Goal: Information Seeking & Learning: Learn about a topic

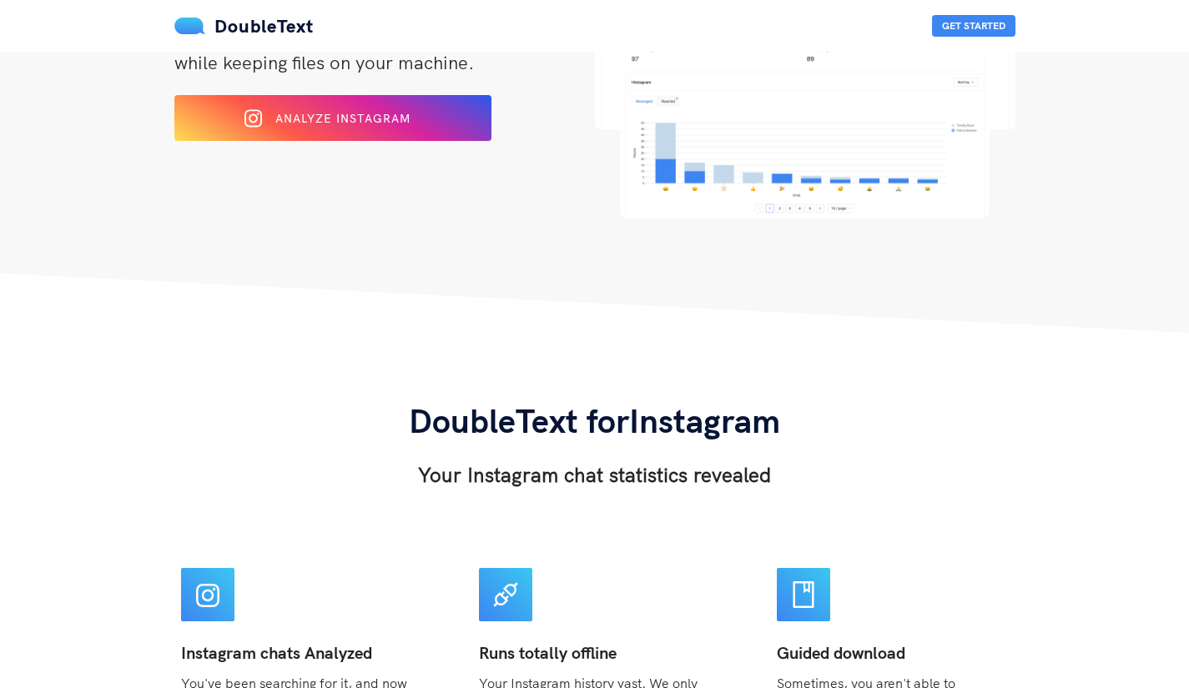
scroll to position [247, 0]
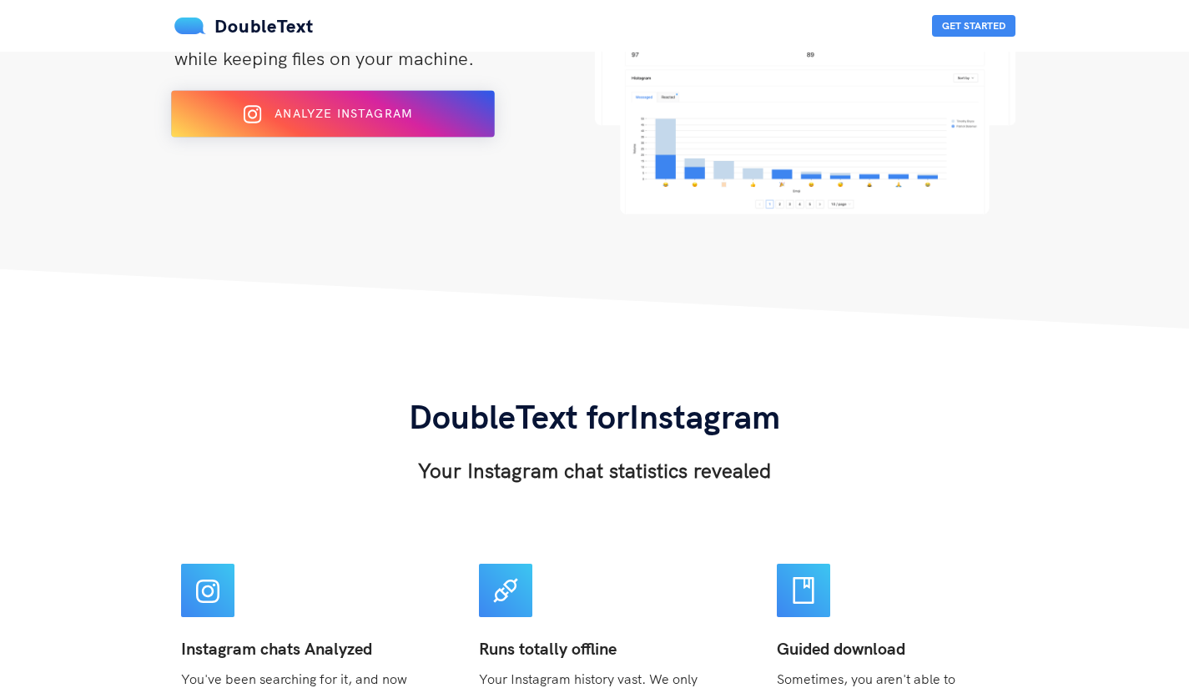
click at [320, 129] on button "Analyze Instagram" at bounding box center [333, 114] width 324 height 47
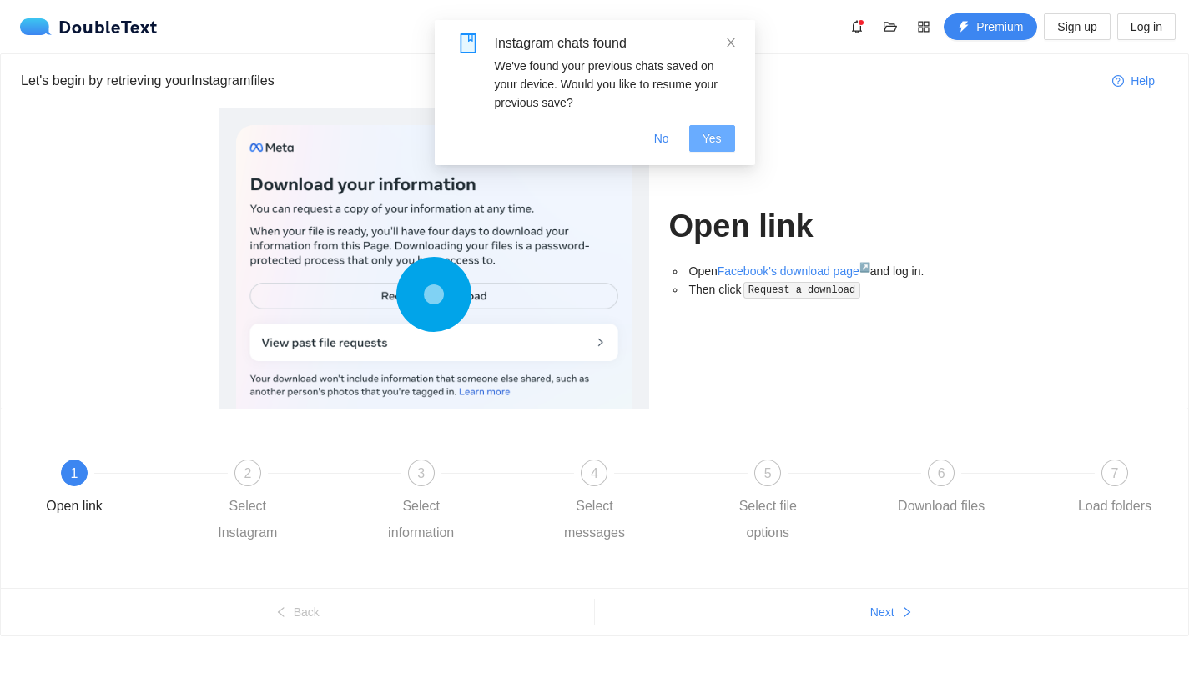
click at [712, 140] on span "Yes" at bounding box center [711, 138] width 19 height 18
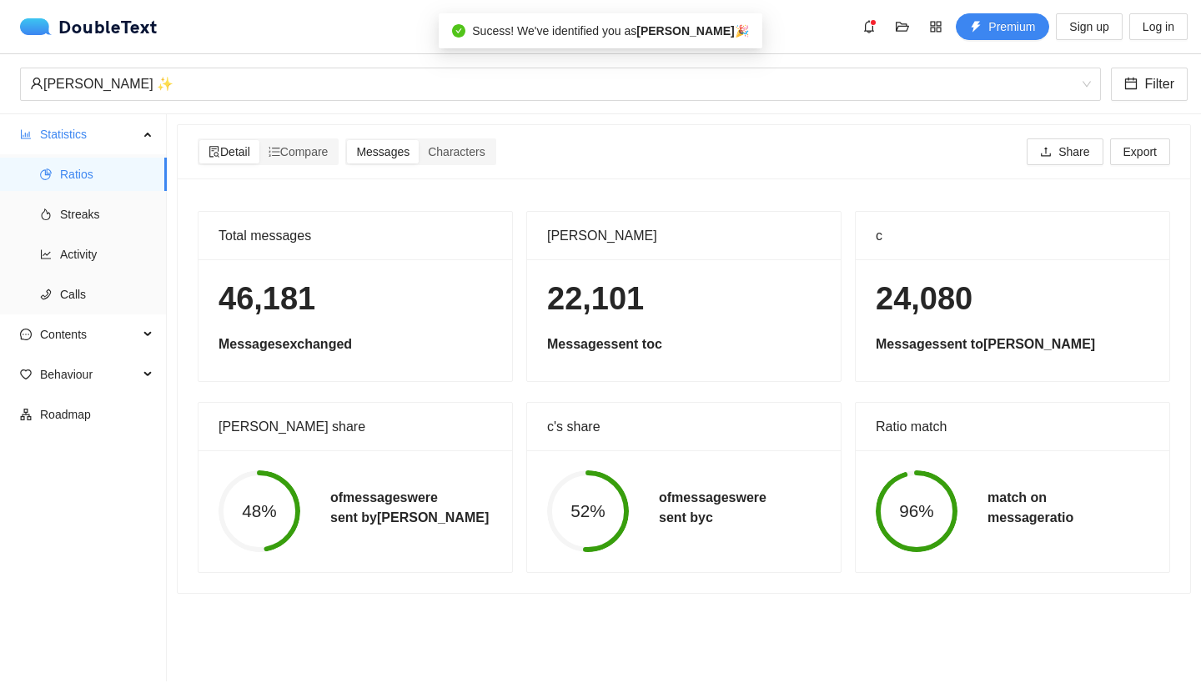
click at [339, 305] on h1 "46,181" at bounding box center [356, 298] width 274 height 39
click at [62, 203] on span "Streaks" at bounding box center [106, 214] width 93 height 33
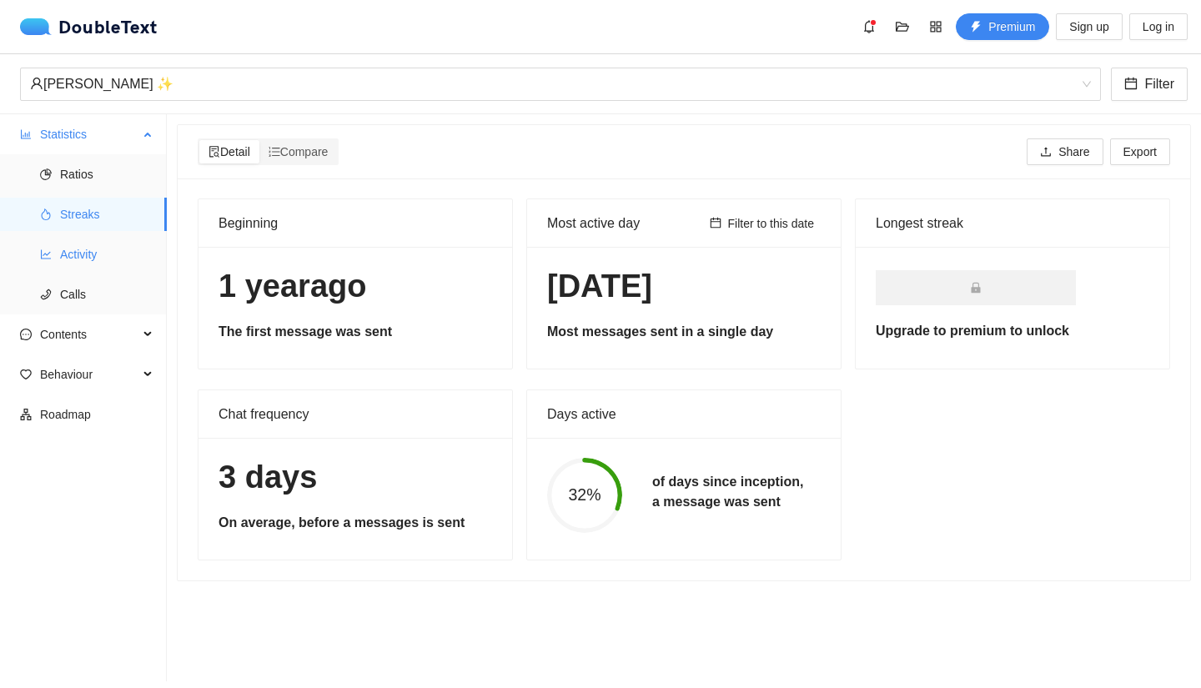
click at [63, 239] on span "Activity" at bounding box center [106, 254] width 93 height 33
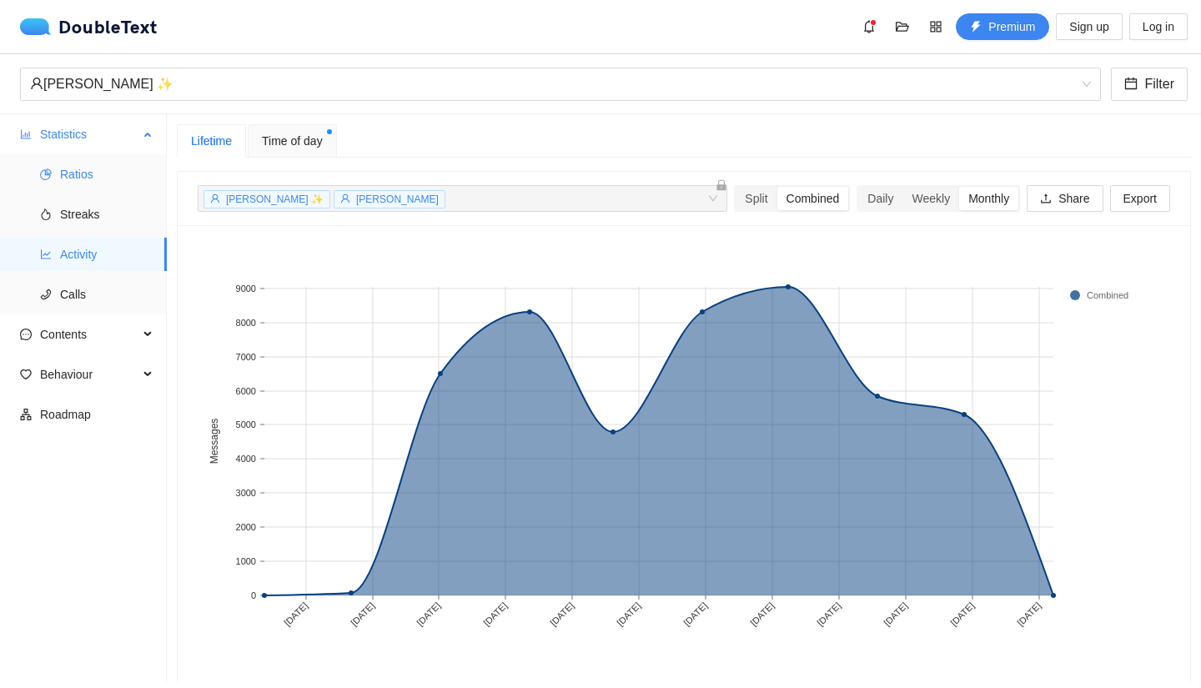
click at [134, 172] on span "Ratios" at bounding box center [106, 174] width 93 height 33
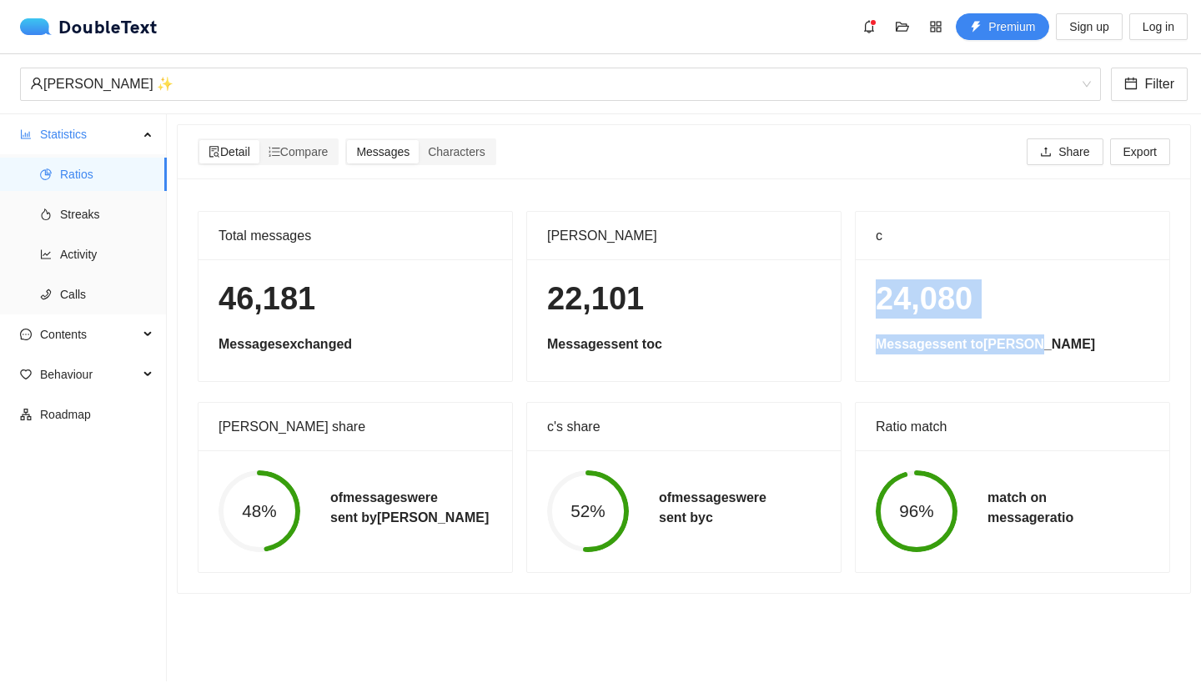
drag, startPoint x: 1050, startPoint y: 322, endPoint x: 873, endPoint y: 312, distance: 177.1
click at [873, 312] on div "24,080 Messages sent to Donovan" at bounding box center [1013, 320] width 314 height 122
click at [609, 304] on h1 "22,101" at bounding box center [684, 298] width 274 height 39
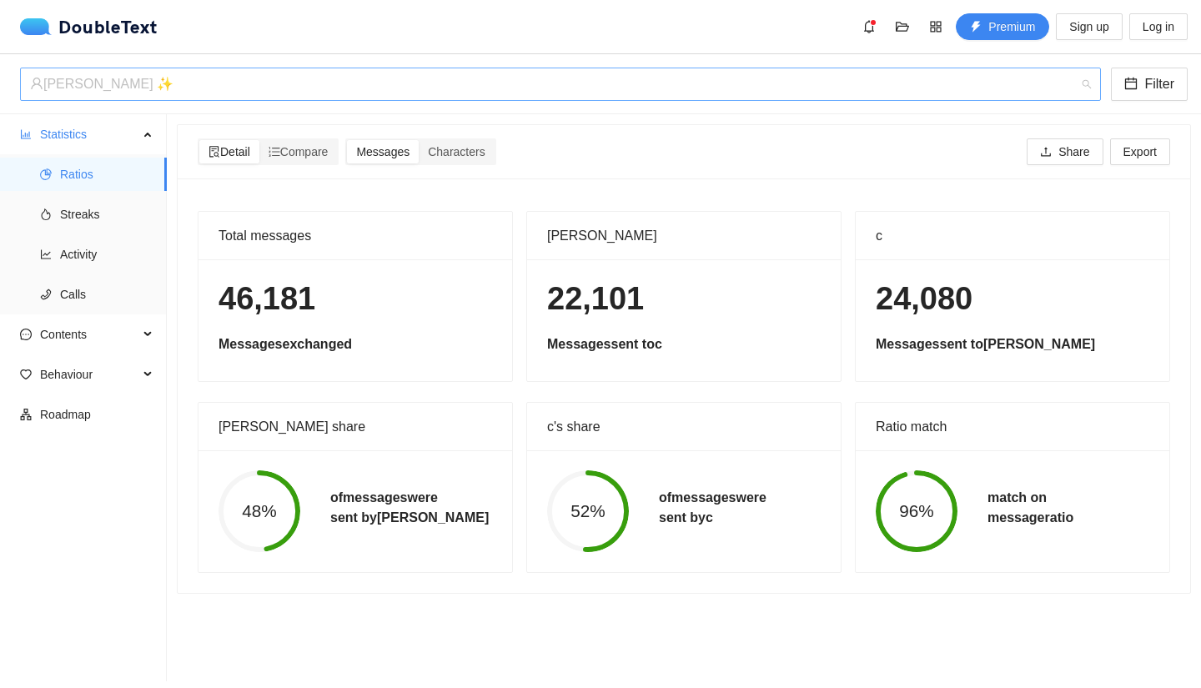
click at [56, 81] on div "[PERSON_NAME] ✨" at bounding box center [553, 84] width 1046 height 32
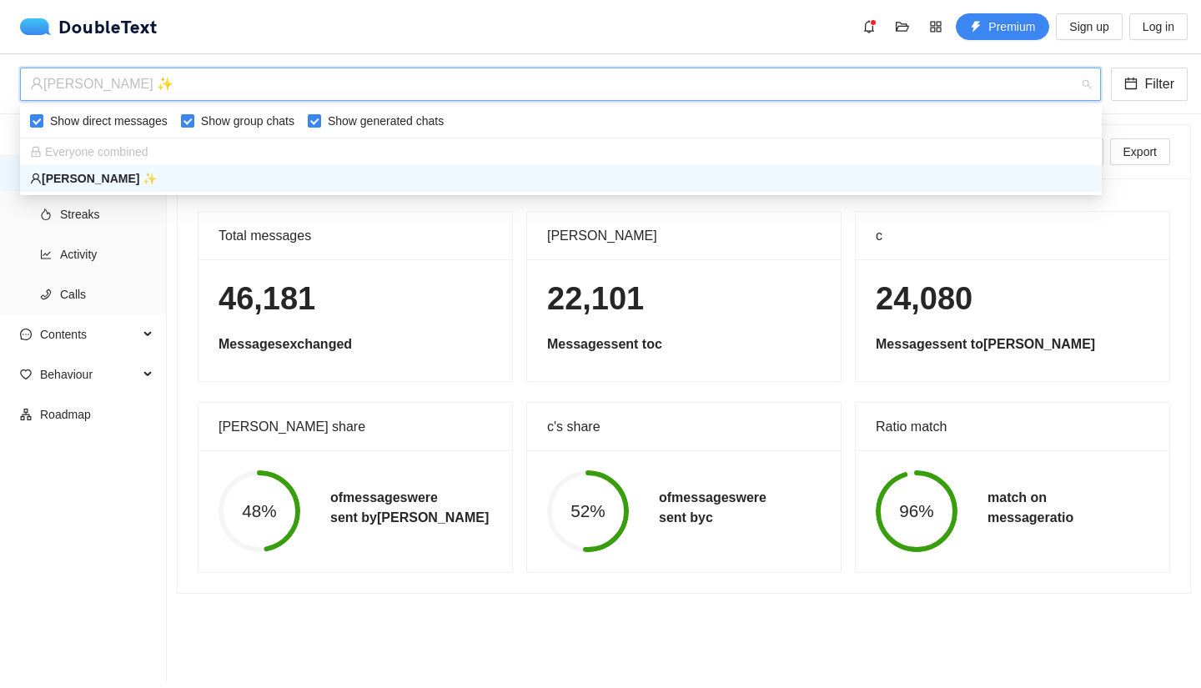
click at [284, 351] on h5 "Messages exchanged" at bounding box center [356, 345] width 274 height 20
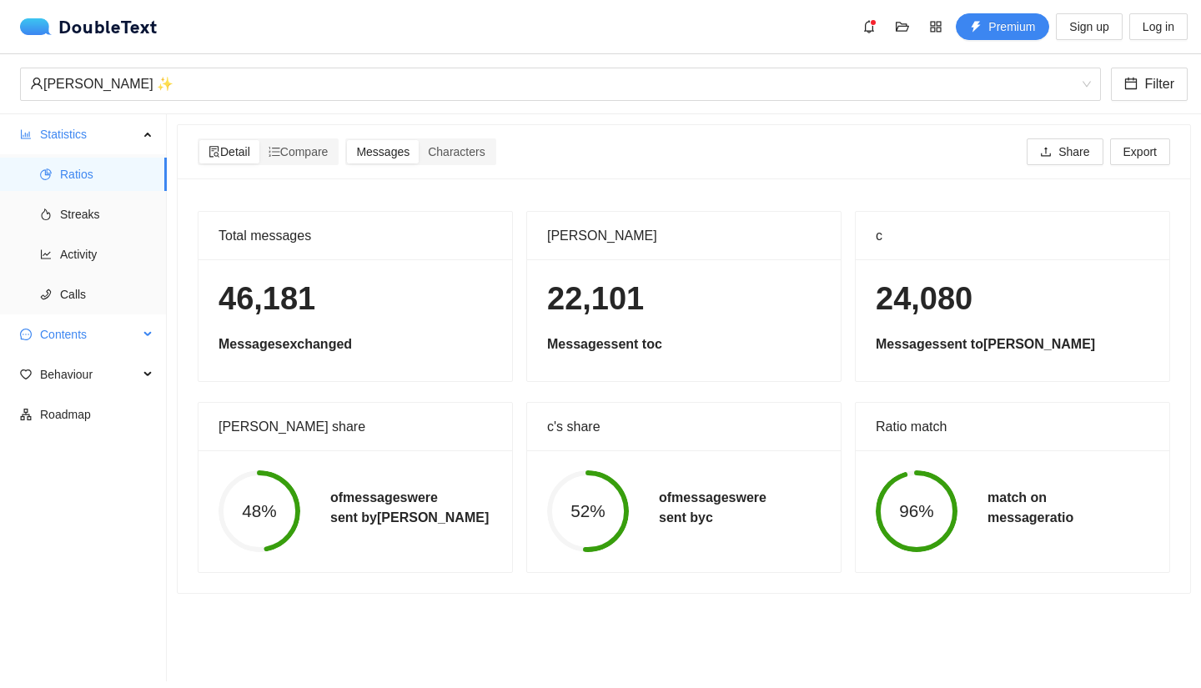
click at [74, 349] on span "Contents" at bounding box center [89, 334] width 98 height 33
click at [77, 350] on span "Contents" at bounding box center [89, 334] width 98 height 33
click at [93, 347] on span "Contents" at bounding box center [89, 334] width 98 height 33
click at [93, 373] on span "Word Cloud" at bounding box center [106, 374] width 93 height 33
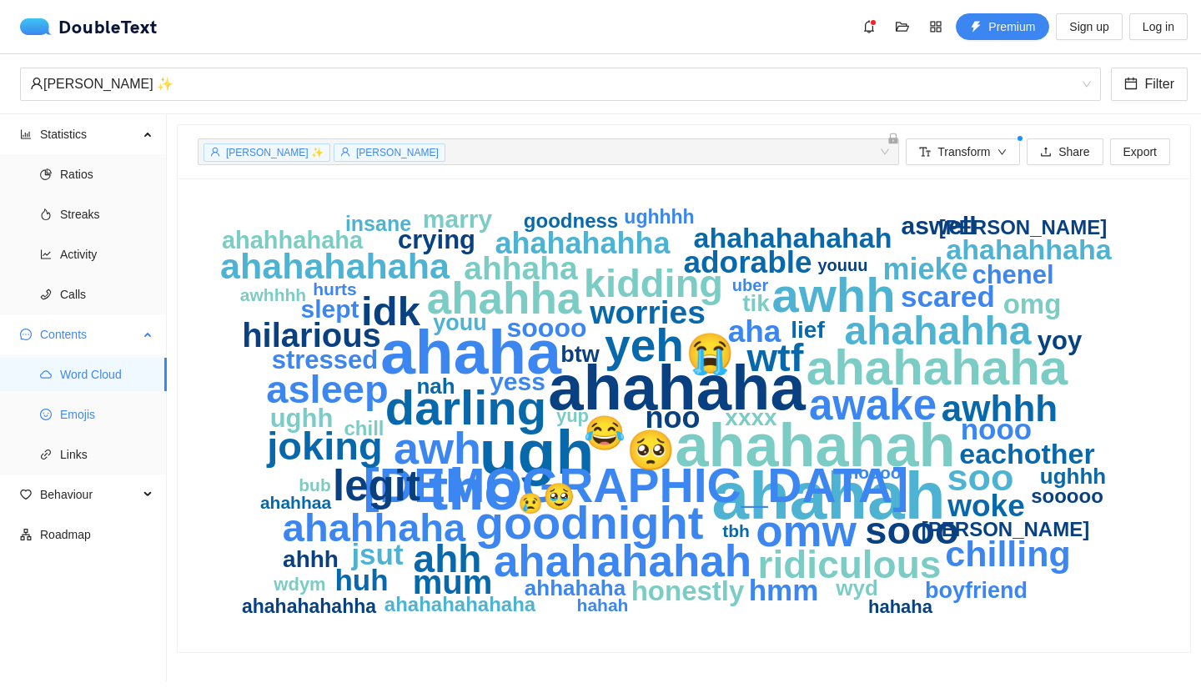
click at [55, 424] on li "Emojis" at bounding box center [83, 414] width 167 height 33
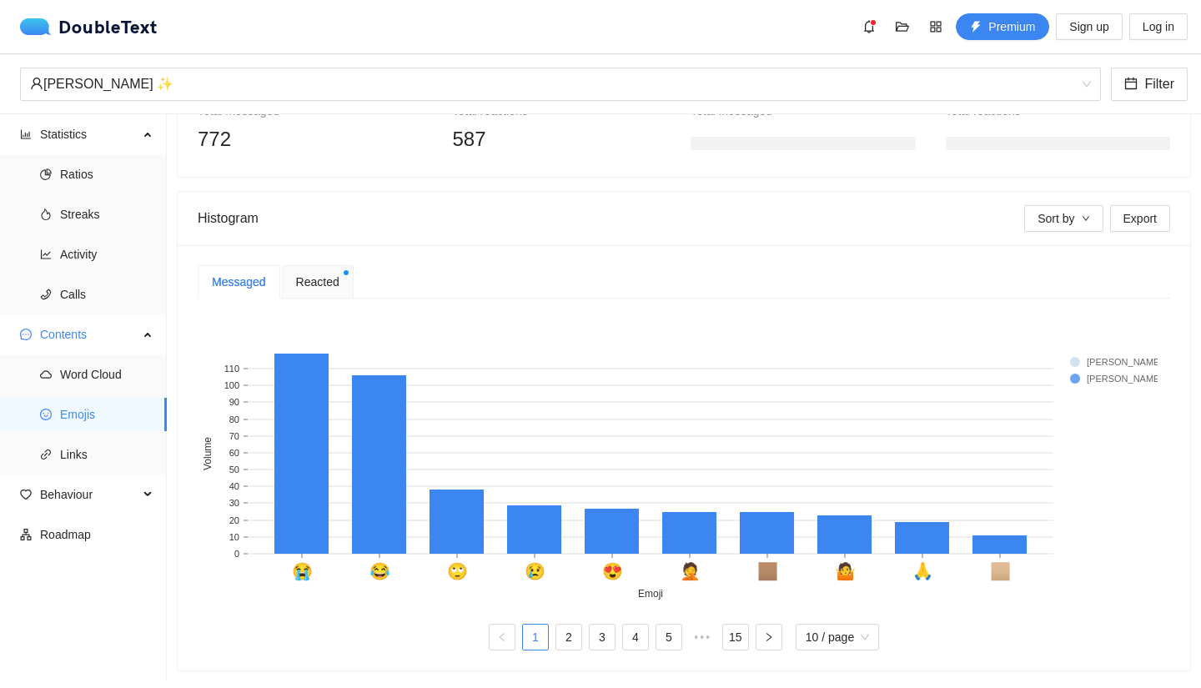
scroll to position [251, 0]
click at [78, 441] on span "Links" at bounding box center [106, 454] width 93 height 33
click at [78, 443] on span "Links" at bounding box center [106, 454] width 93 height 33
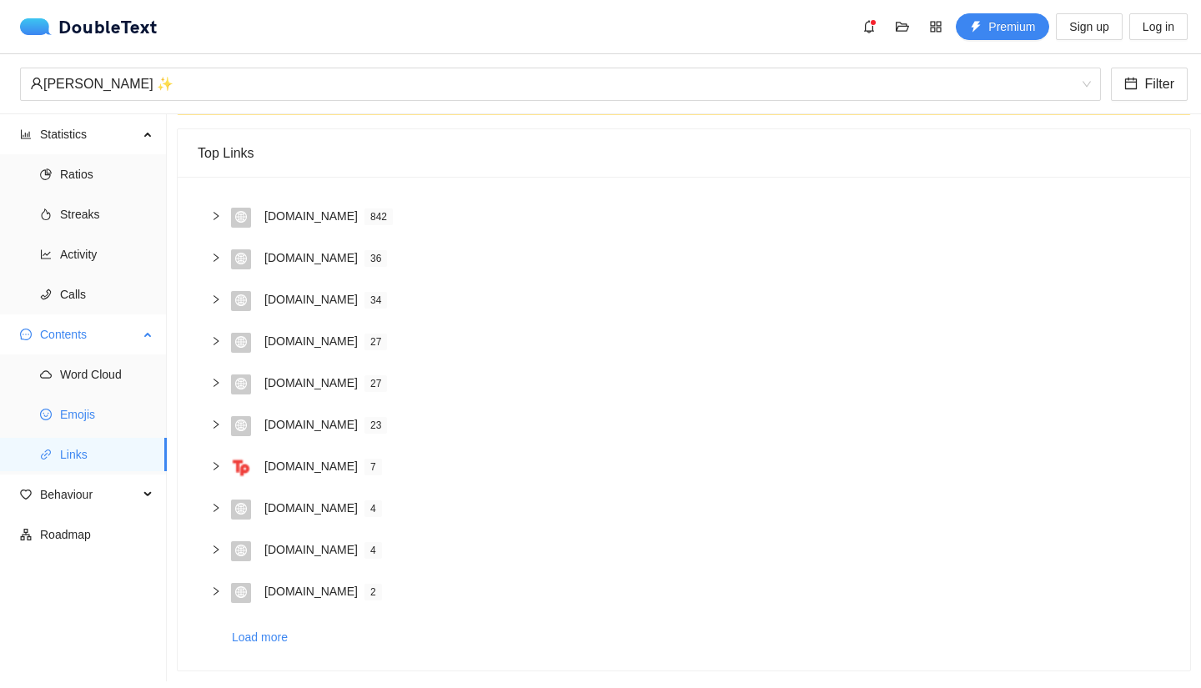
click at [77, 409] on span "Emojis" at bounding box center [106, 414] width 93 height 33
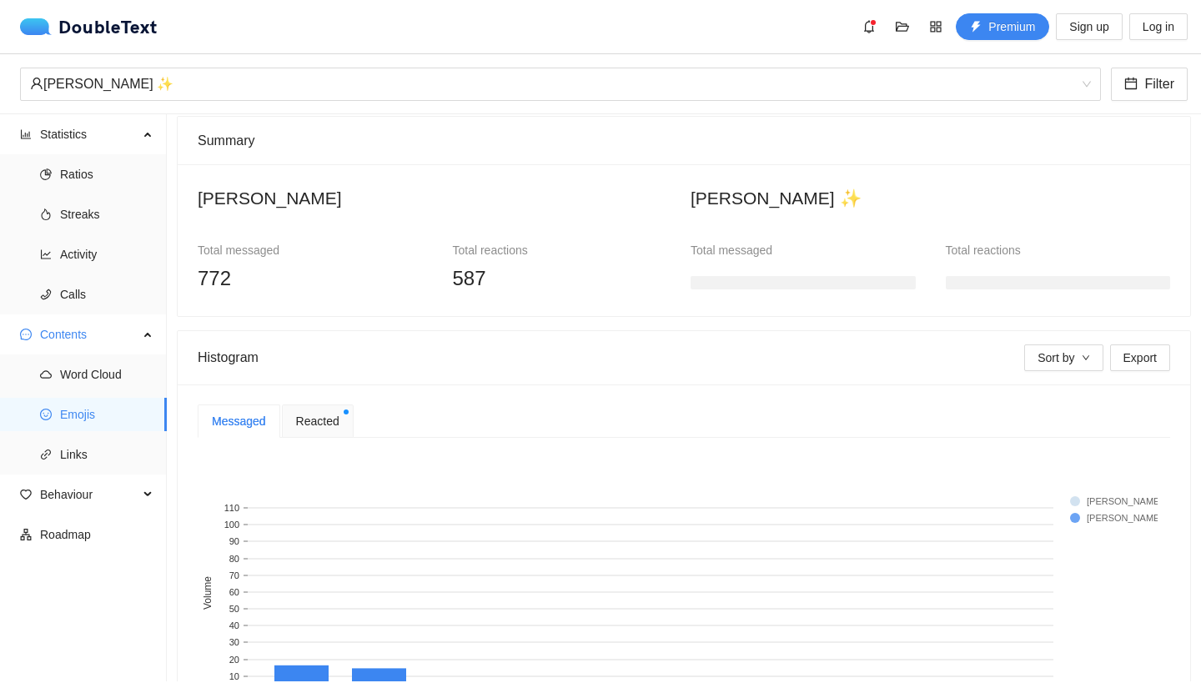
scroll to position [251, 0]
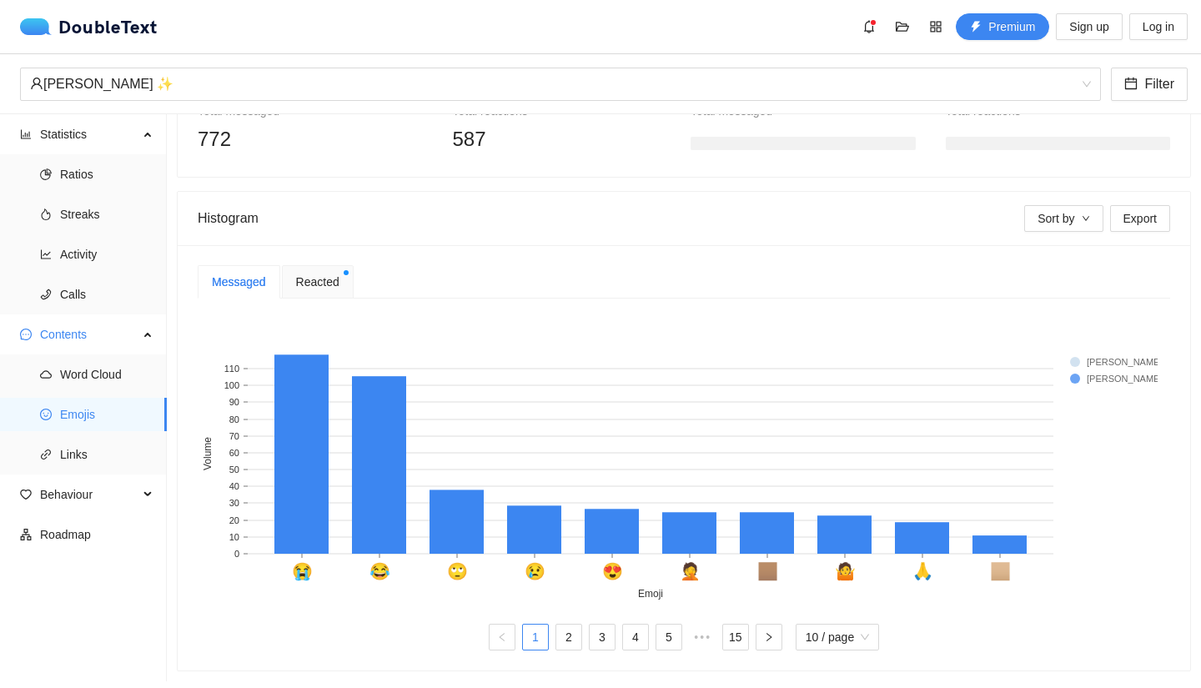
click at [319, 273] on span "Reacted" at bounding box center [317, 282] width 43 height 18
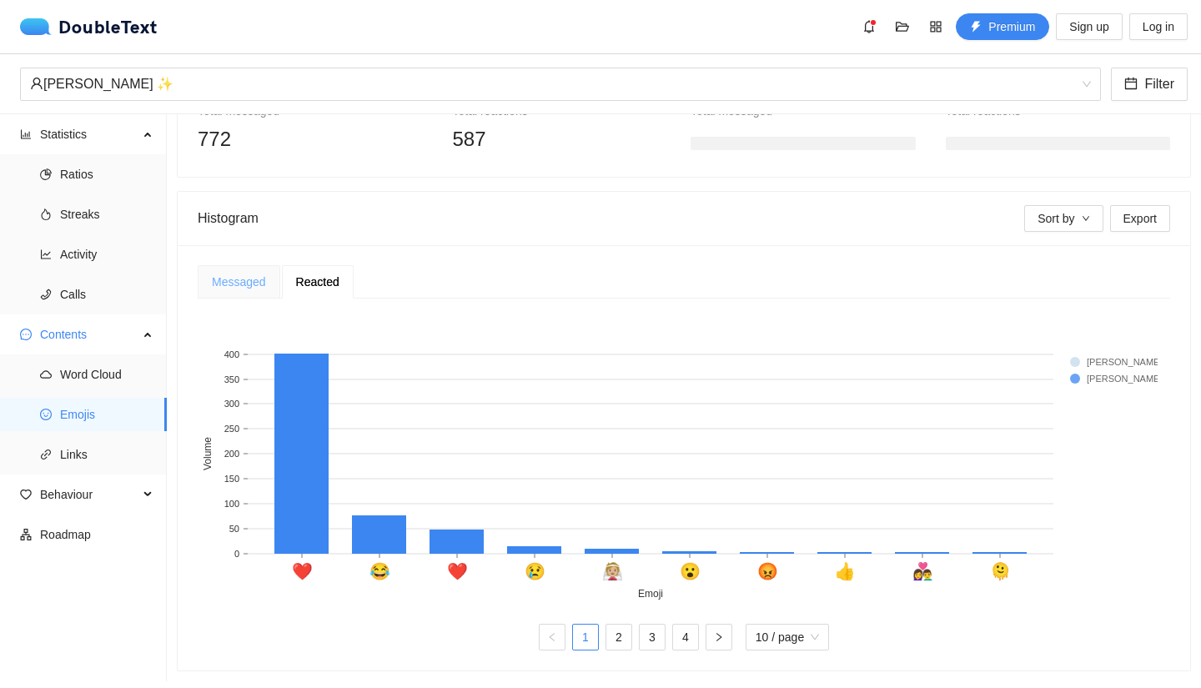
click at [254, 265] on div "Messaged" at bounding box center [239, 281] width 83 height 33
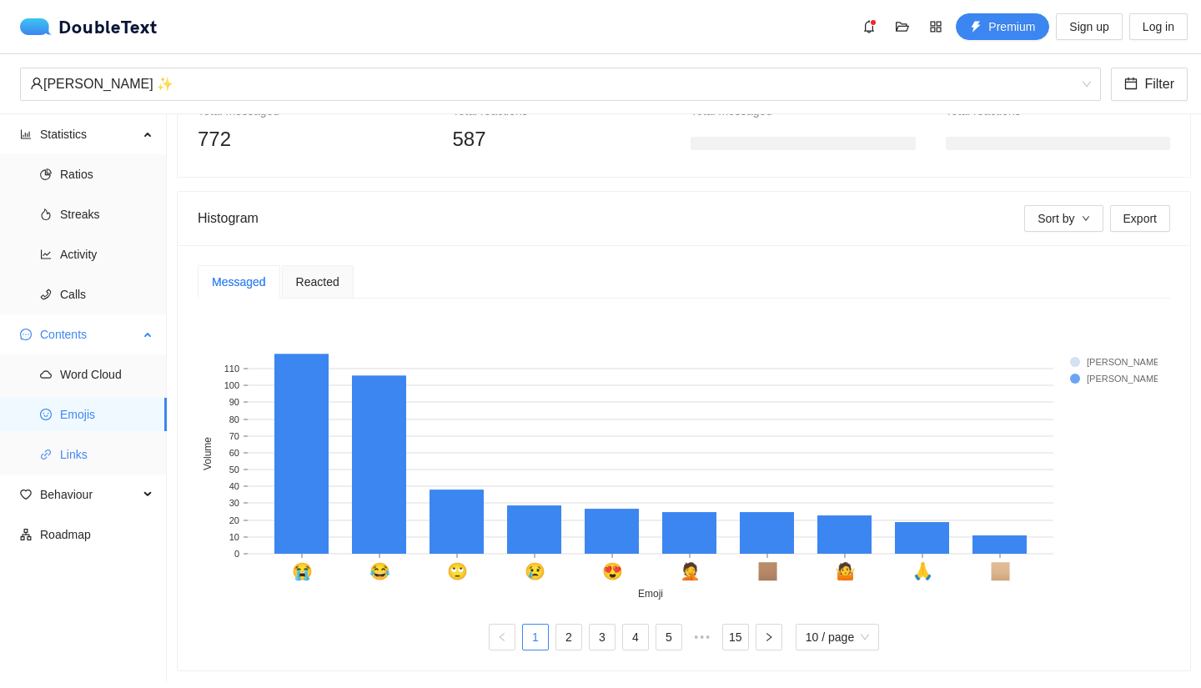
click at [88, 462] on span "Links" at bounding box center [106, 454] width 93 height 33
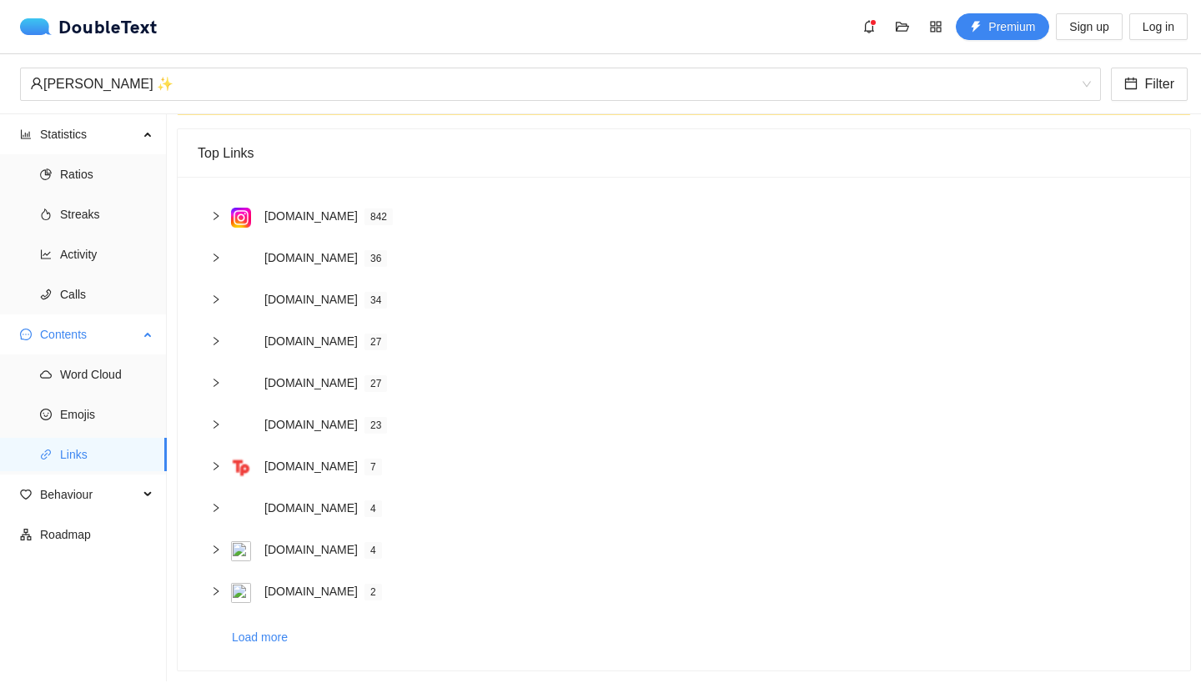
click at [75, 459] on span "Links" at bounding box center [106, 454] width 93 height 33
click at [97, 491] on span "Behaviour" at bounding box center [89, 494] width 98 height 33
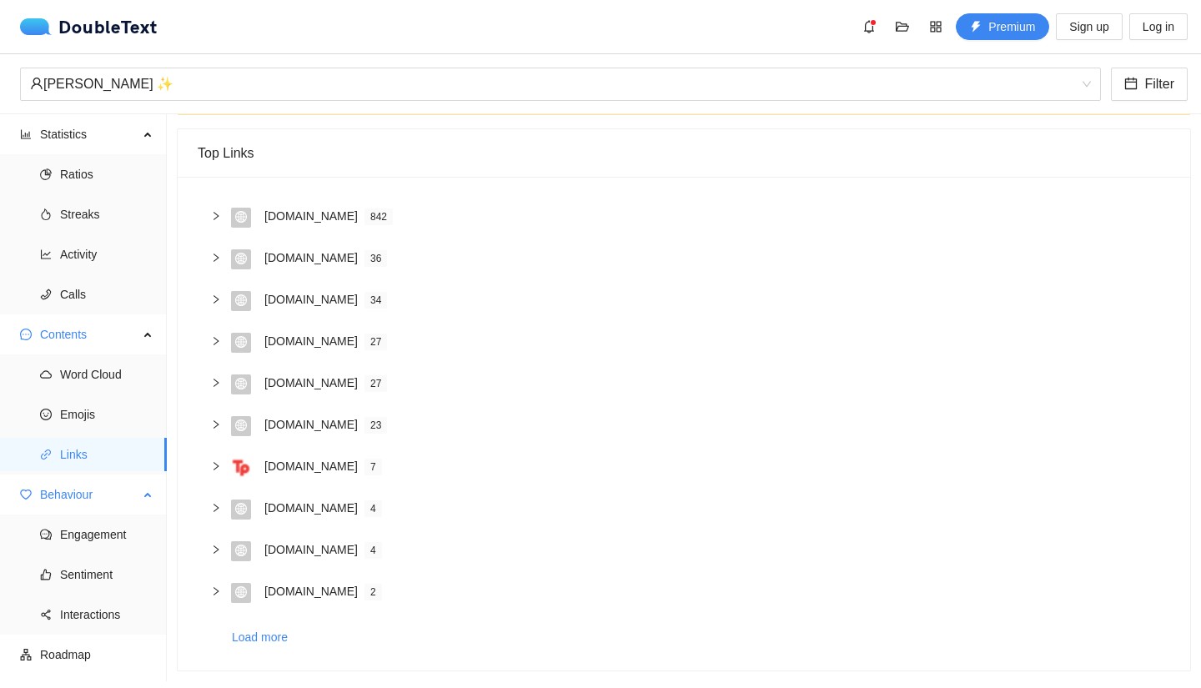
click at [103, 503] on span "Behaviour" at bounding box center [89, 494] width 98 height 33
click at [103, 504] on span "Behaviour" at bounding box center [89, 494] width 98 height 33
click at [84, 540] on span "Engagement" at bounding box center [106, 534] width 93 height 33
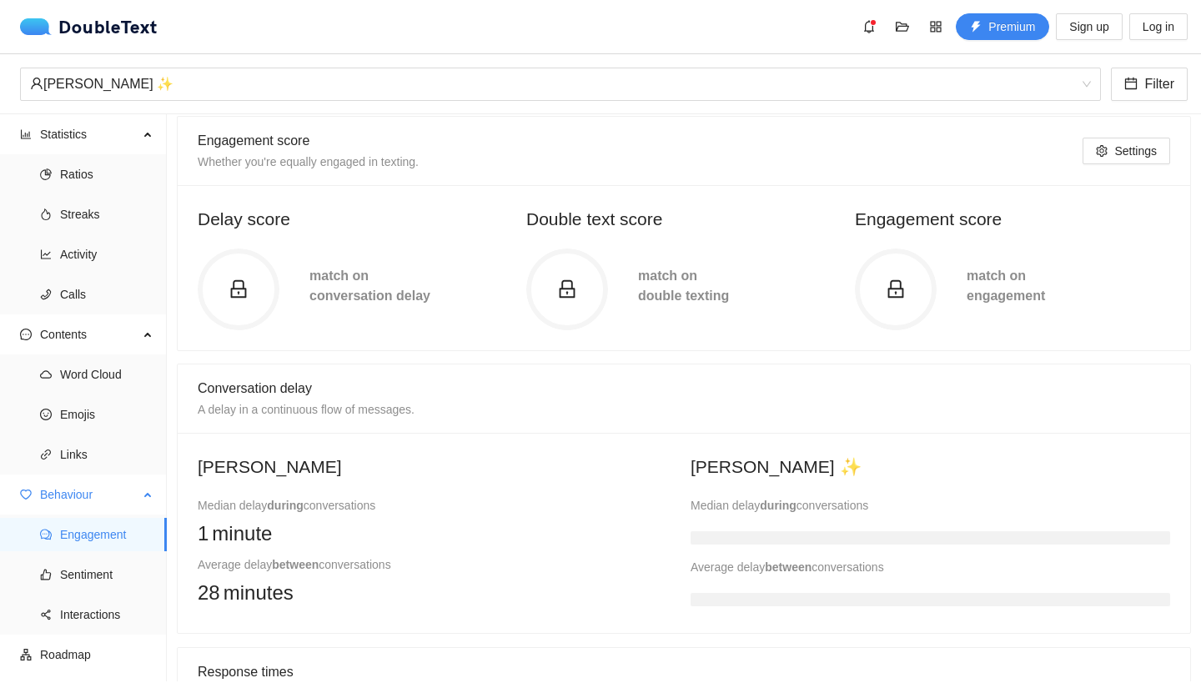
scroll to position [251, 0]
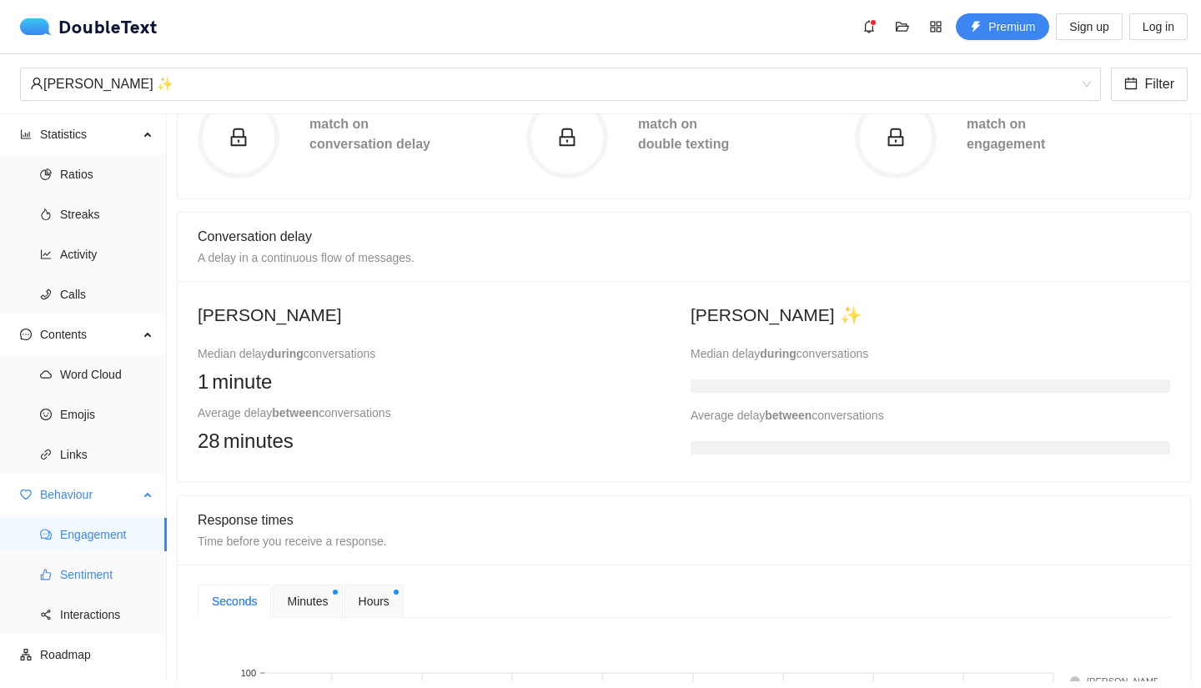
click at [79, 578] on span "Sentiment" at bounding box center [106, 574] width 93 height 33
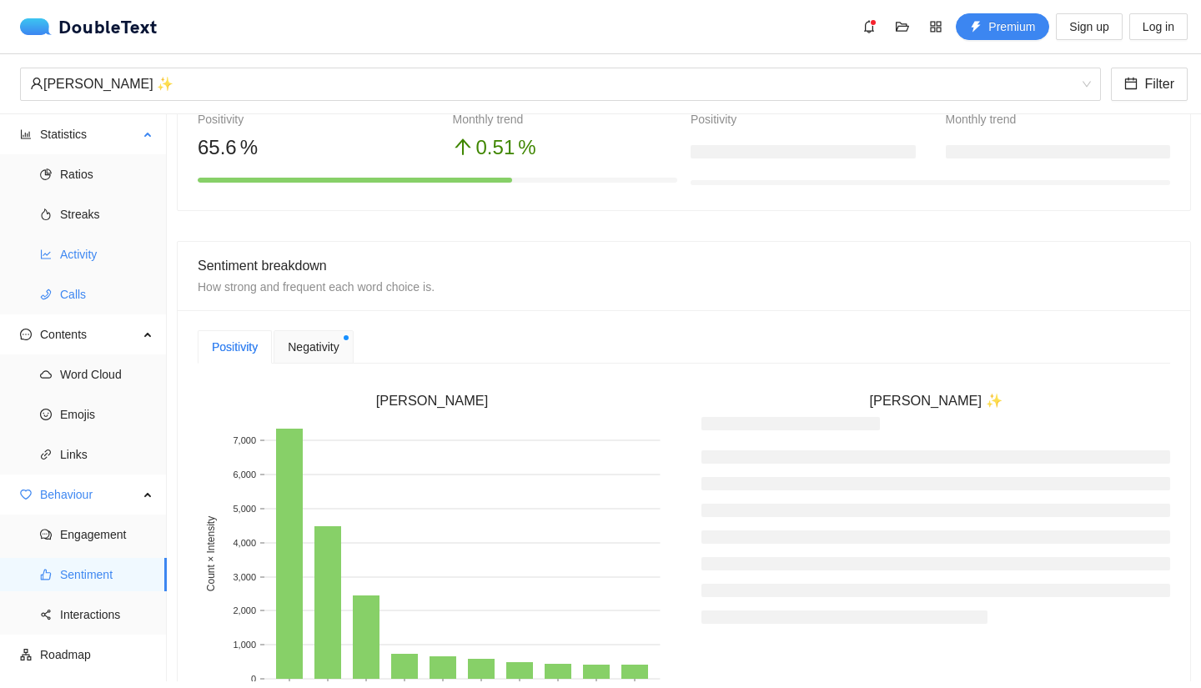
click at [90, 277] on ul "Ratios Streaks Activity Calls" at bounding box center [83, 234] width 166 height 160
click at [85, 304] on span "Calls" at bounding box center [106, 294] width 93 height 33
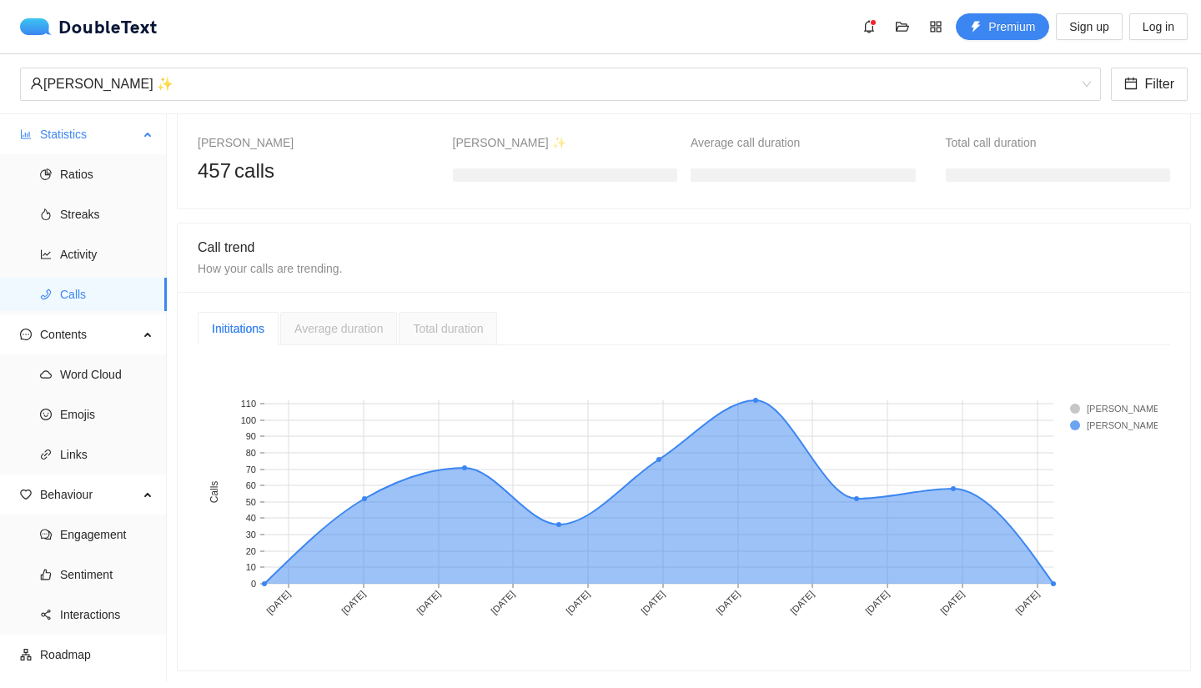
scroll to position [240, 0]
click at [89, 299] on span "Calls" at bounding box center [106, 294] width 93 height 33
click at [361, 324] on div "Average duration" at bounding box center [338, 329] width 88 height 18
click at [330, 279] on div "Call trend How your calls are trending." at bounding box center [684, 258] width 973 height 68
click at [318, 312] on div "Average duration" at bounding box center [338, 328] width 117 height 33
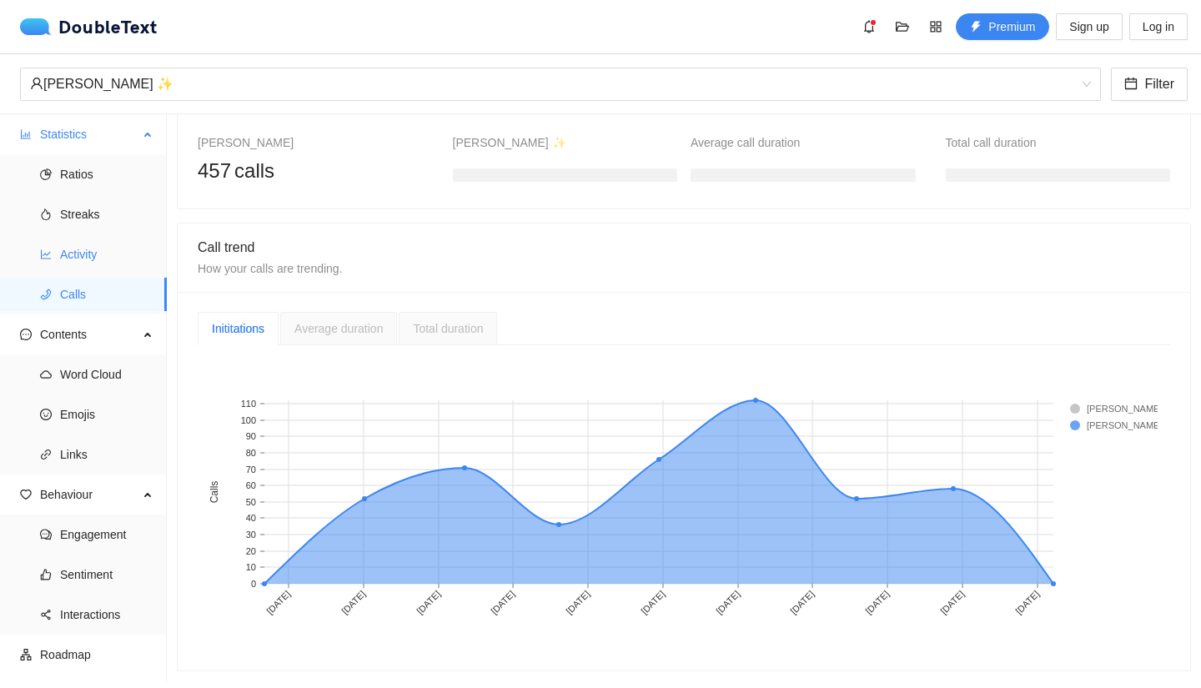
click at [83, 280] on span "Calls" at bounding box center [106, 294] width 93 height 33
click at [82, 254] on span "Activity" at bounding box center [106, 254] width 93 height 33
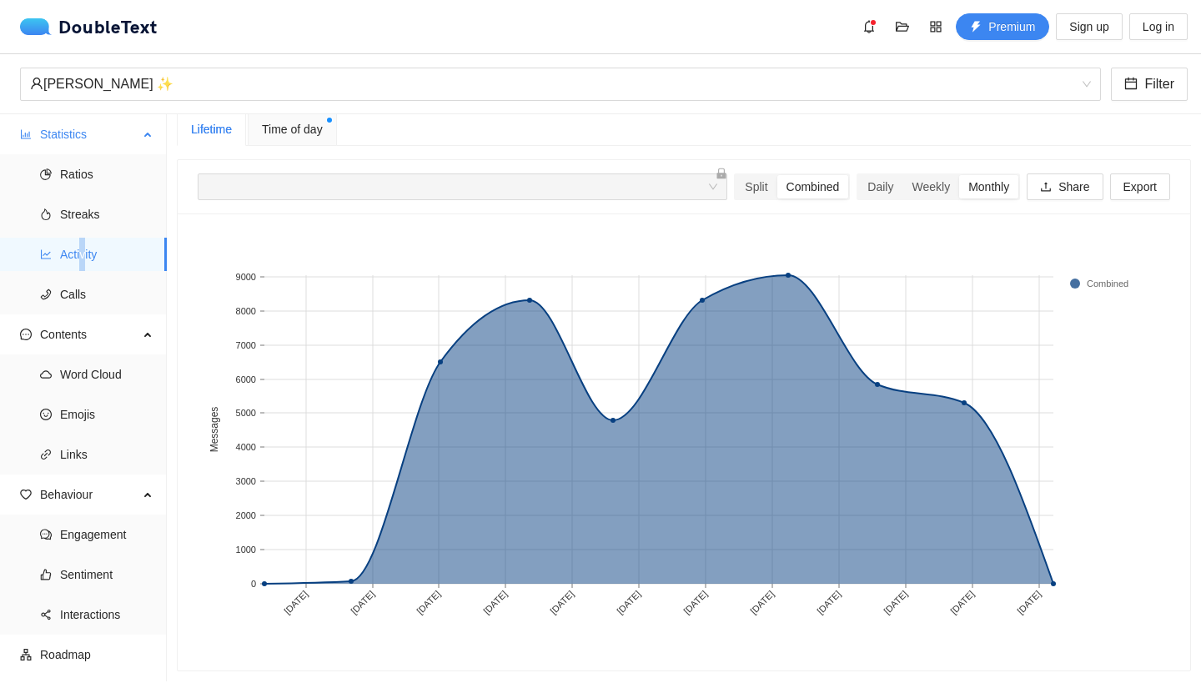
scroll to position [24, 0]
click at [76, 273] on ul "Ratios Streaks Activity Calls" at bounding box center [83, 234] width 166 height 160
click at [91, 302] on span "Calls" at bounding box center [106, 294] width 93 height 33
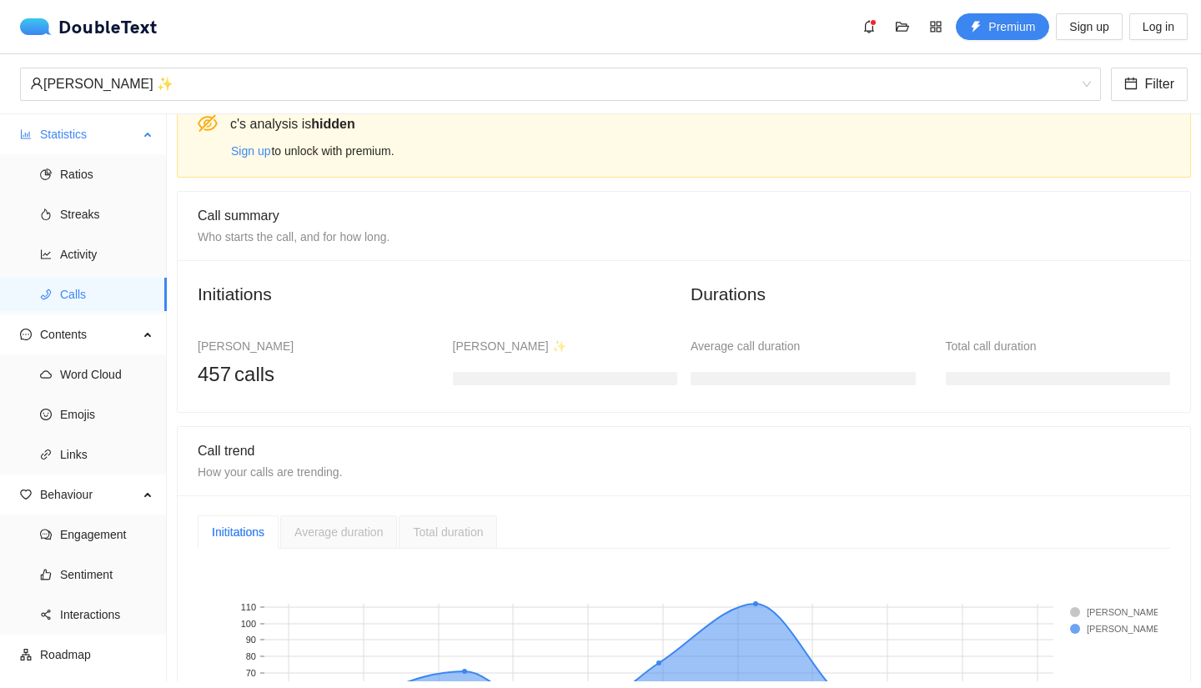
scroll to position [240, 0]
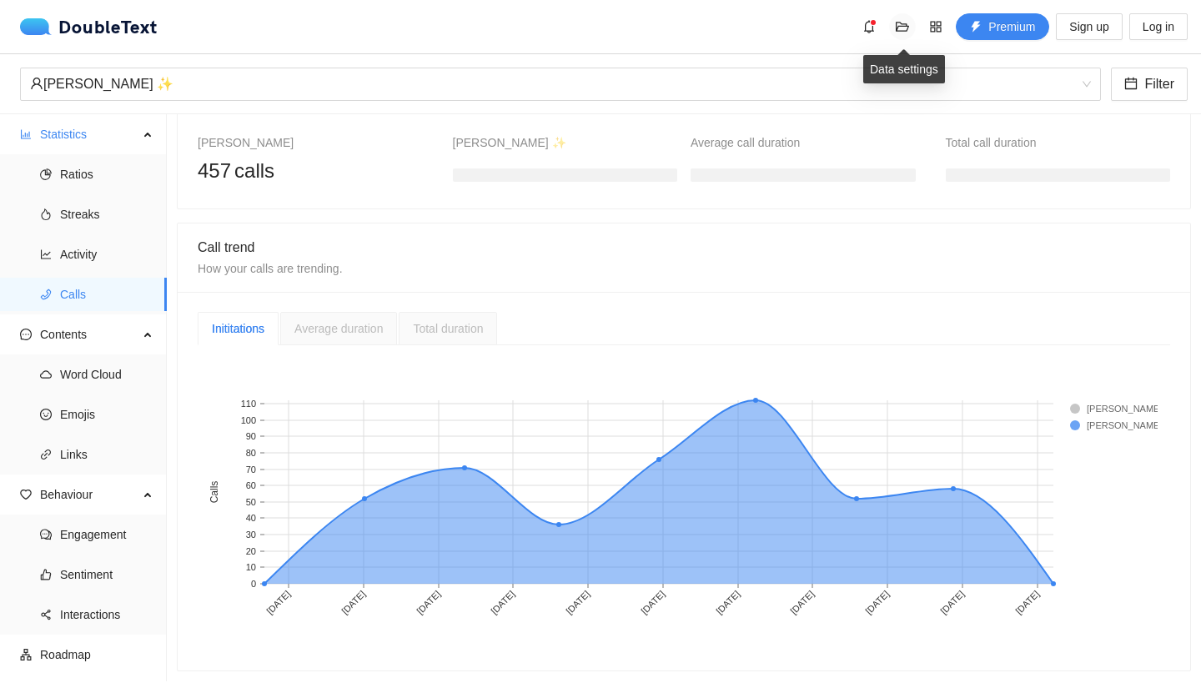
click at [904, 18] on button "button" at bounding box center [902, 26] width 27 height 27
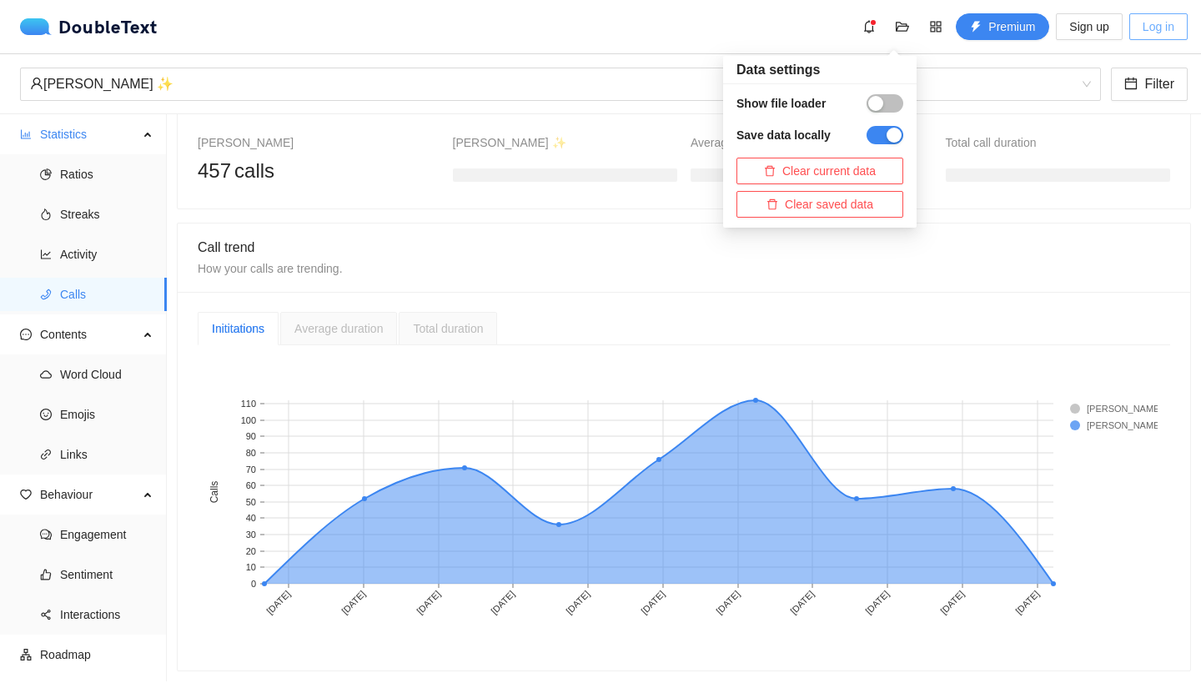
click at [1145, 33] on span "Log in" at bounding box center [1159, 27] width 32 height 18
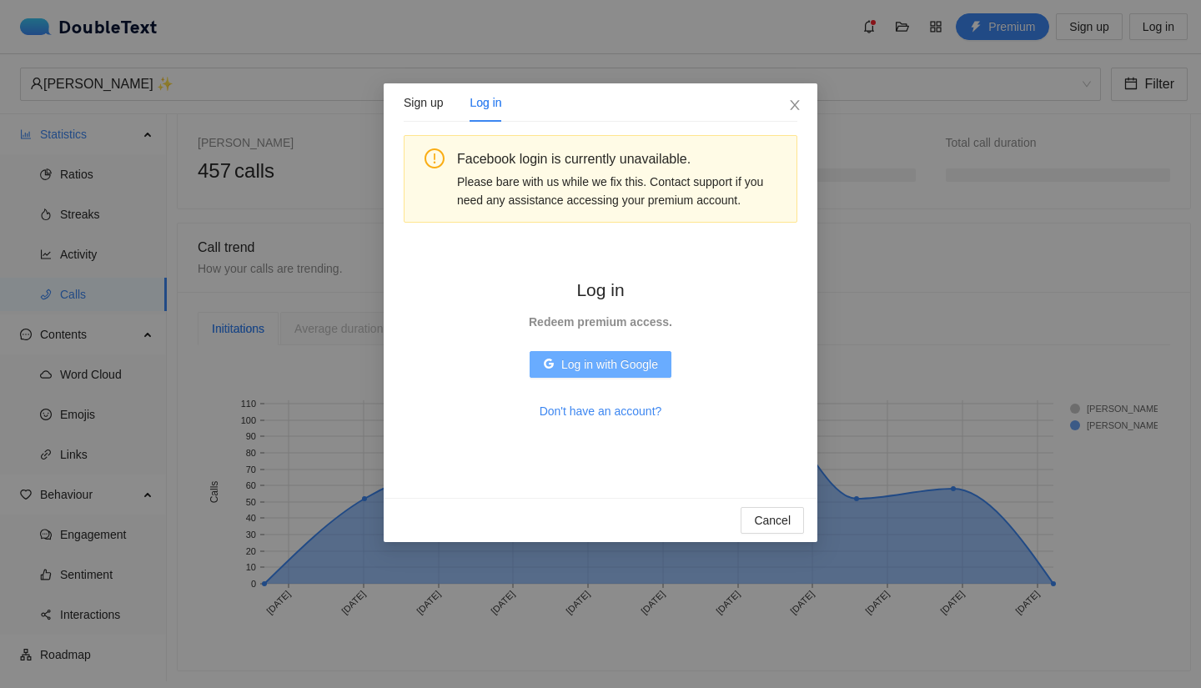
click at [578, 359] on span "Log in with Google" at bounding box center [609, 364] width 97 height 18
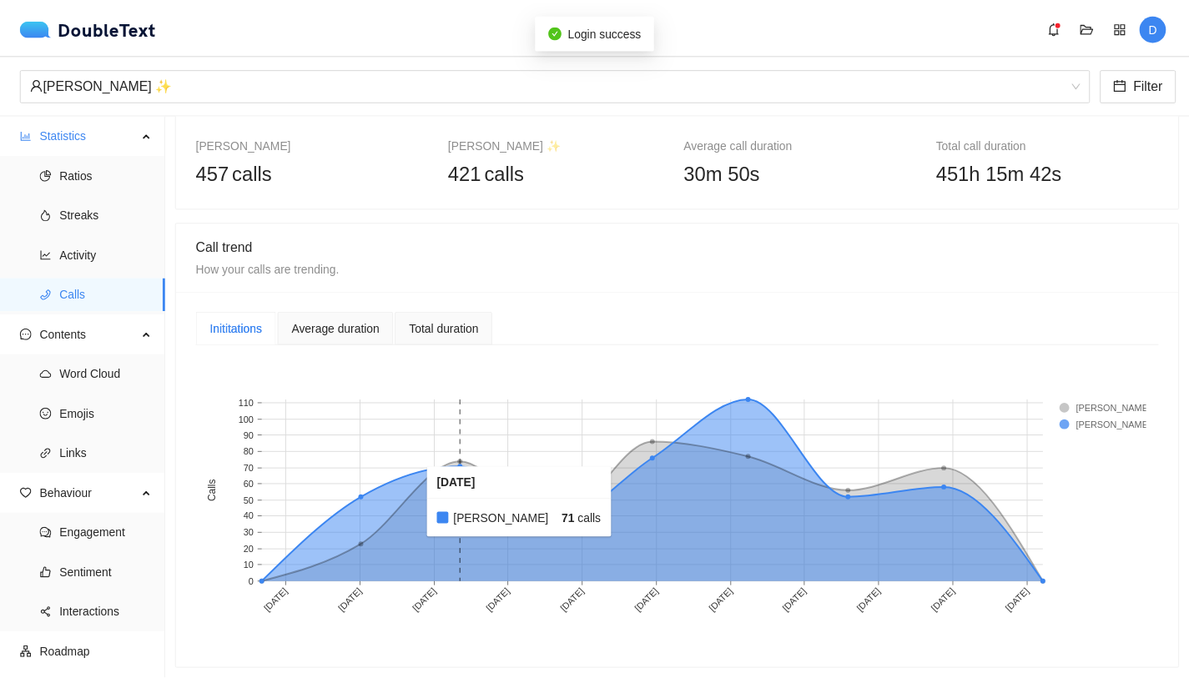
scroll to position [148, 0]
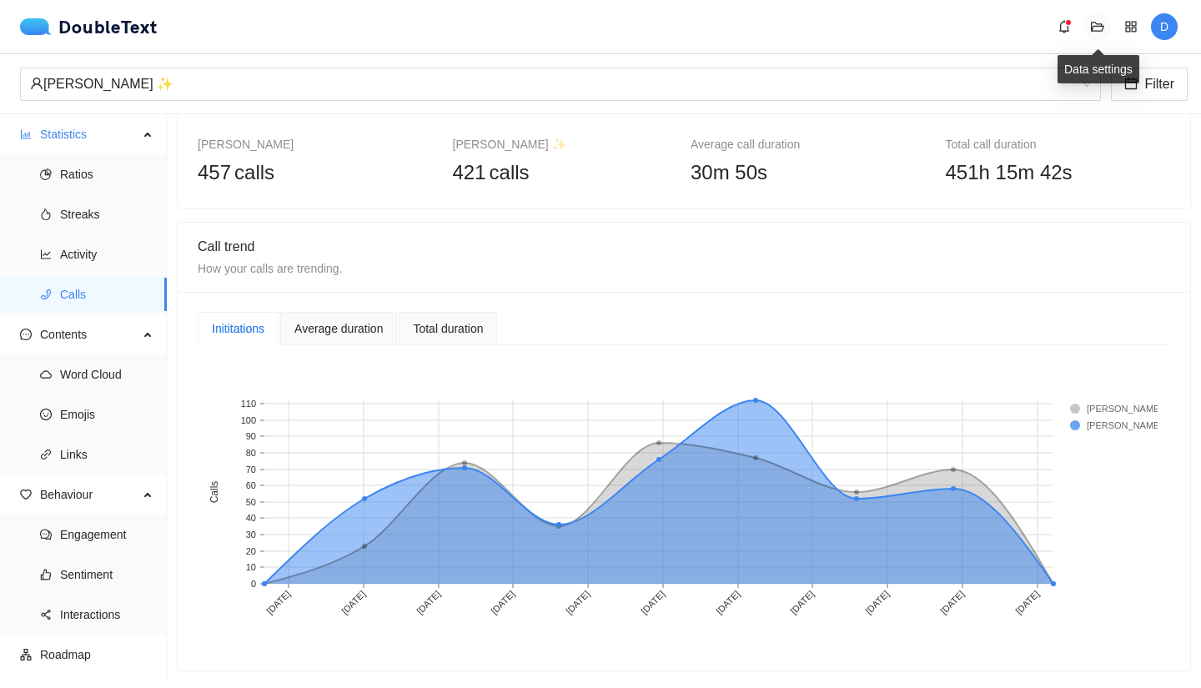
click at [1089, 27] on span "folder-open" at bounding box center [1097, 26] width 25 height 13
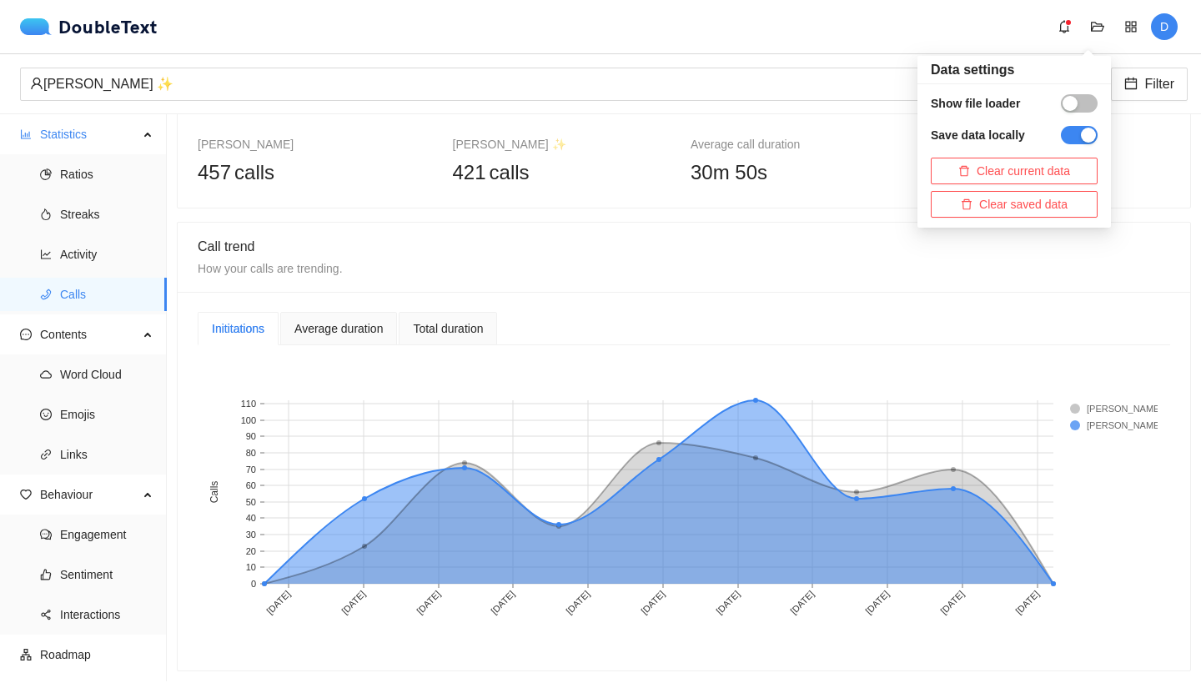
click at [1155, 23] on span "D" at bounding box center [1164, 26] width 27 height 27
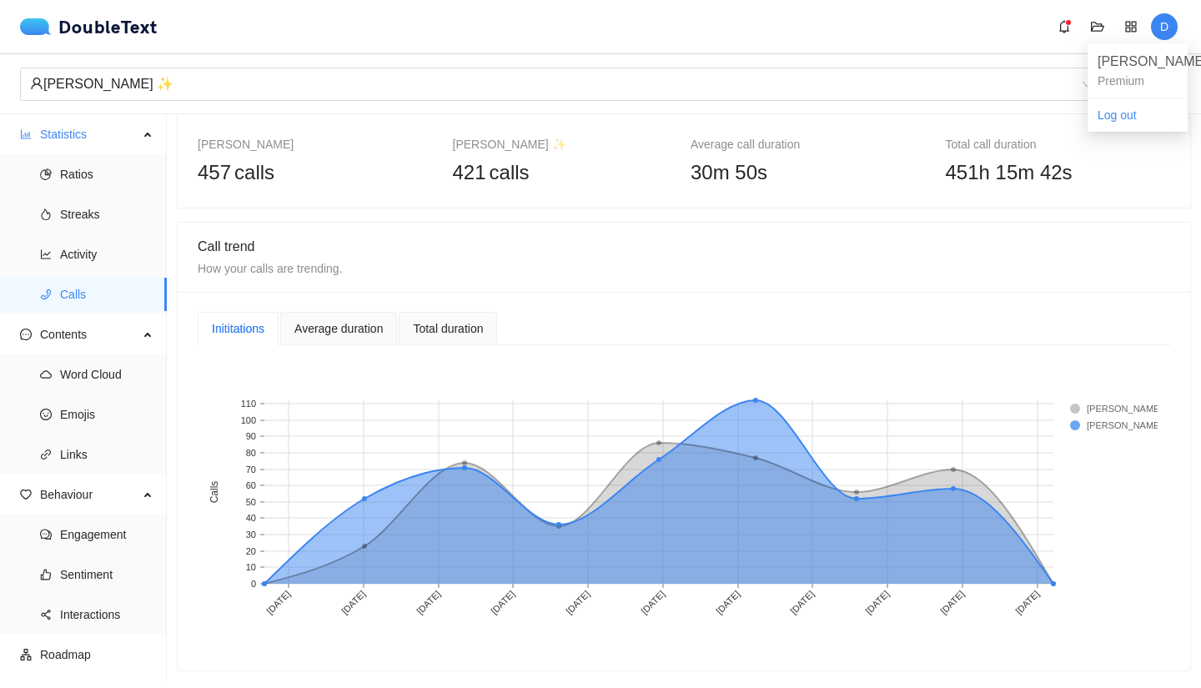
click at [1113, 72] on div "[PERSON_NAME]" at bounding box center [1138, 61] width 80 height 21
click at [65, 32] on div "DoubleText" at bounding box center [89, 26] width 138 height 17
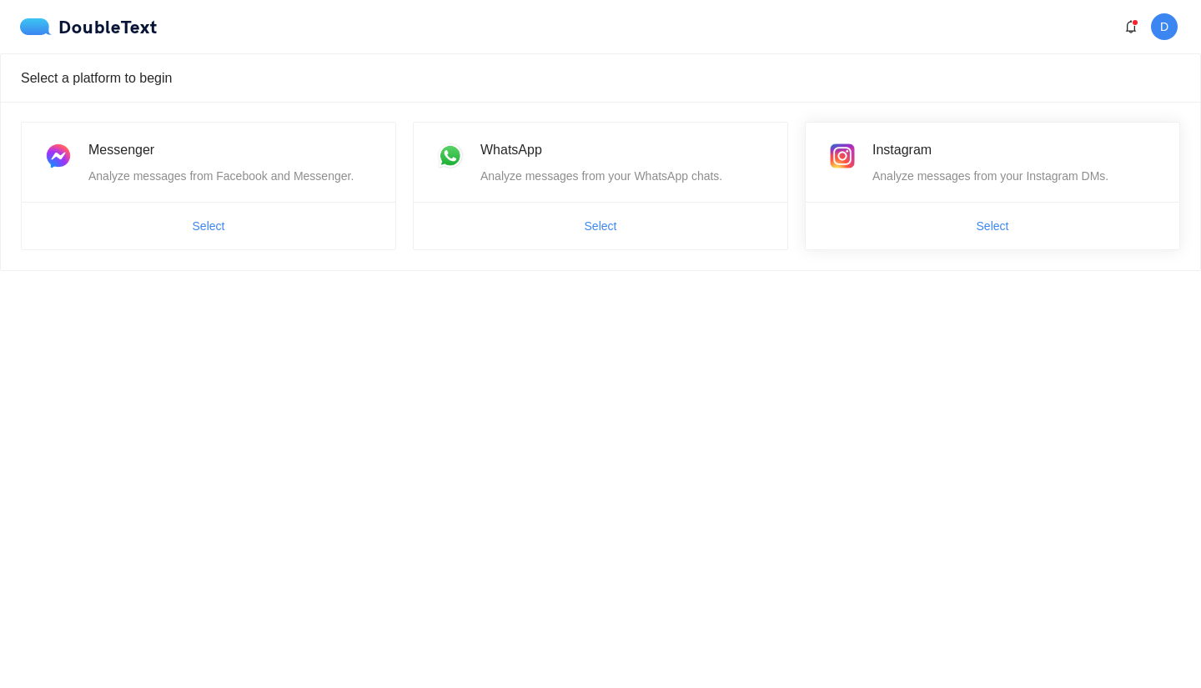
click at [951, 220] on span "Select" at bounding box center [993, 226] width 374 height 27
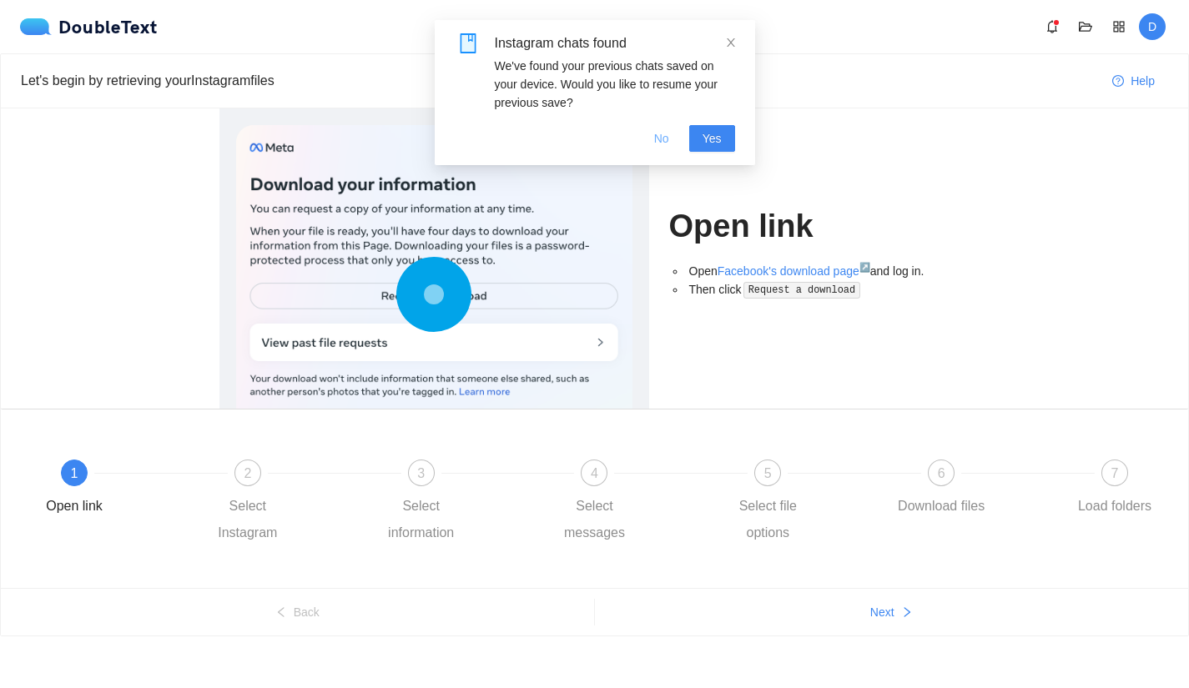
click at [672, 143] on button "No" at bounding box center [662, 138] width 42 height 27
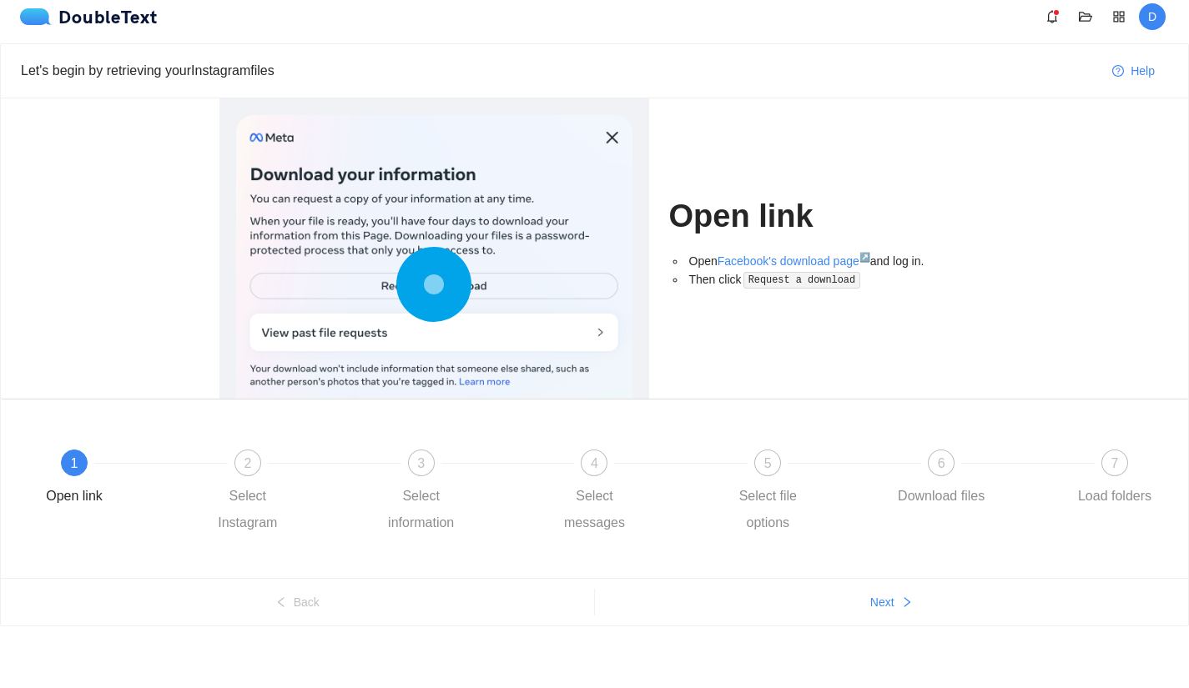
scroll to position [13, 0]
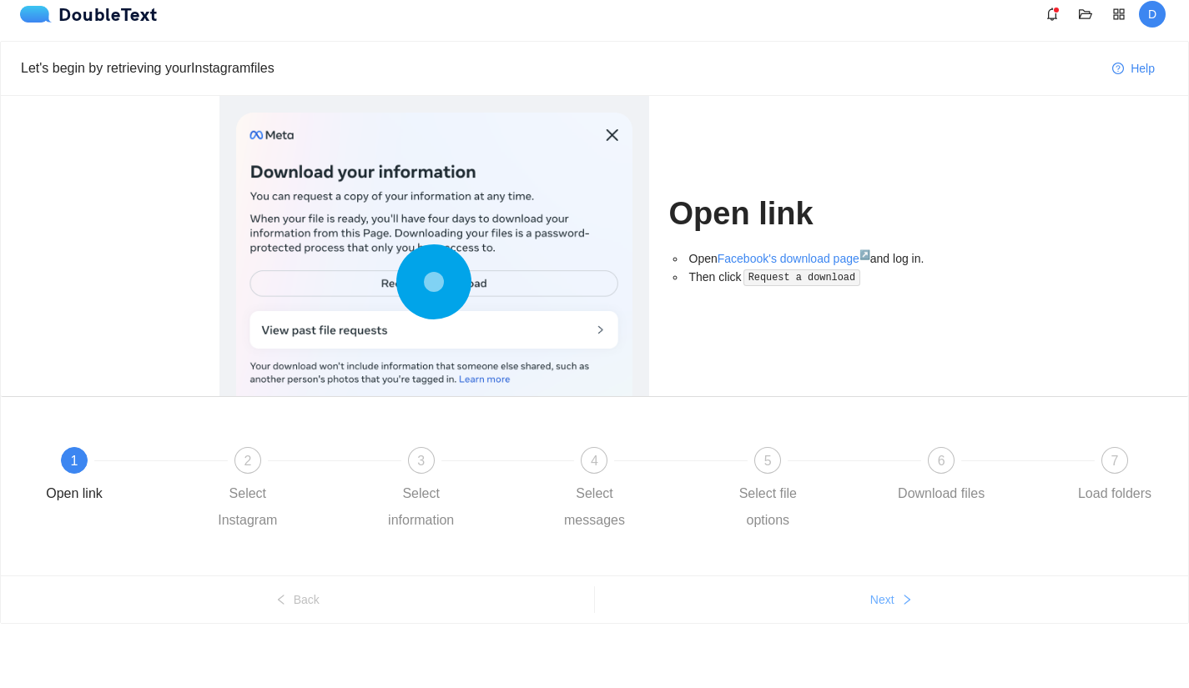
click at [884, 609] on button "Next" at bounding box center [892, 599] width 594 height 27
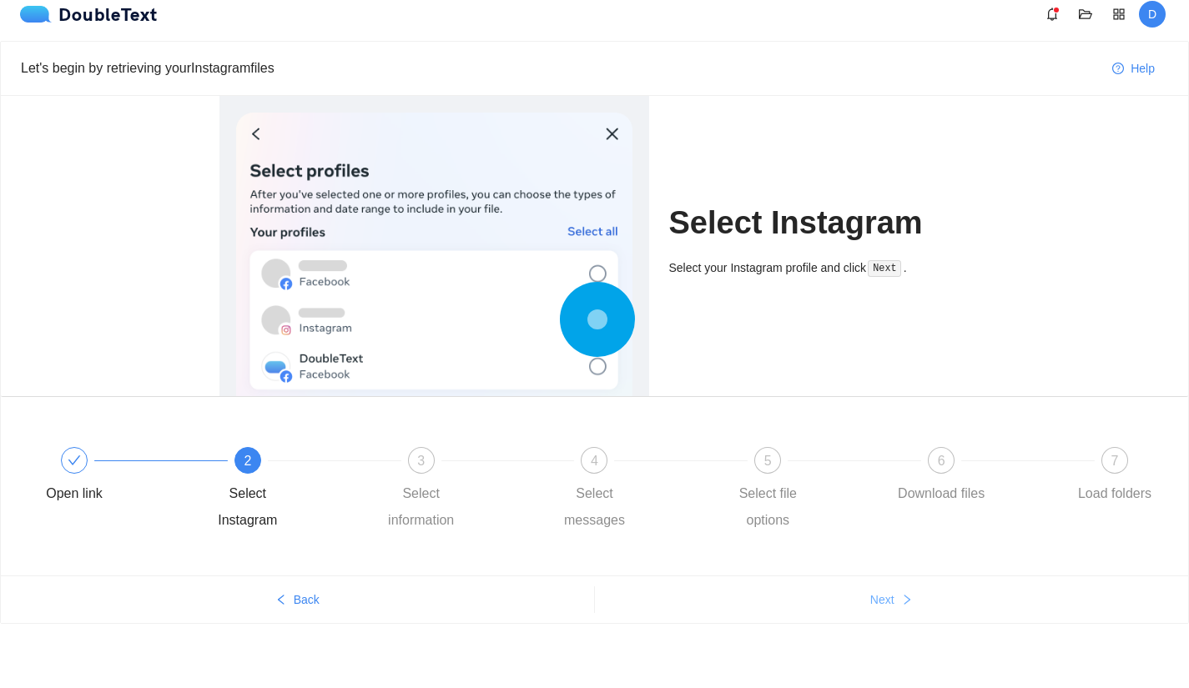
click at [884, 609] on button "Next" at bounding box center [892, 599] width 594 height 27
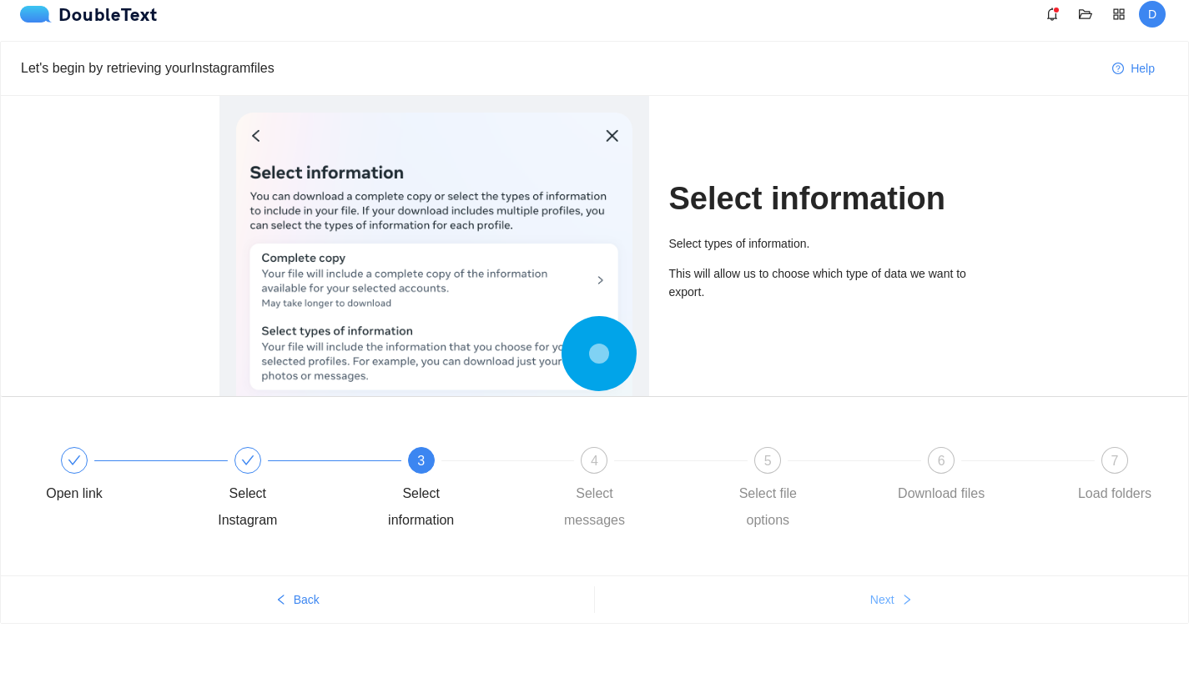
click at [884, 609] on button "Next" at bounding box center [892, 599] width 594 height 27
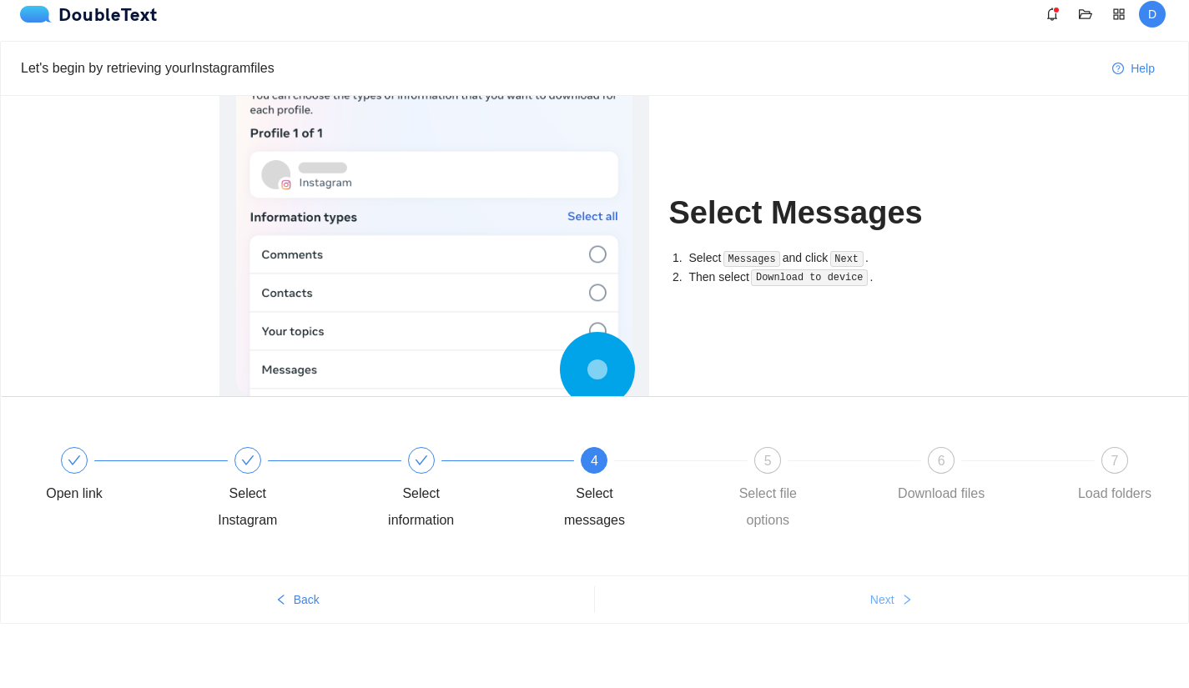
click at [883, 606] on span "Next" at bounding box center [882, 600] width 24 height 18
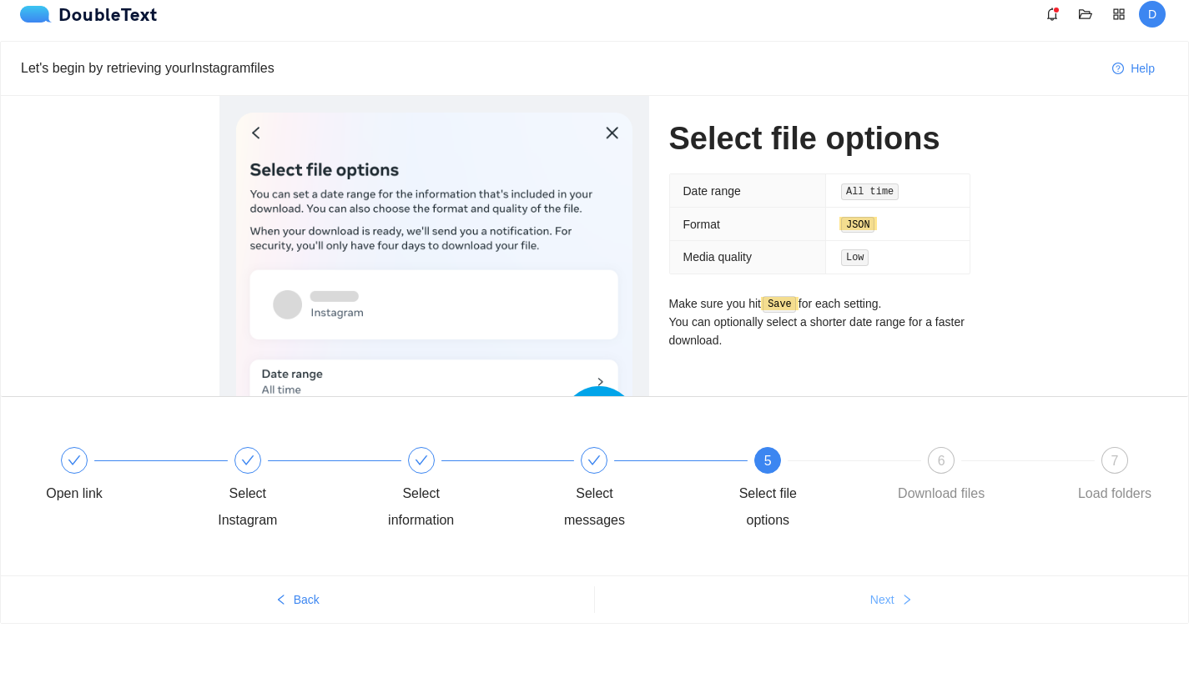
click at [894, 601] on button "Next" at bounding box center [892, 599] width 594 height 27
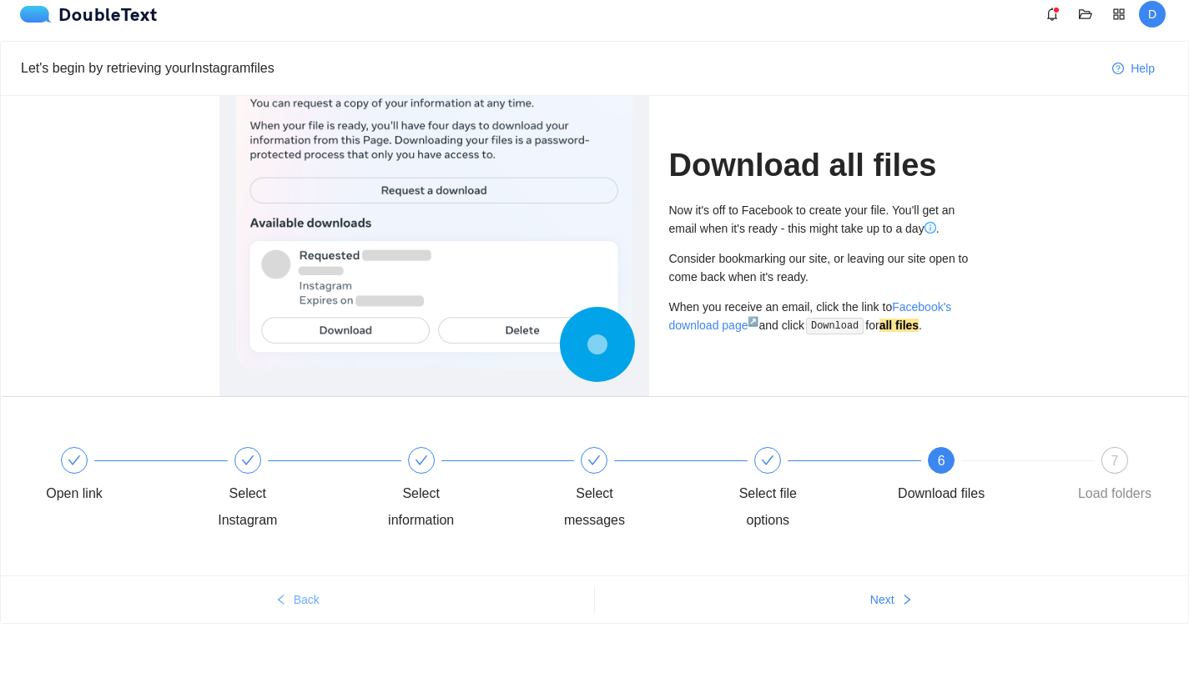
click at [337, 592] on button "Back" at bounding box center [297, 599] width 593 height 27
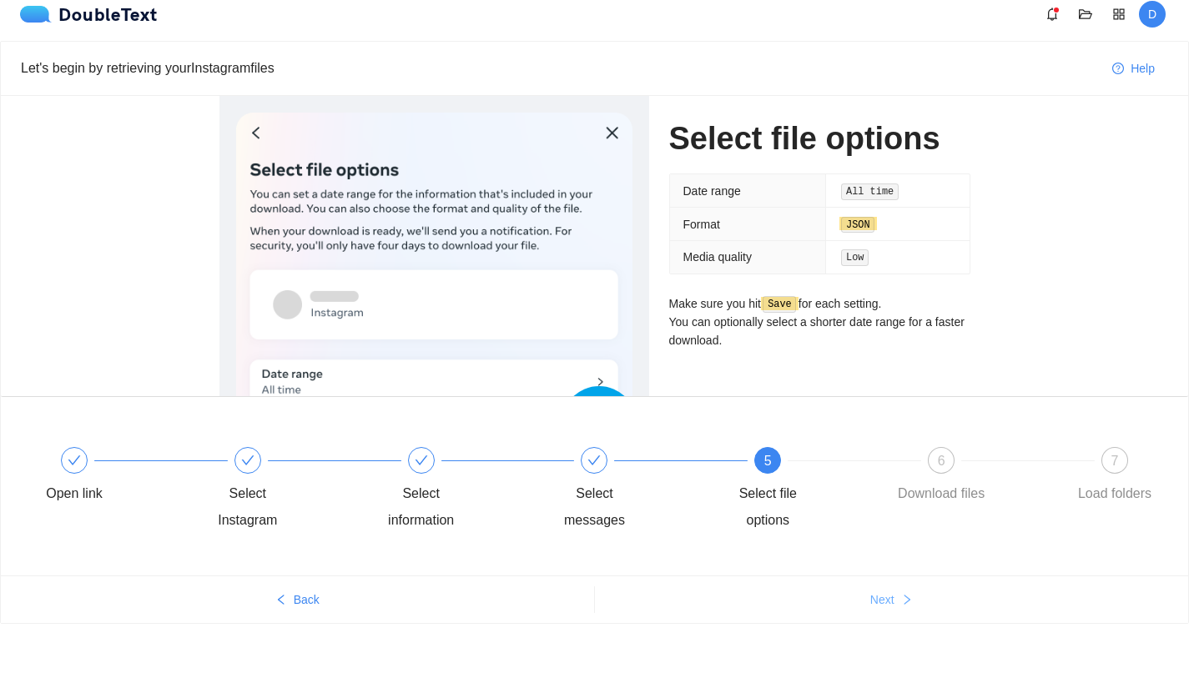
click at [873, 611] on button "Next" at bounding box center [892, 599] width 594 height 27
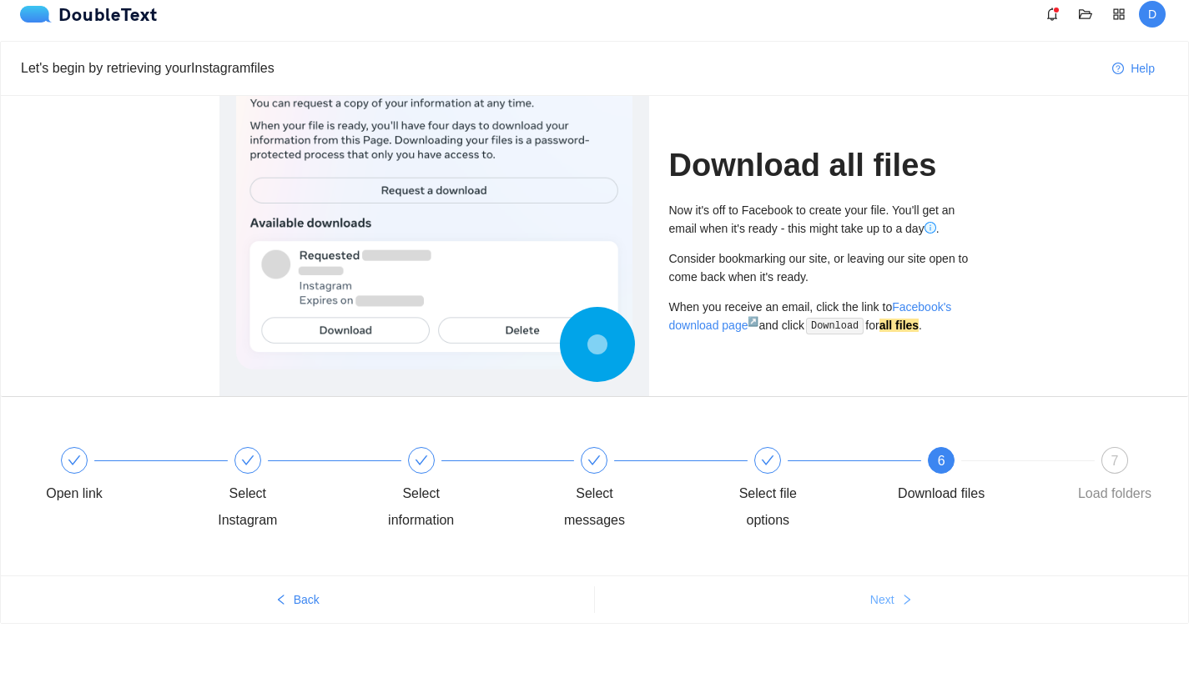
click at [893, 598] on span "Next" at bounding box center [882, 600] width 24 height 18
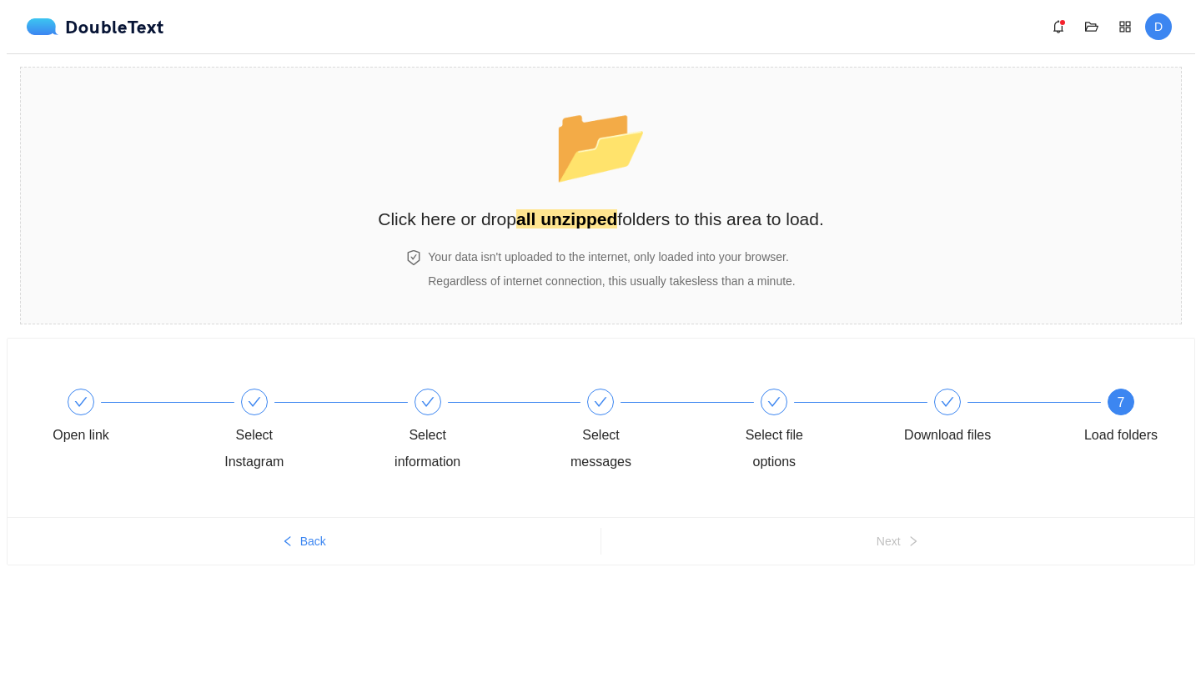
scroll to position [0, 0]
click at [303, 538] on span "Back" at bounding box center [309, 541] width 26 height 18
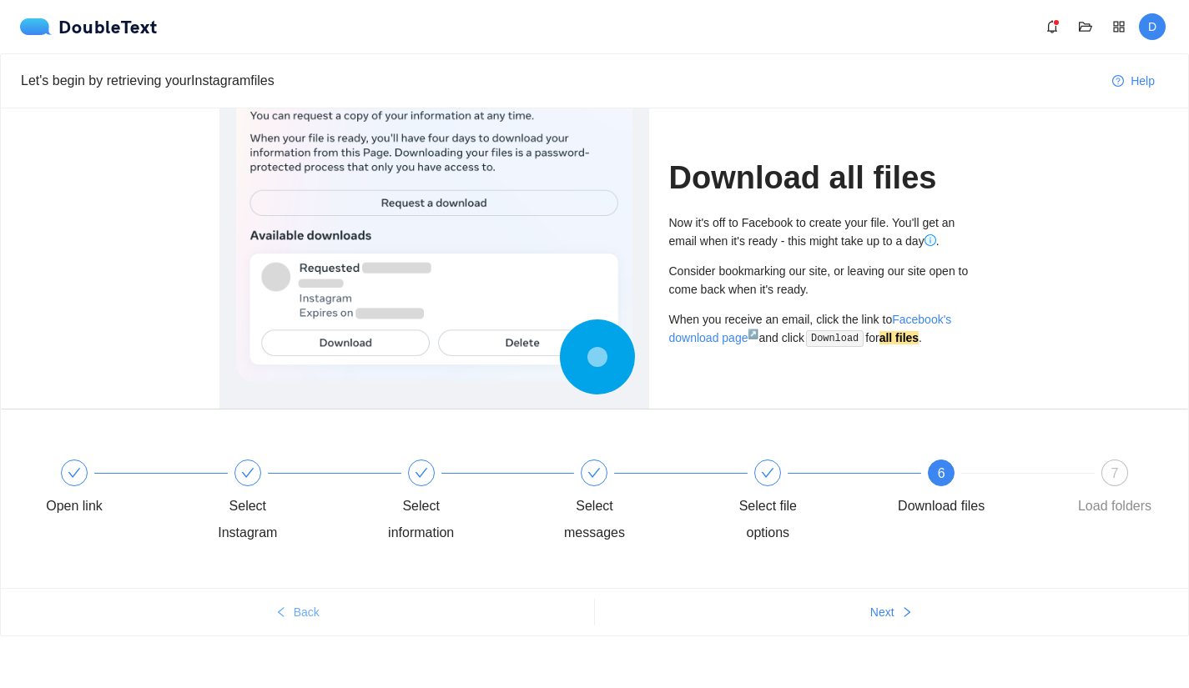
click at [304, 603] on span "Back" at bounding box center [307, 612] width 26 height 18
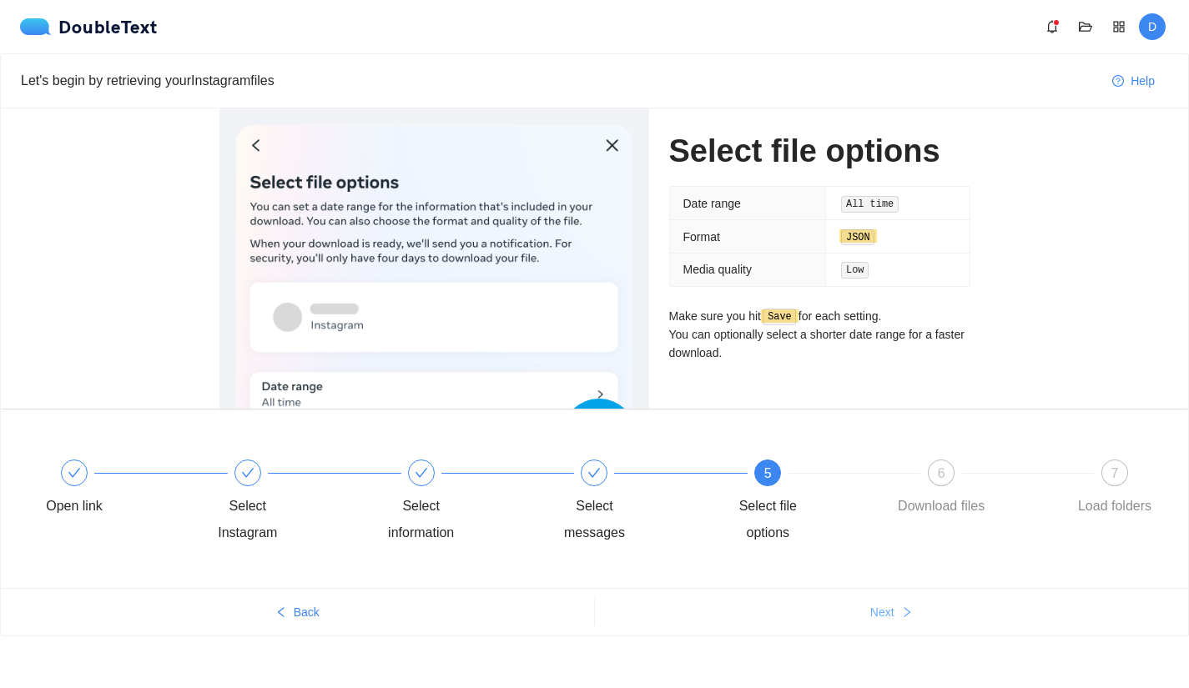
click at [870, 608] on span "Next" at bounding box center [882, 612] width 24 height 18
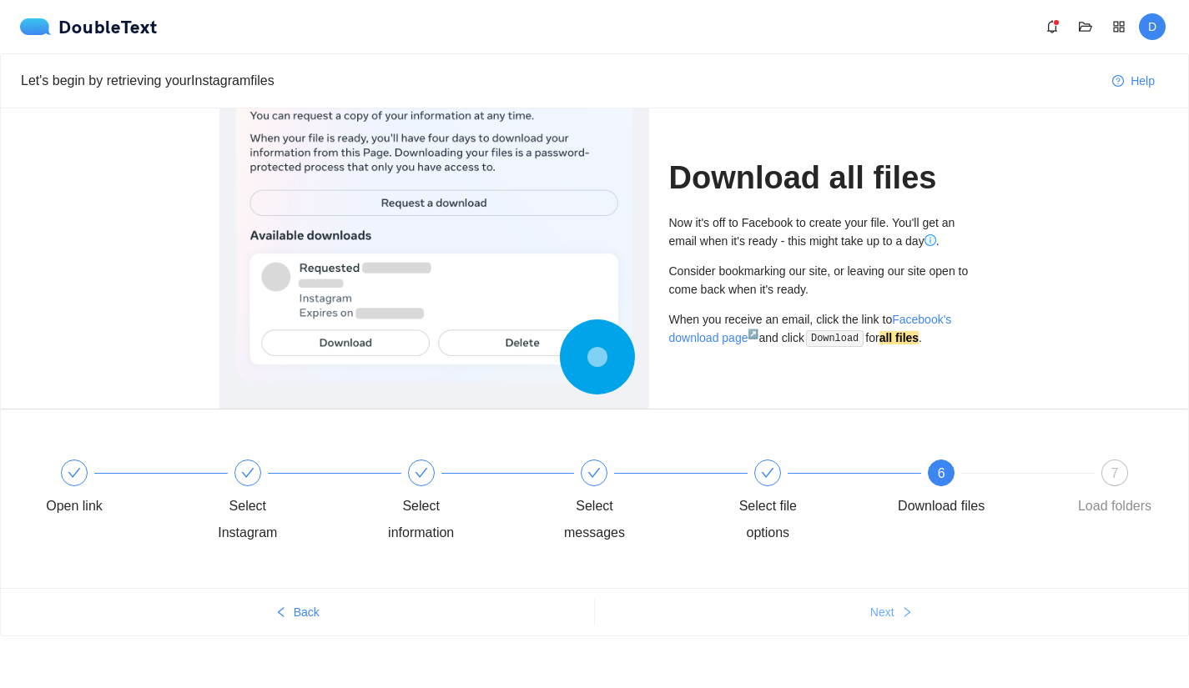
click at [866, 614] on button "Next" at bounding box center [892, 612] width 594 height 27
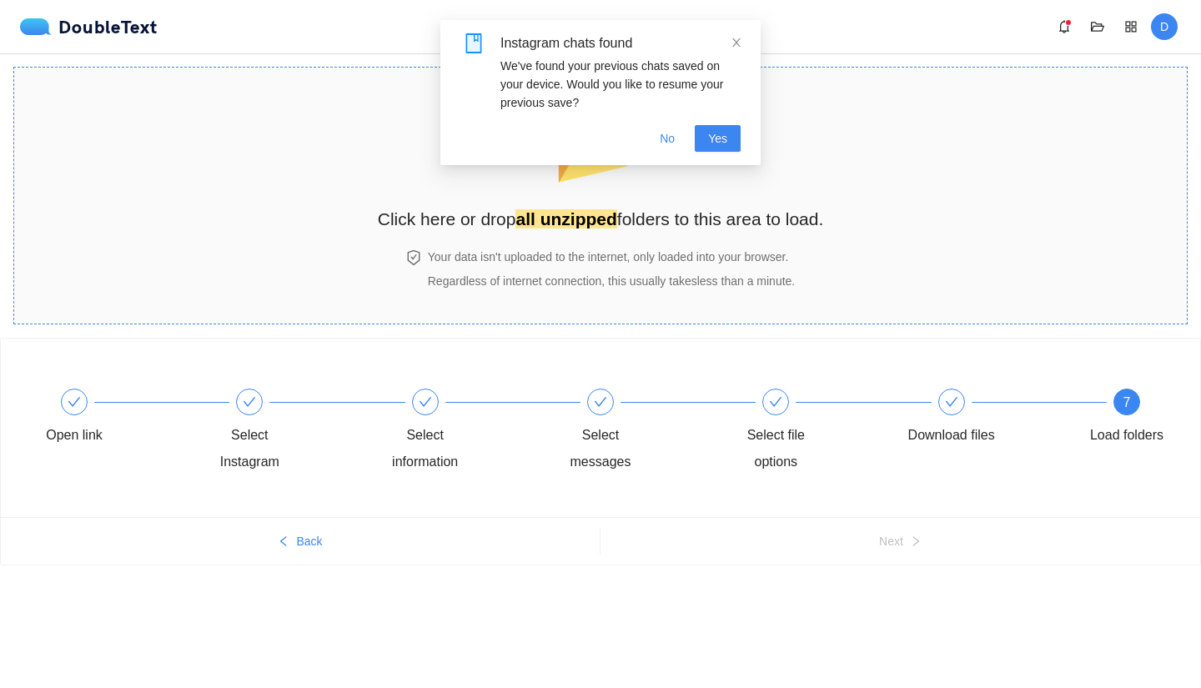
click at [531, 317] on section "📂 Click here or drop all unzipped folders to this area to load. Your data isn't…" at bounding box center [600, 196] width 1175 height 258
click at [674, 135] on span "No" at bounding box center [667, 138] width 15 height 18
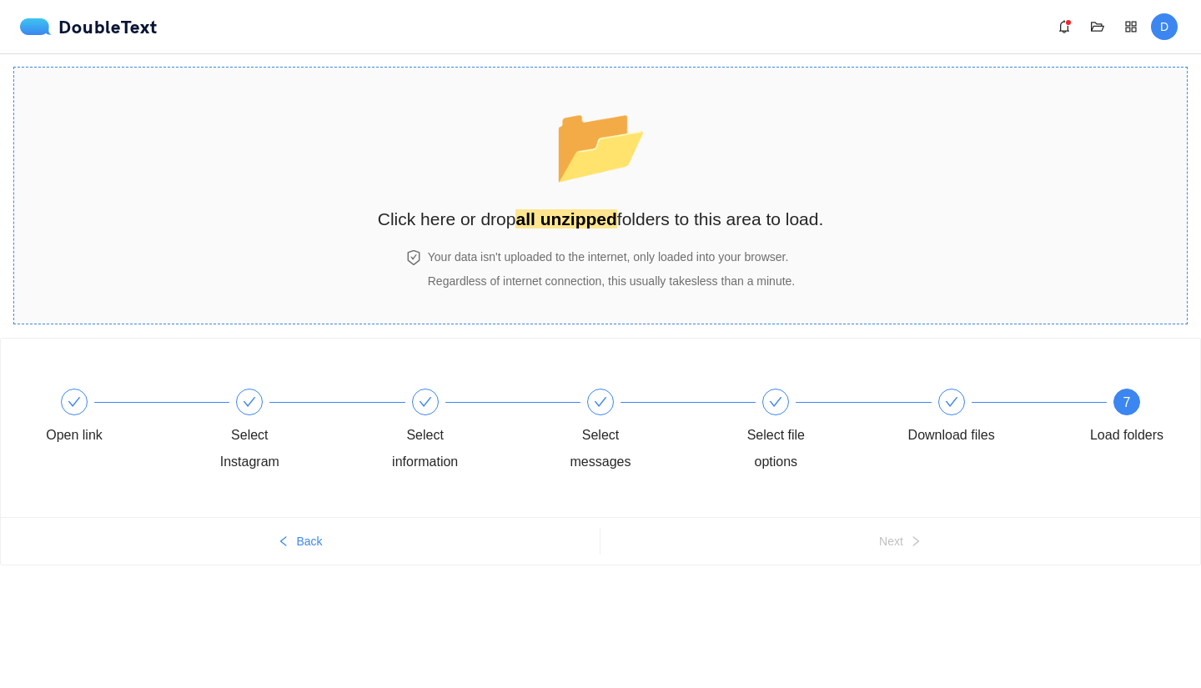
click at [611, 233] on div "📂 Click here or drop all unzipped folders to this area to load." at bounding box center [601, 162] width 446 height 157
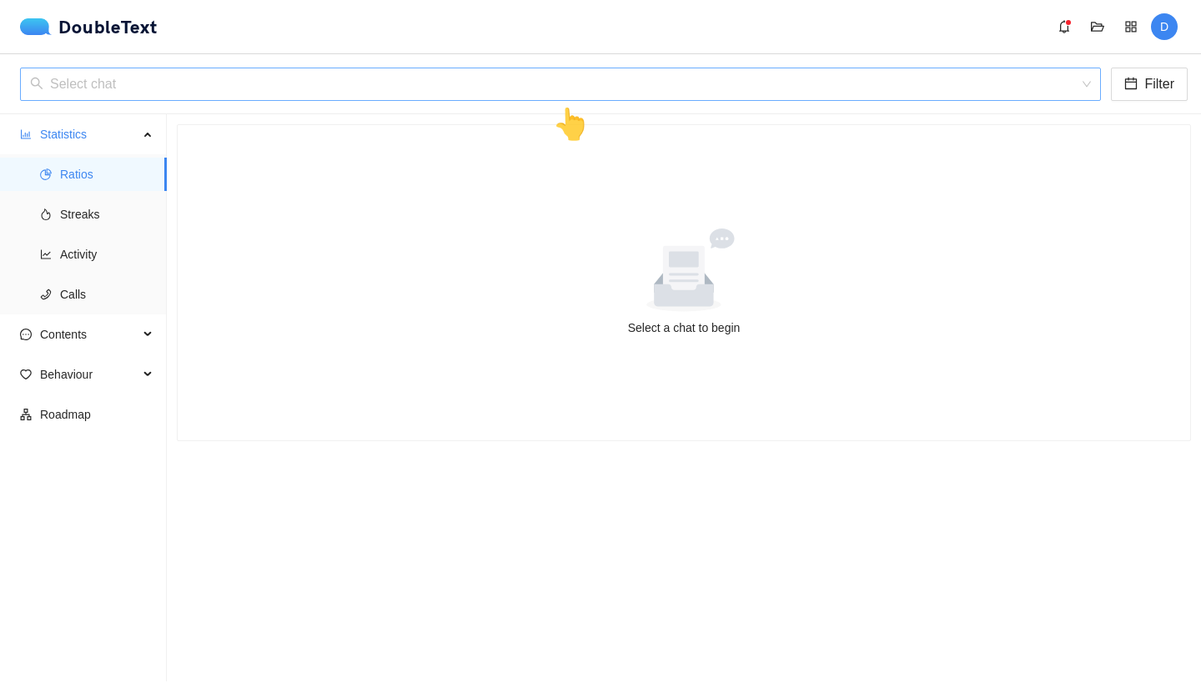
click at [446, 75] on input "search" at bounding box center [554, 84] width 1049 height 32
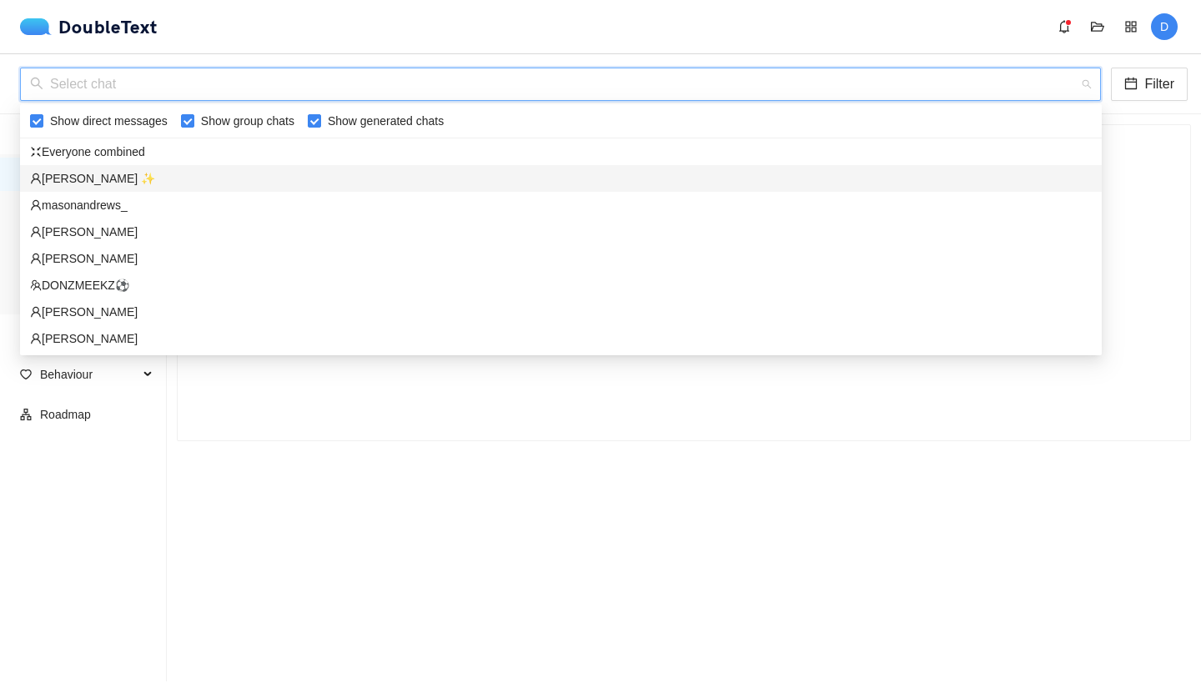
click at [236, 175] on div "[PERSON_NAME] ✨" at bounding box center [561, 178] width 1062 height 18
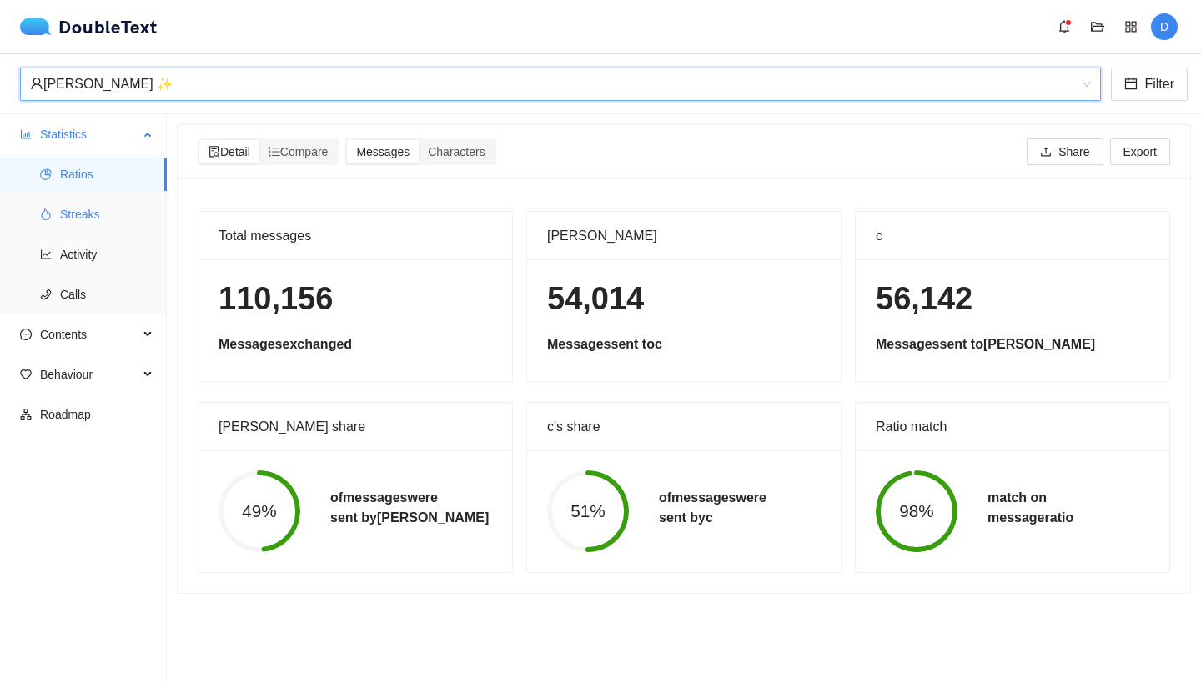
click at [88, 221] on span "Streaks" at bounding box center [106, 214] width 93 height 33
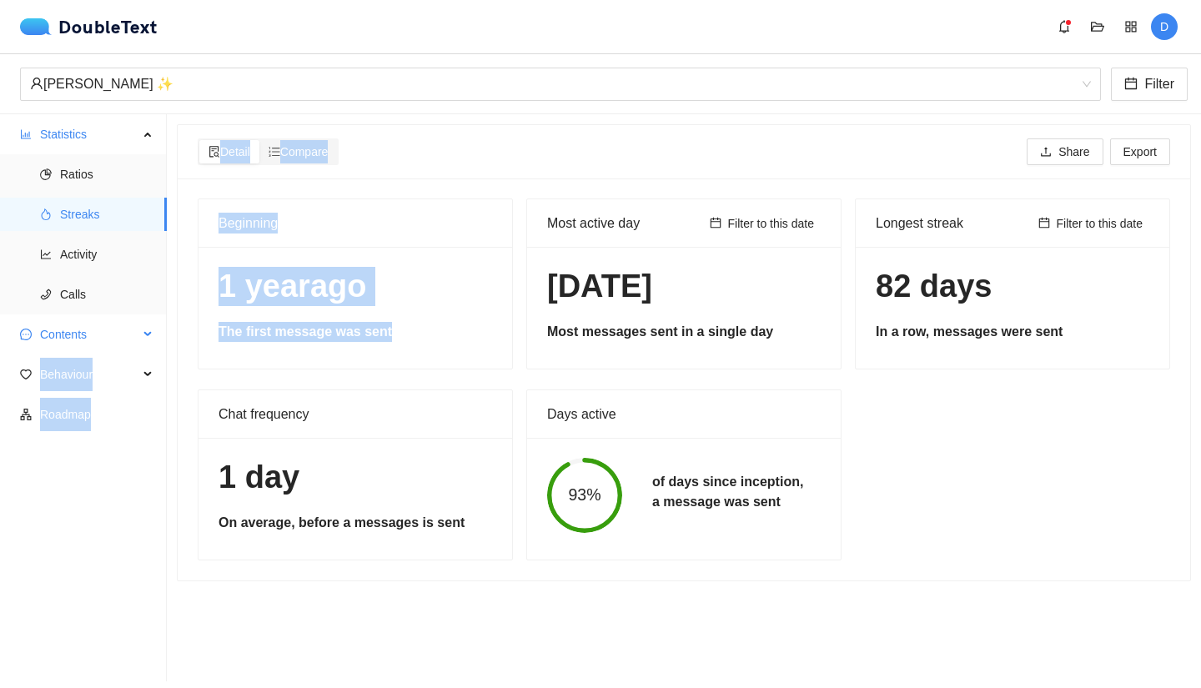
drag, startPoint x: 420, startPoint y: 342, endPoint x: 166, endPoint y: 344, distance: 253.6
click at [166, 344] on section "Statistics Ratios Streaks Activity Calls Contents Behaviour Roadmap Detail Comp…" at bounding box center [600, 397] width 1201 height 567
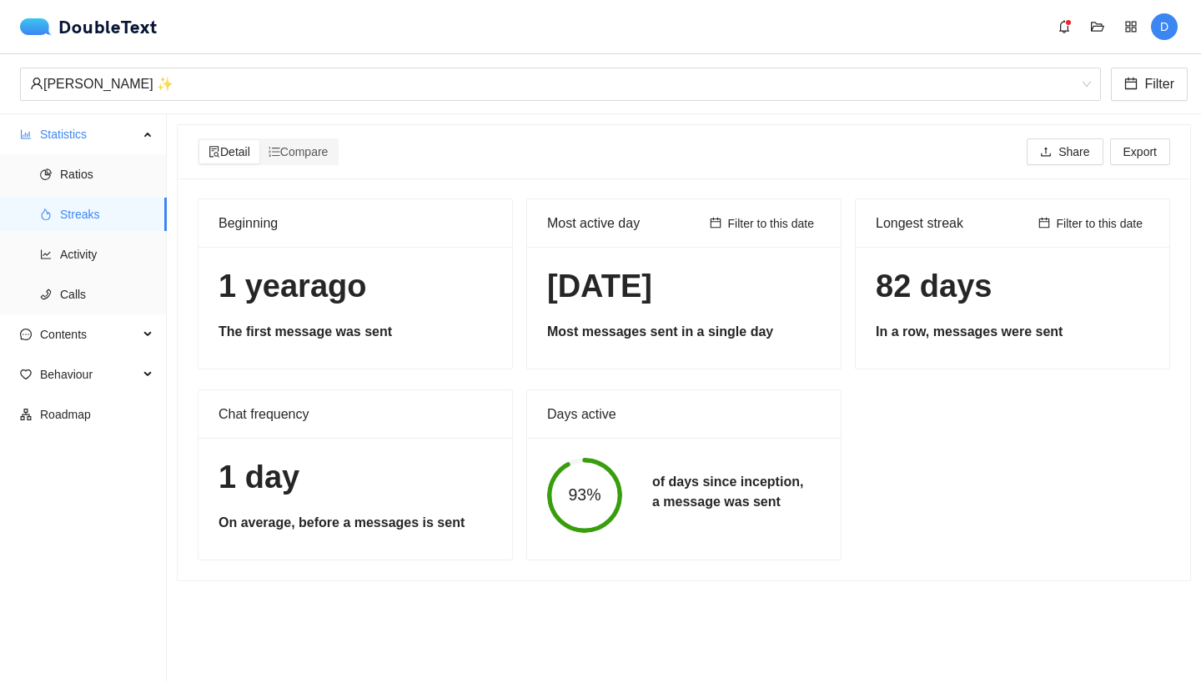
drag, startPoint x: 402, startPoint y: 600, endPoint x: 391, endPoint y: 596, distance: 11.6
click at [391, 596] on section "Detail Compare Share Export Beginning [DATE] The first message was sent Most ac…" at bounding box center [684, 397] width 1034 height 567
click at [289, 533] on div "1 day On average, before a messages is sent" at bounding box center [356, 499] width 314 height 122
drag, startPoint x: 661, startPoint y: 486, endPoint x: 796, endPoint y: 492, distance: 135.3
click at [787, 489] on h5 "of days since inception, a message was sent" at bounding box center [727, 492] width 151 height 40
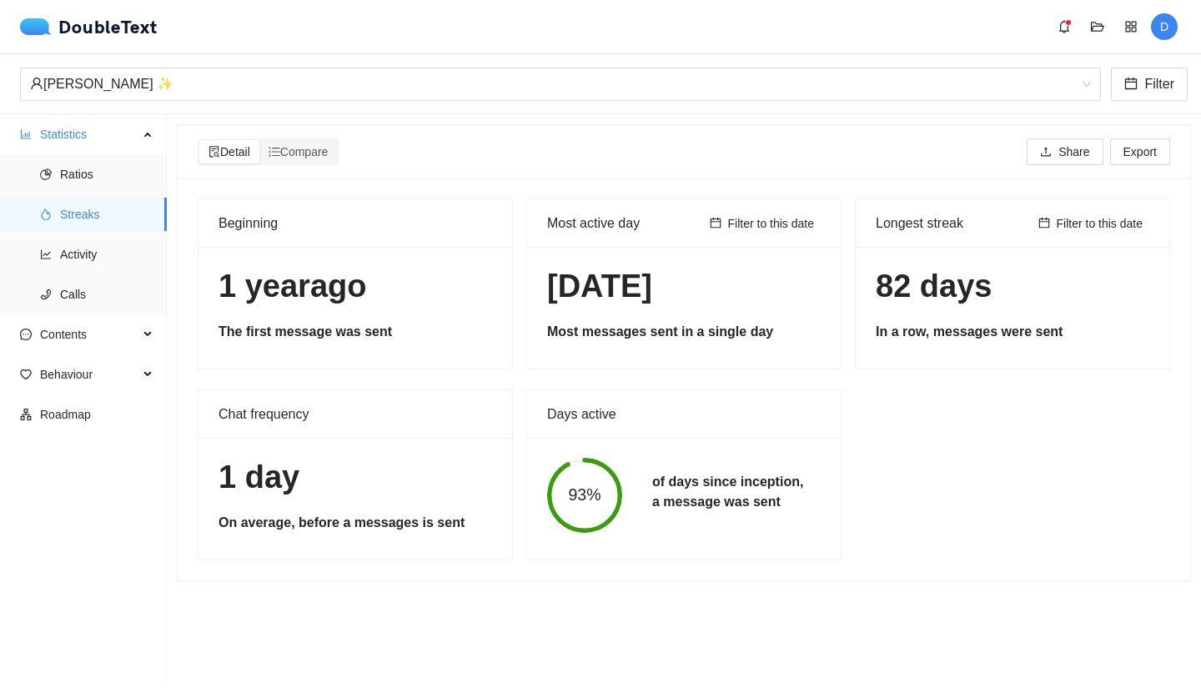
click at [765, 535] on div "93% of days since inception, a message was sent" at bounding box center [684, 495] width 314 height 115
drag, startPoint x: 737, startPoint y: 513, endPoint x: 626, endPoint y: 476, distance: 117.9
click at [626, 476] on div "93% of days since inception, a message was sent" at bounding box center [684, 495] width 304 height 75
click at [638, 559] on div "Days active 93% of days since inception, a message was sent" at bounding box center [683, 475] width 315 height 171
click at [647, 476] on div "of days since inception, a message was sent" at bounding box center [727, 495] width 181 height 47
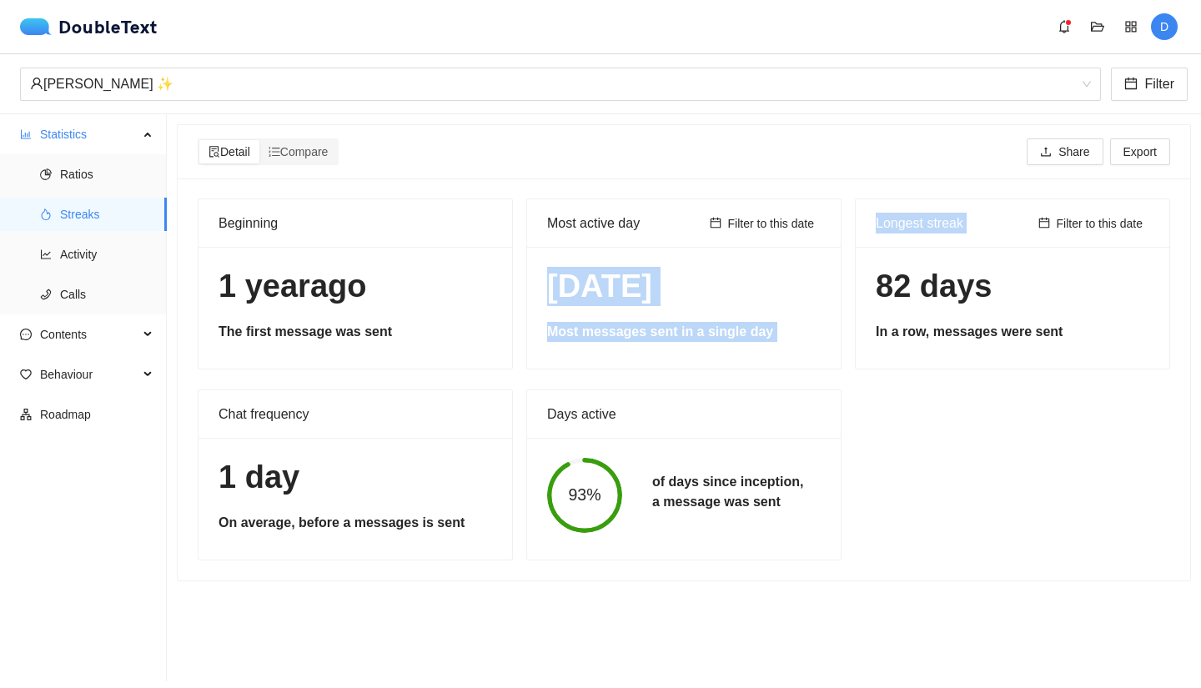
drag, startPoint x: 524, startPoint y: 279, endPoint x: 876, endPoint y: 301, distance: 352.8
click at [876, 301] on div "Beginning [DATE] The first message was sent Most active day Filter to this date…" at bounding box center [684, 380] width 986 height 362
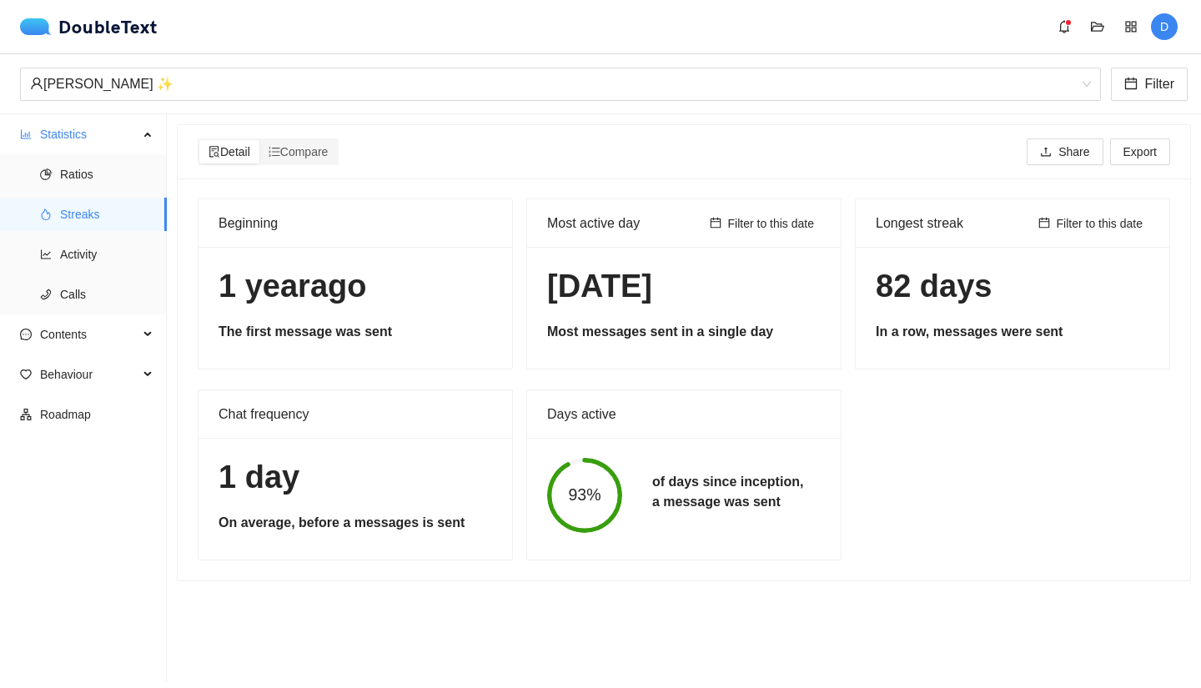
click at [797, 400] on div "Days active" at bounding box center [684, 414] width 274 height 48
drag, startPoint x: 1078, startPoint y: 309, endPoint x: 828, endPoint y: 279, distance: 251.2
click at [828, 279] on div "Beginning [DATE] The first message was sent Most active day Filter to this date…" at bounding box center [684, 380] width 986 height 362
click at [1070, 320] on div "82 days In a row, messages were sent" at bounding box center [1013, 304] width 274 height 75
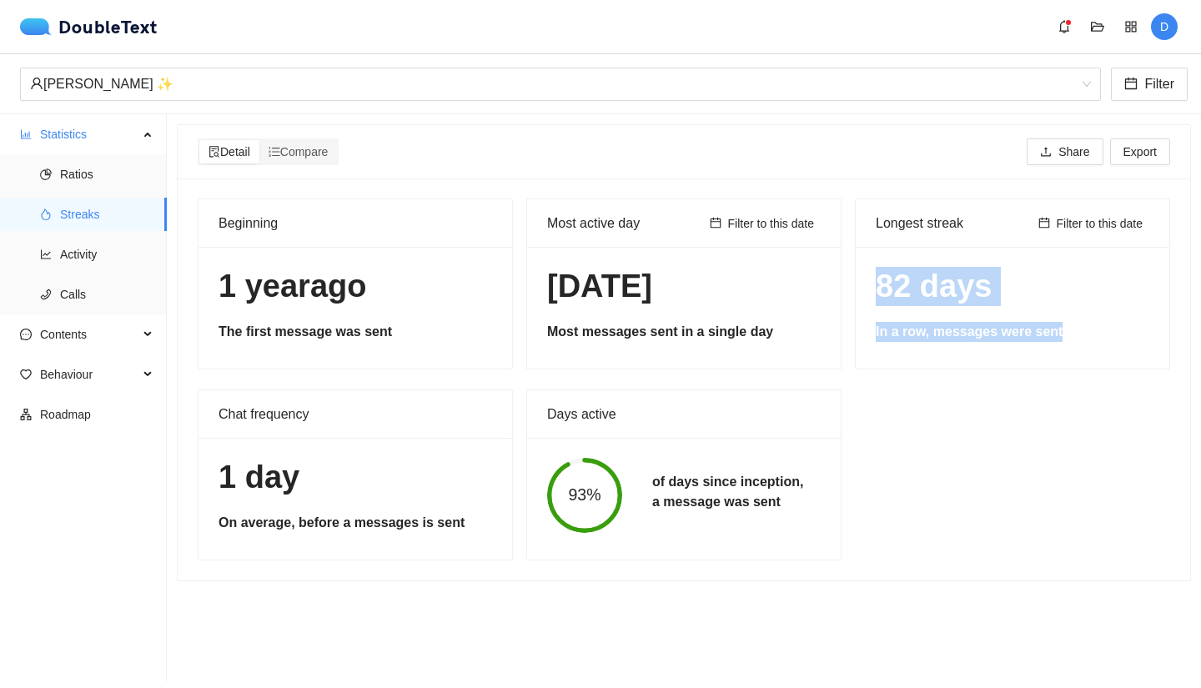
drag, startPoint x: 1059, startPoint y: 332, endPoint x: 845, endPoint y: 267, distance: 223.3
click at [848, 267] on div "Longest streak Filter to this date 82 days In a row, messages were sent" at bounding box center [1012, 284] width 329 height 171
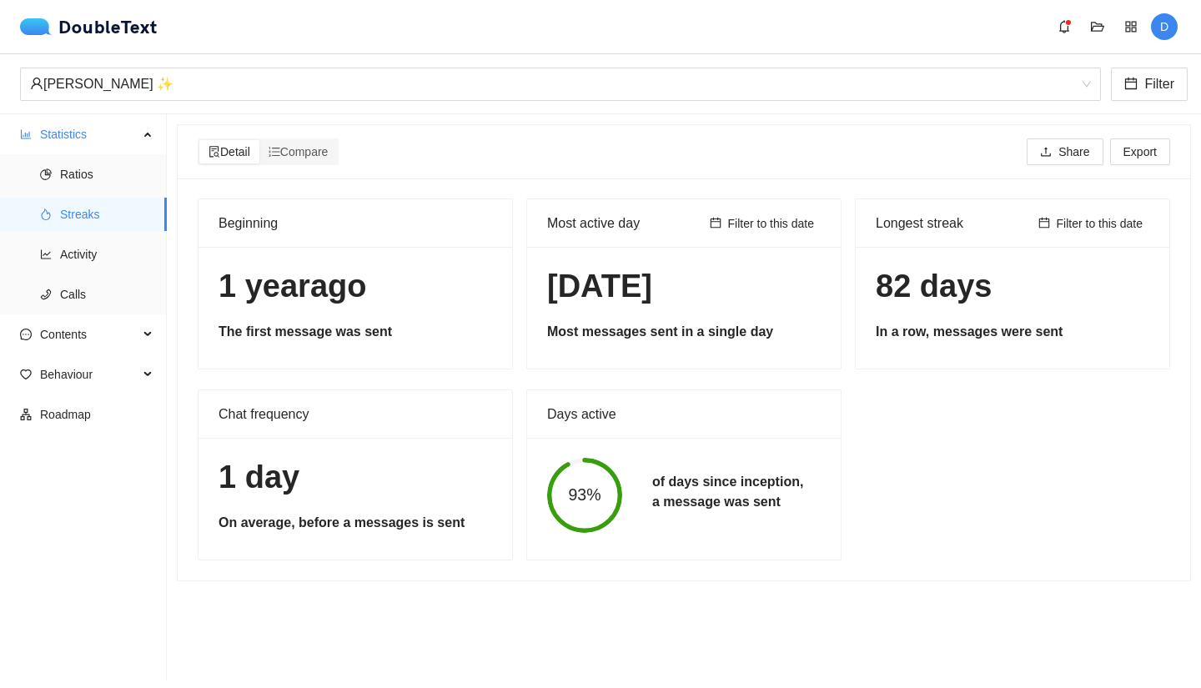
click at [407, 178] on div "Detail Compare Share Export" at bounding box center [684, 151] width 973 height 53
click at [72, 254] on span "Activity" at bounding box center [106, 254] width 93 height 33
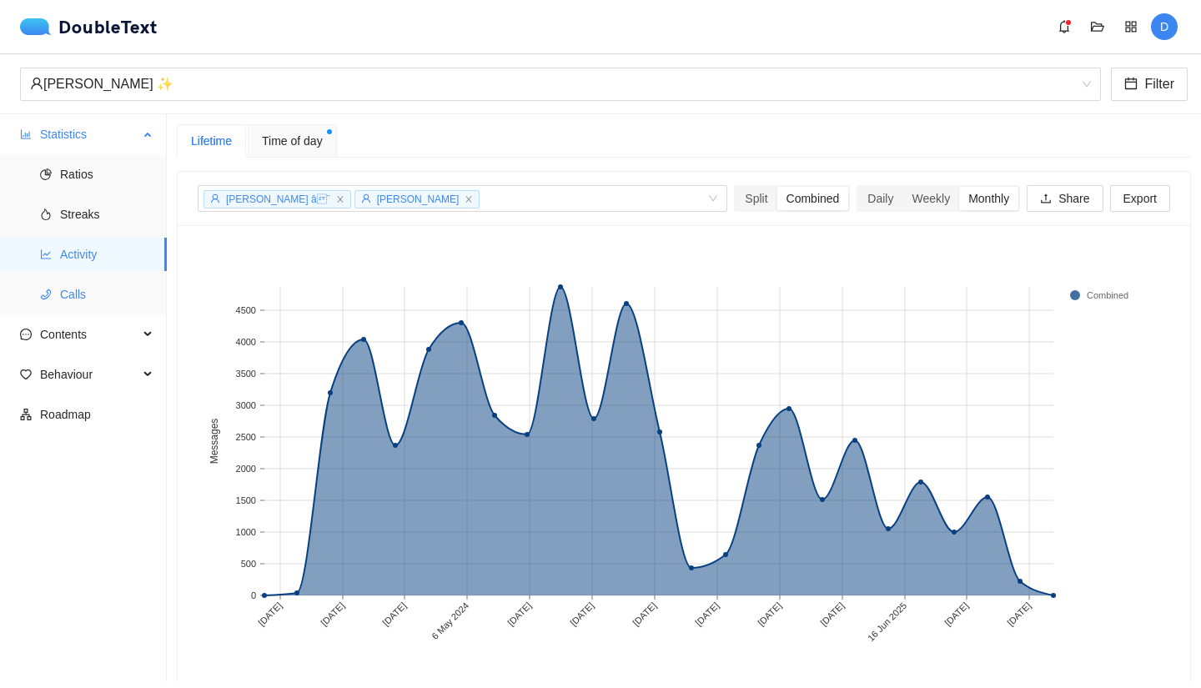
click at [87, 290] on span "Calls" at bounding box center [106, 294] width 93 height 33
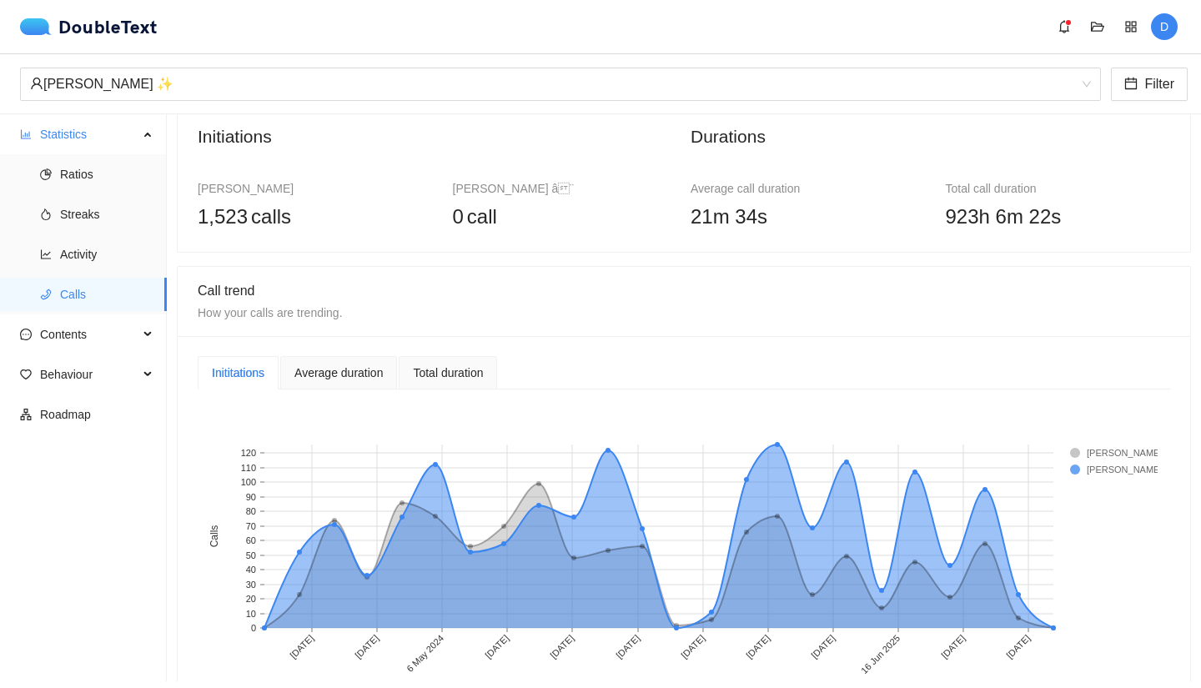
scroll to position [93, 0]
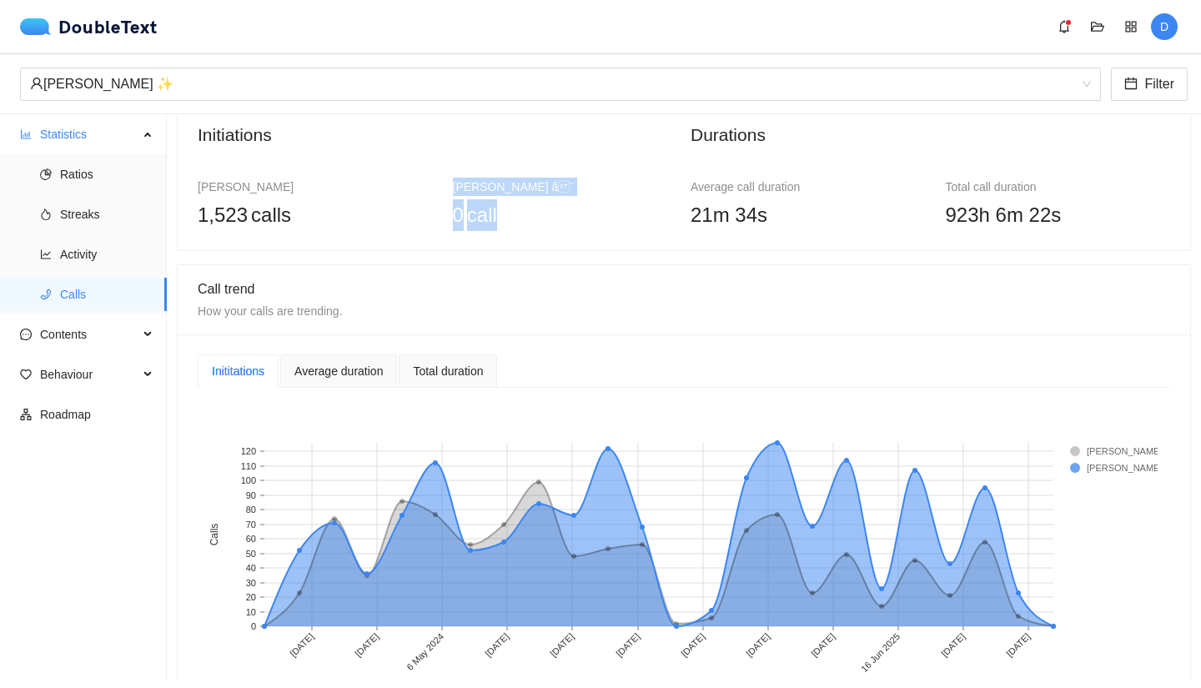
drag, startPoint x: 450, startPoint y: 194, endPoint x: 560, endPoint y: 204, distance: 109.8
click at [560, 204] on div "[PERSON_NAME] â¨ 0 call" at bounding box center [565, 204] width 225 height 53
click at [557, 205] on div "0 call" at bounding box center [565, 215] width 225 height 32
click at [535, 205] on div "0 call" at bounding box center [565, 215] width 225 height 32
drag, startPoint x: 531, startPoint y: 184, endPoint x: 497, endPoint y: 230, distance: 56.7
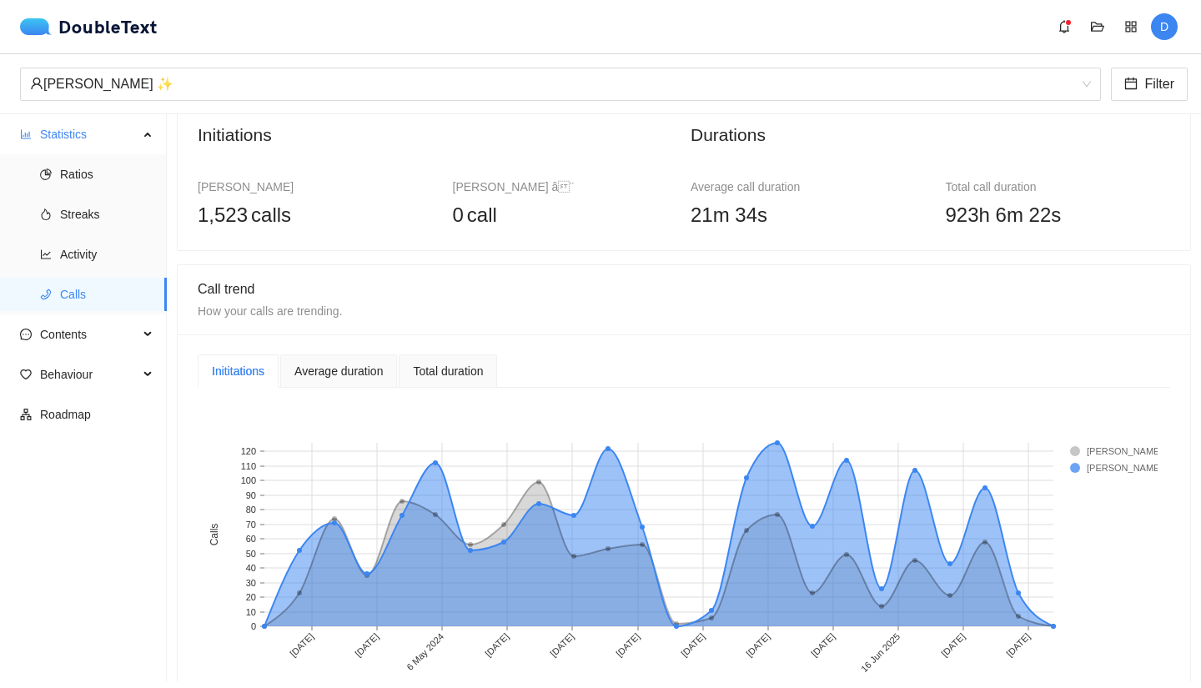
click at [531, 186] on div "[PERSON_NAME] â¨" at bounding box center [565, 187] width 225 height 18
click at [440, 368] on div "Total duration" at bounding box center [448, 371] width 70 height 18
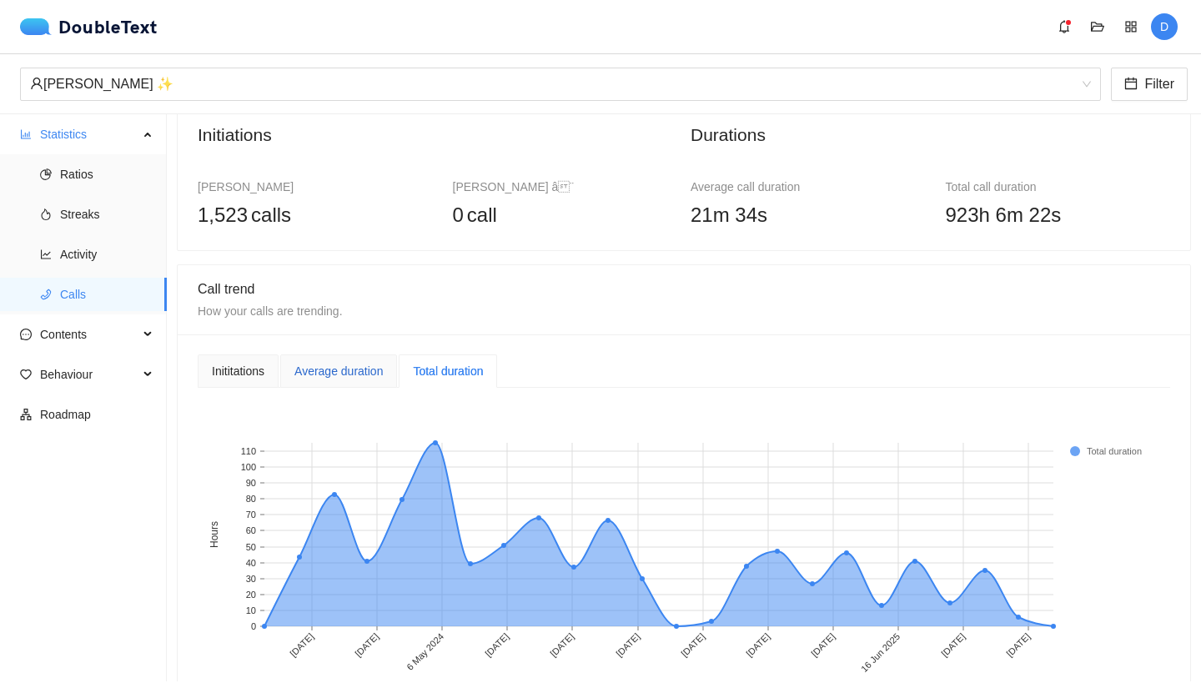
click at [320, 365] on div "Average duration" at bounding box center [338, 371] width 88 height 18
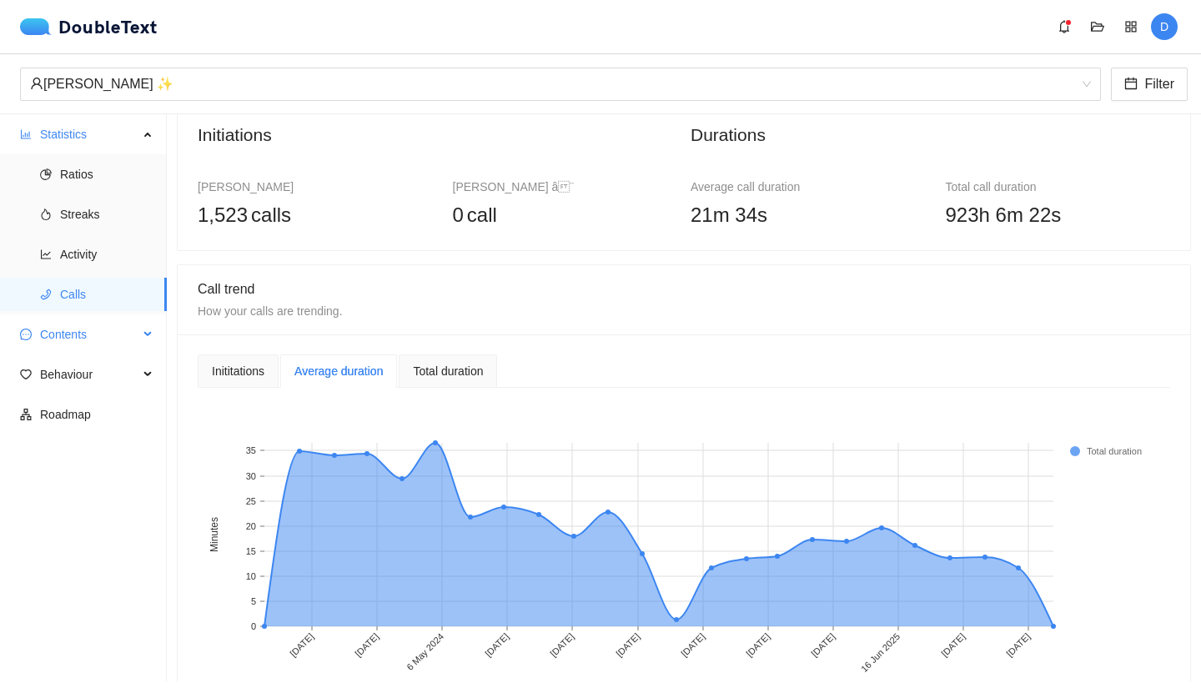
click at [98, 337] on span "Contents" at bounding box center [89, 334] width 98 height 33
click at [82, 382] on span "Word Cloud" at bounding box center [106, 374] width 93 height 33
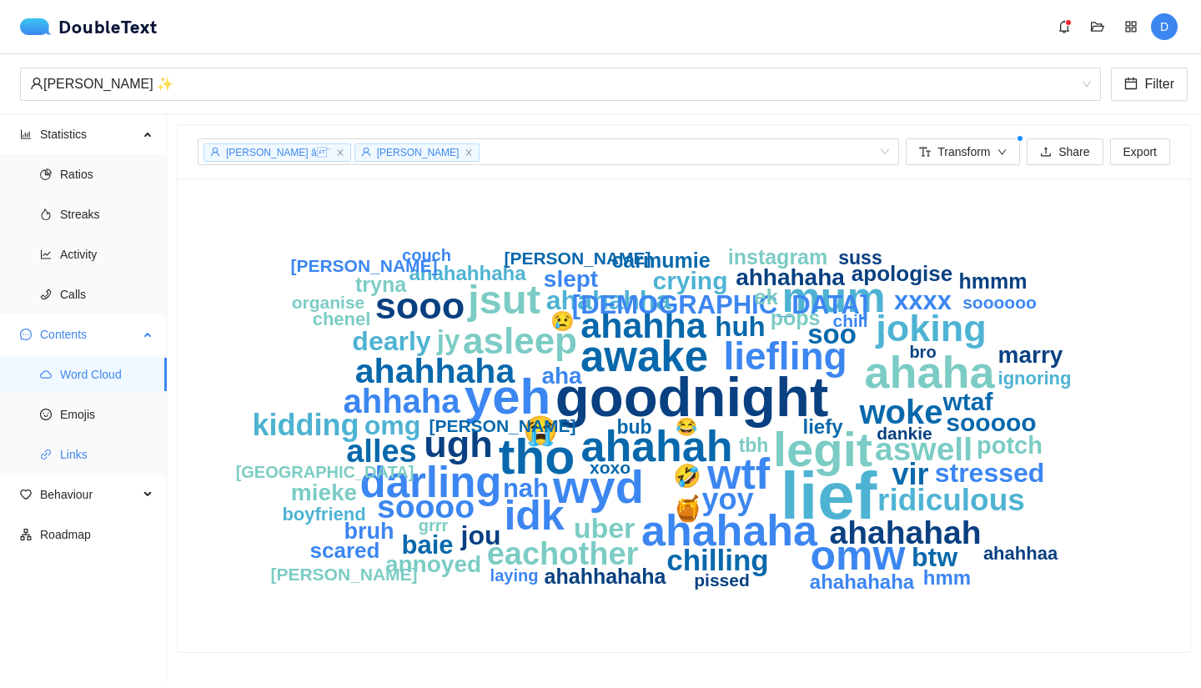
click at [62, 462] on span "Links" at bounding box center [106, 454] width 93 height 33
click at [82, 500] on span "Behaviour" at bounding box center [89, 494] width 98 height 33
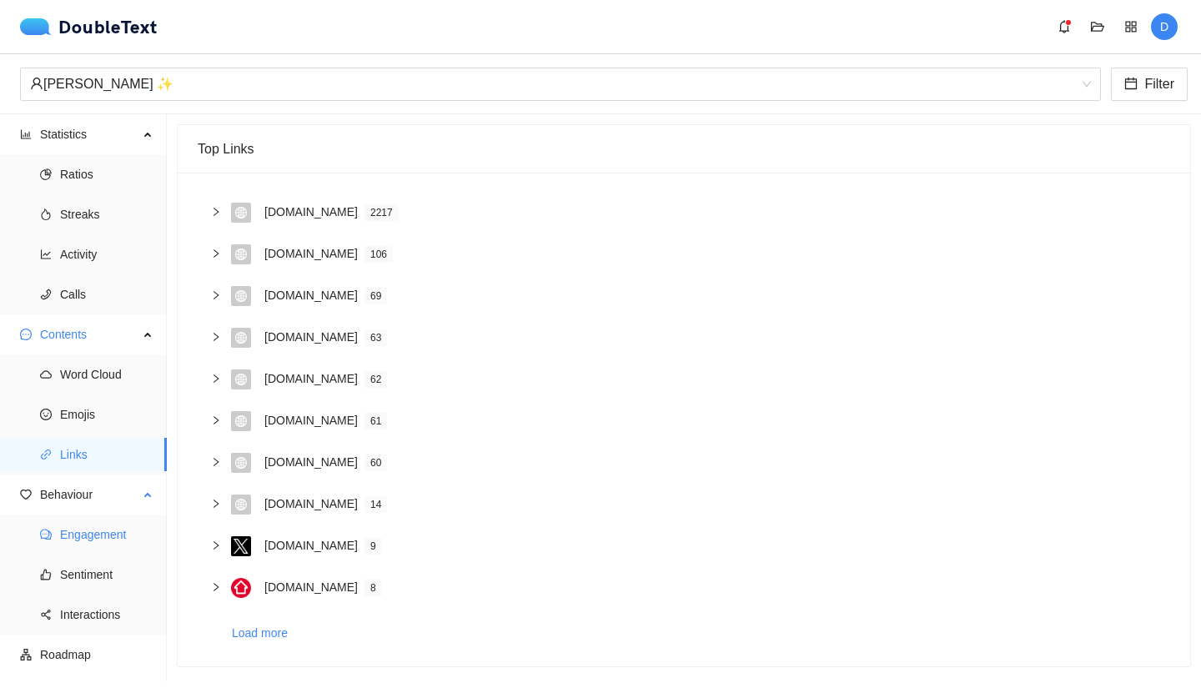
click at [78, 531] on span "Engagement" at bounding box center [106, 534] width 93 height 33
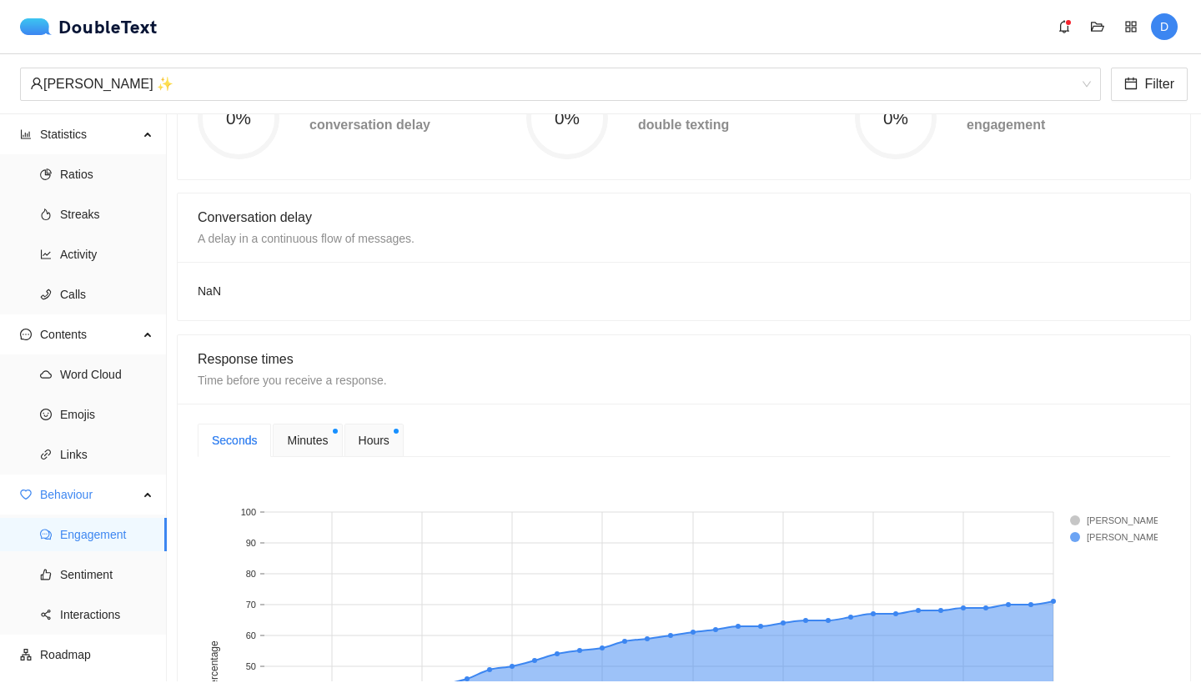
scroll to position [410, 0]
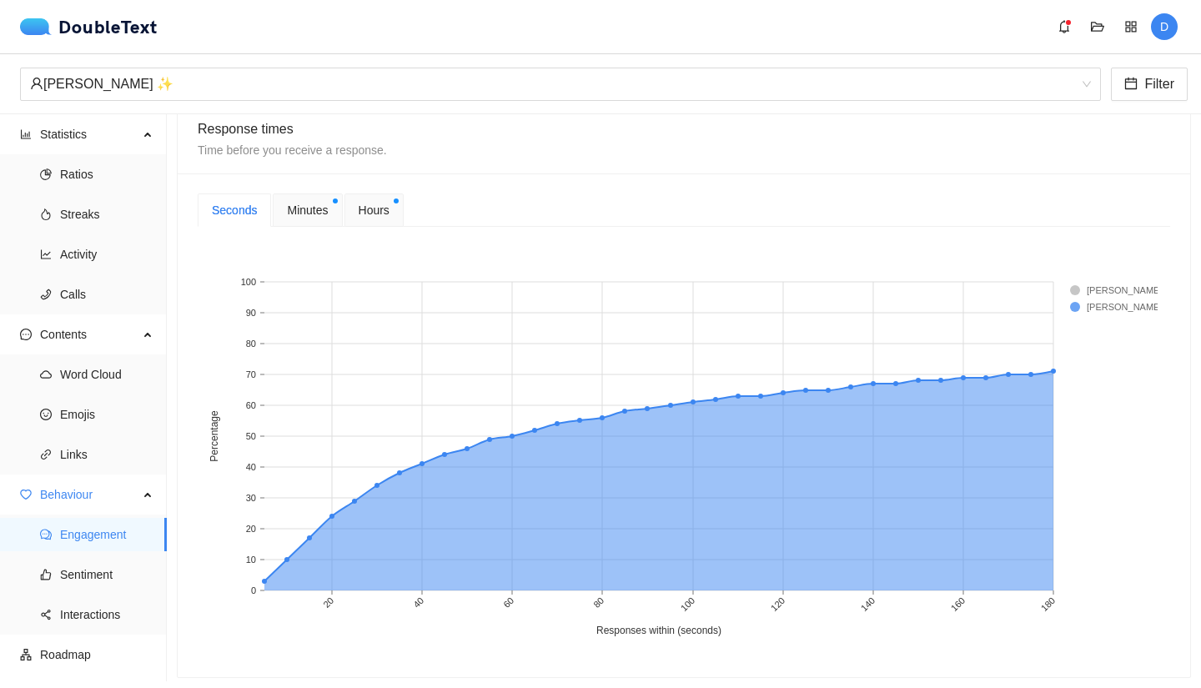
click at [317, 206] on span "Minutes" at bounding box center [307, 210] width 41 height 18
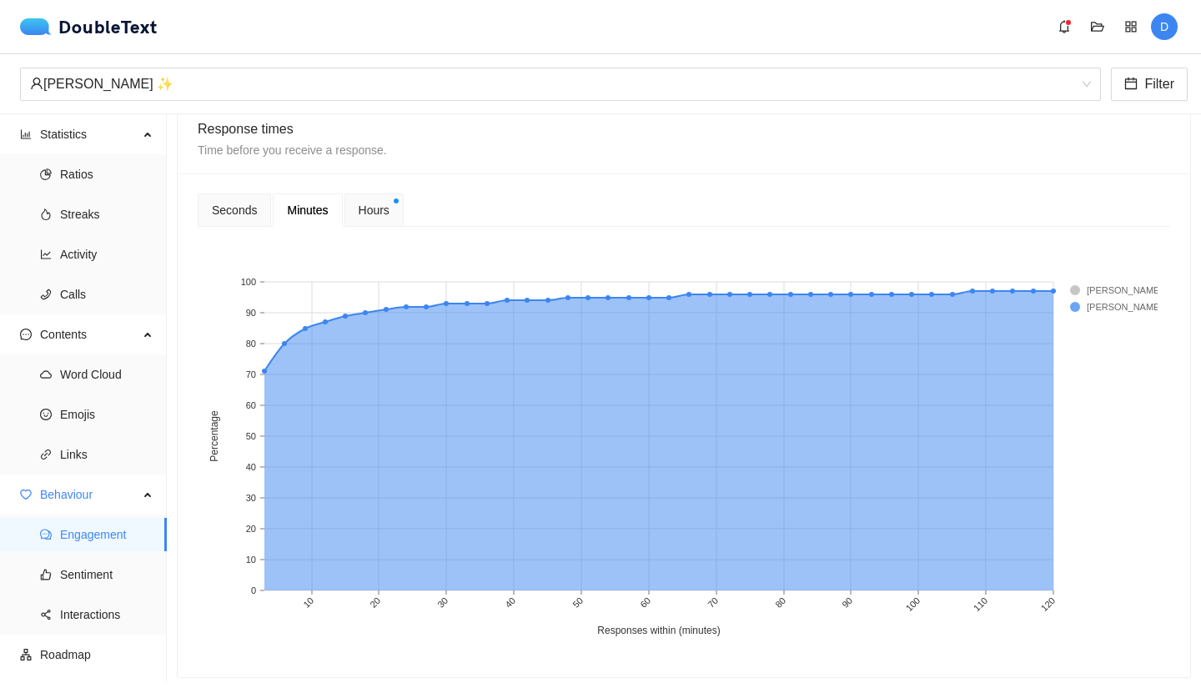
click at [360, 221] on div "Hours" at bounding box center [374, 210] width 59 height 33
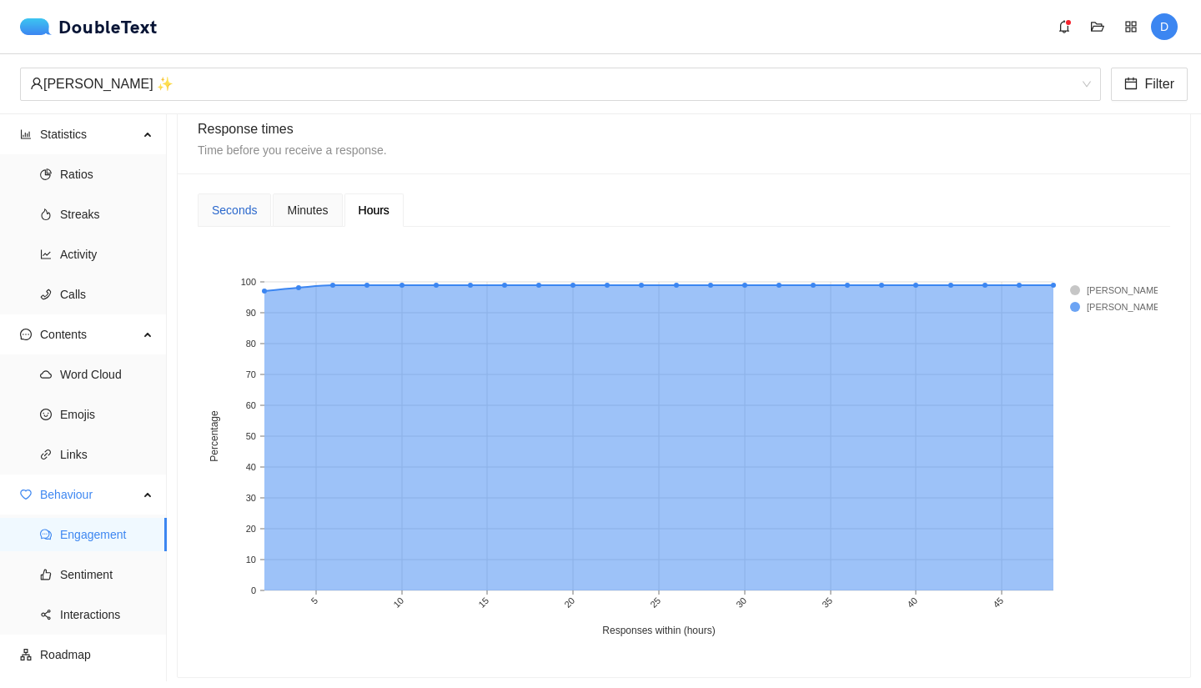
click at [249, 204] on div "Seconds" at bounding box center [234, 210] width 45 height 18
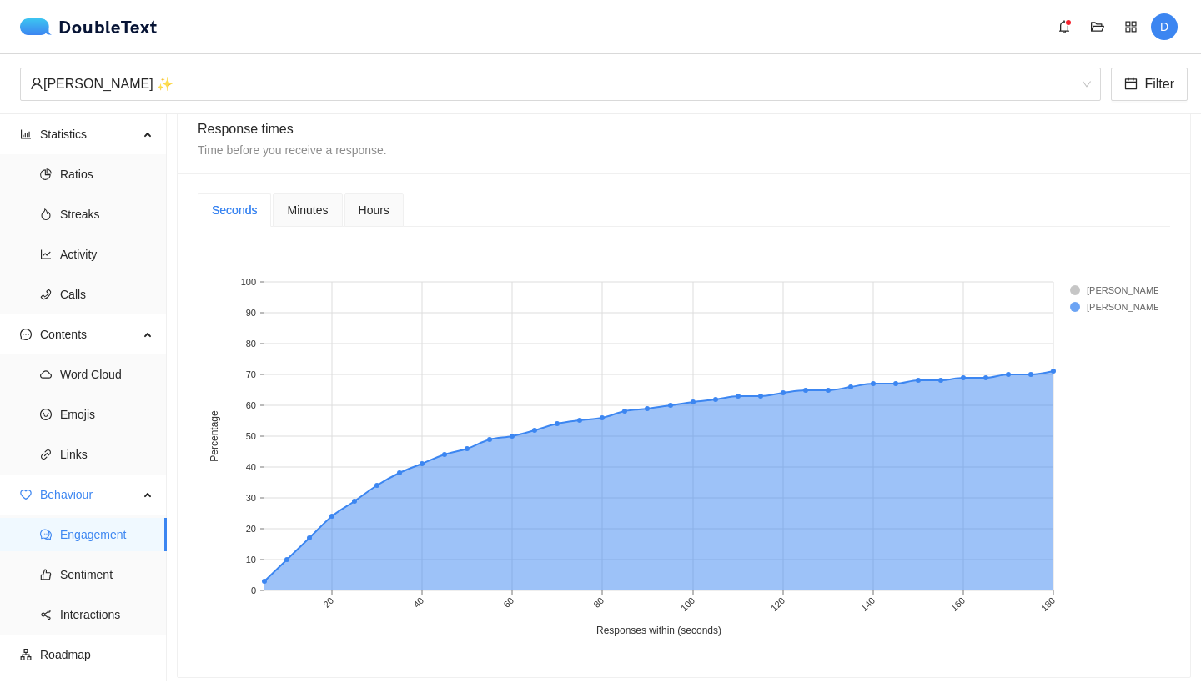
click at [1098, 285] on rect at bounding box center [1103, 290] width 67 height 17
click at [1079, 291] on rect at bounding box center [1103, 290] width 67 height 17
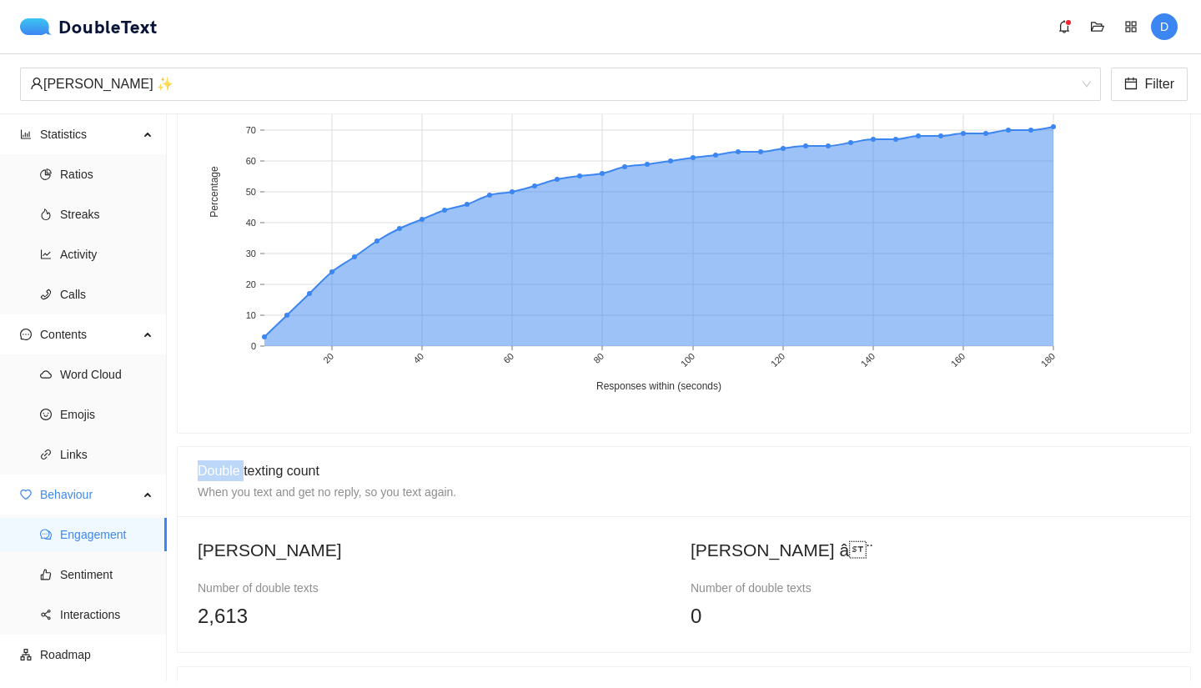
scroll to position [936, 0]
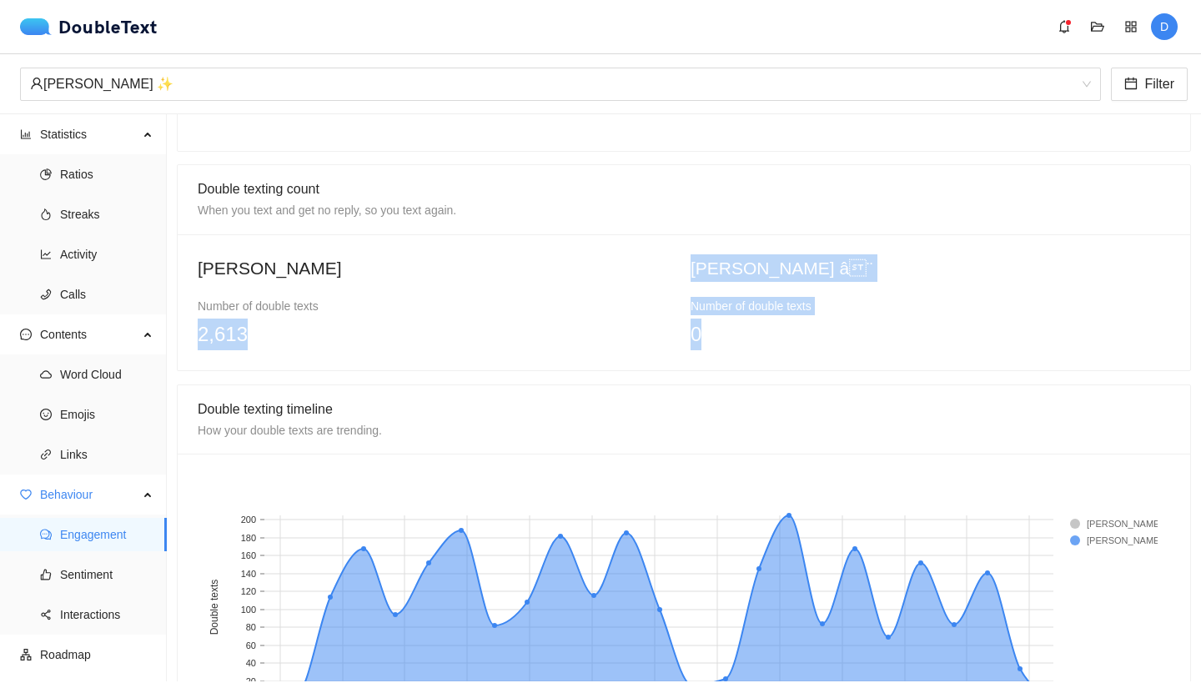
drag, startPoint x: 756, startPoint y: 330, endPoint x: 611, endPoint y: 306, distance: 146.3
click at [613, 306] on div "[PERSON_NAME] Number of double texts 2,613 [PERSON_NAME] â¨ Number of double t…" at bounding box center [684, 302] width 986 height 96
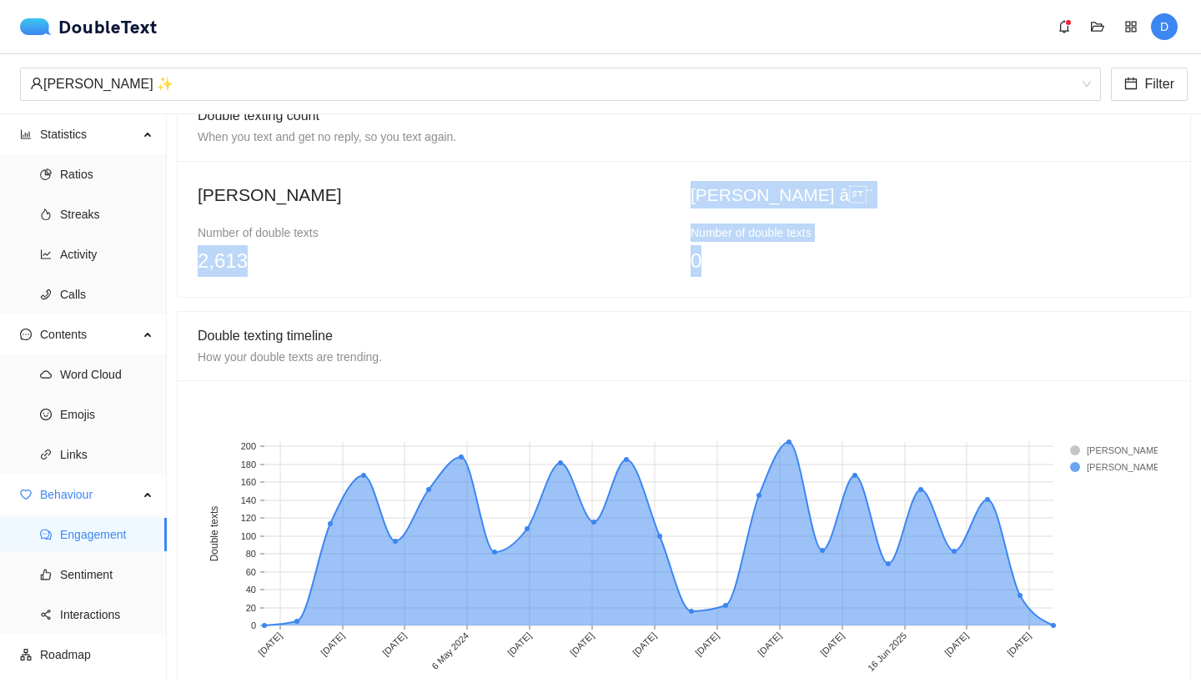
scroll to position [1064, 0]
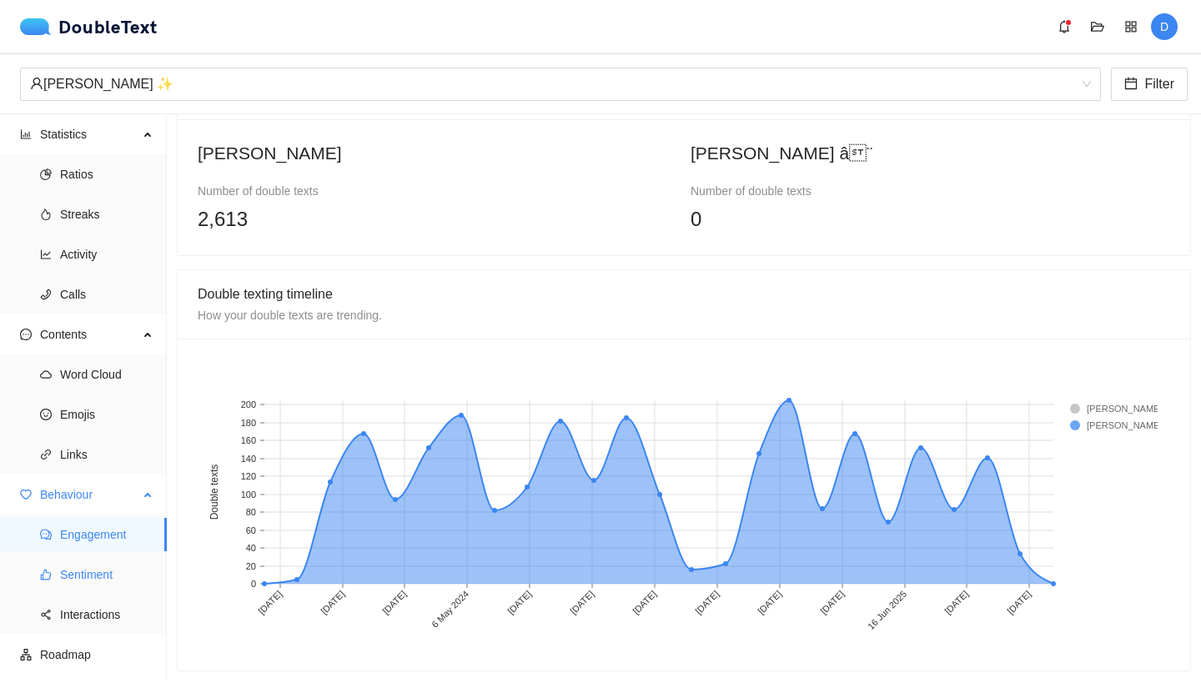
click at [68, 573] on span "Sentiment" at bounding box center [106, 574] width 93 height 33
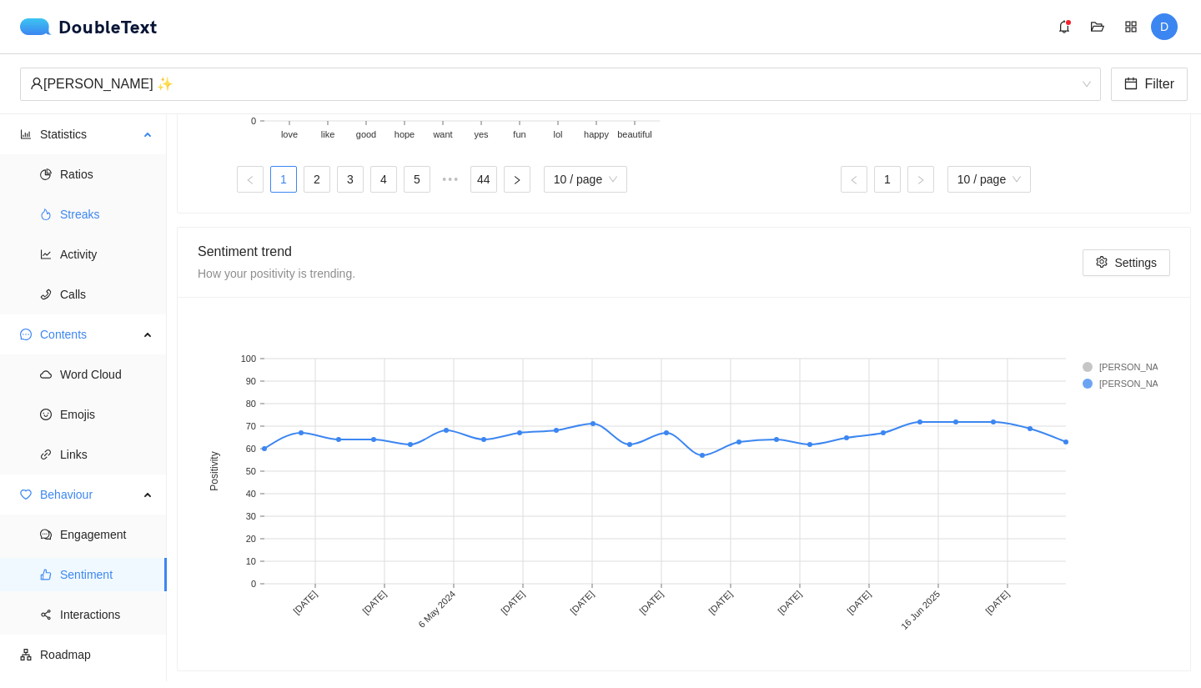
scroll to position [728, 0]
click at [68, 169] on span "Ratios" at bounding box center [106, 174] width 93 height 33
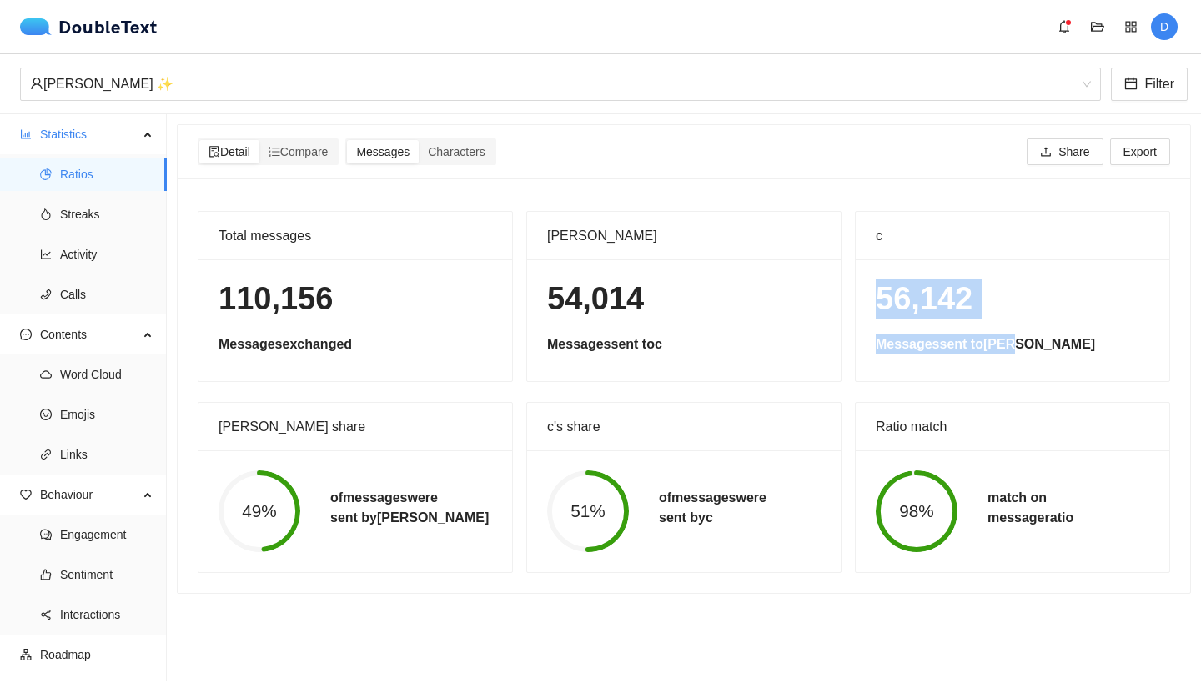
drag, startPoint x: 1012, startPoint y: 325, endPoint x: 873, endPoint y: 293, distance: 143.1
click at [873, 293] on div "56,142 Messages sent to [PERSON_NAME]" at bounding box center [1013, 320] width 314 height 122
click at [742, 184] on div "Total messages 110,156 Messages exchanged [PERSON_NAME] 54,014 Messages sent to…" at bounding box center [684, 386] width 1013 height 415
click at [462, 163] on div "Characters" at bounding box center [456, 151] width 75 height 23
click at [419, 140] on input "Characters" at bounding box center [419, 140] width 0 height 0
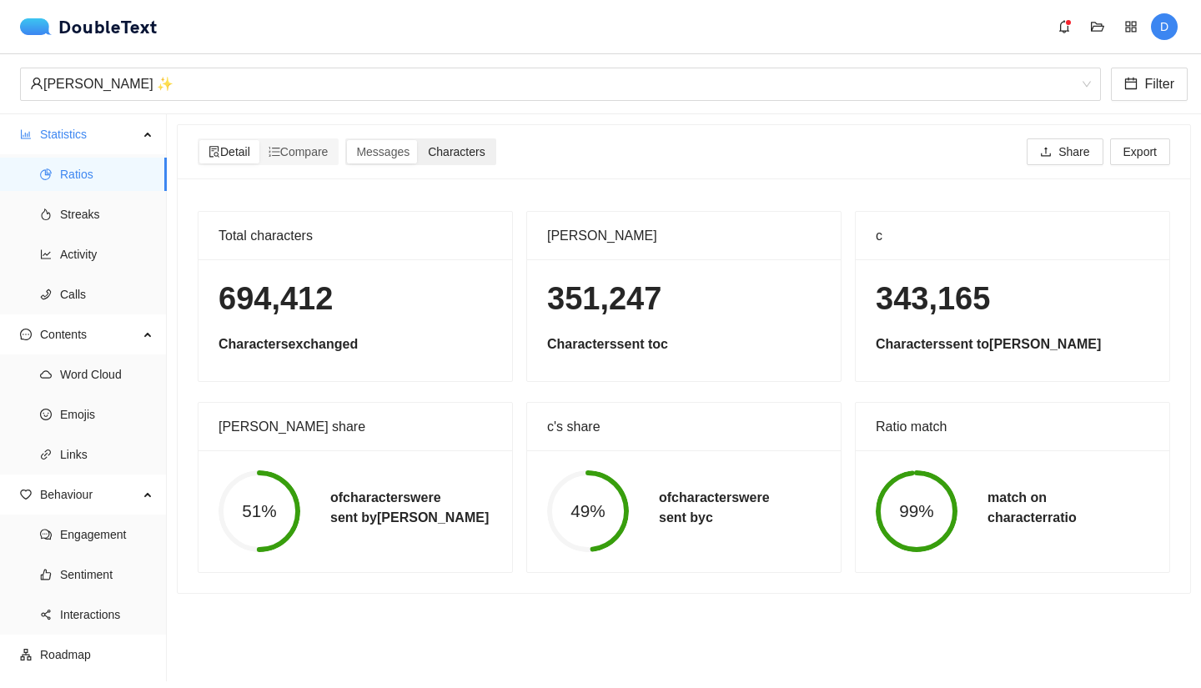
click at [455, 155] on span "Characters" at bounding box center [456, 151] width 57 height 13
click at [419, 140] on input "Characters" at bounding box center [419, 140] width 0 height 0
click at [407, 154] on span "Messages" at bounding box center [382, 151] width 53 height 13
click at [347, 140] on input "Messages" at bounding box center [347, 140] width 0 height 0
click at [308, 146] on span "Compare" at bounding box center [299, 151] width 60 height 13
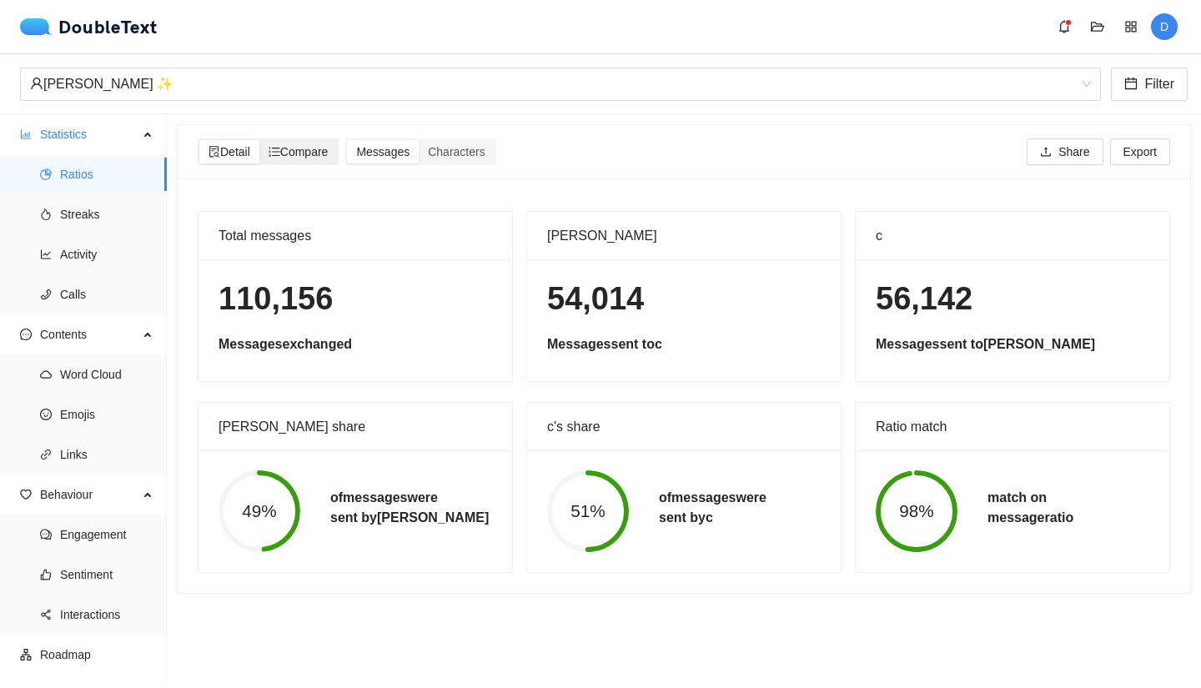
click at [259, 140] on input "Compare" at bounding box center [259, 140] width 0 height 0
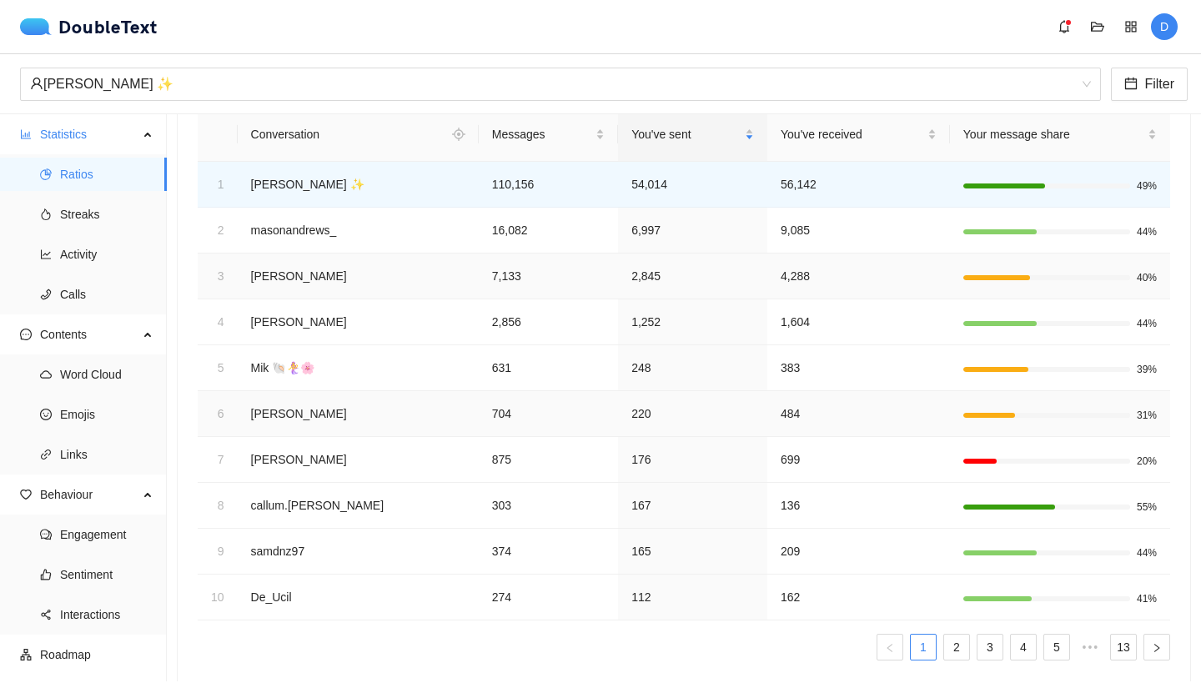
scroll to position [140, 0]
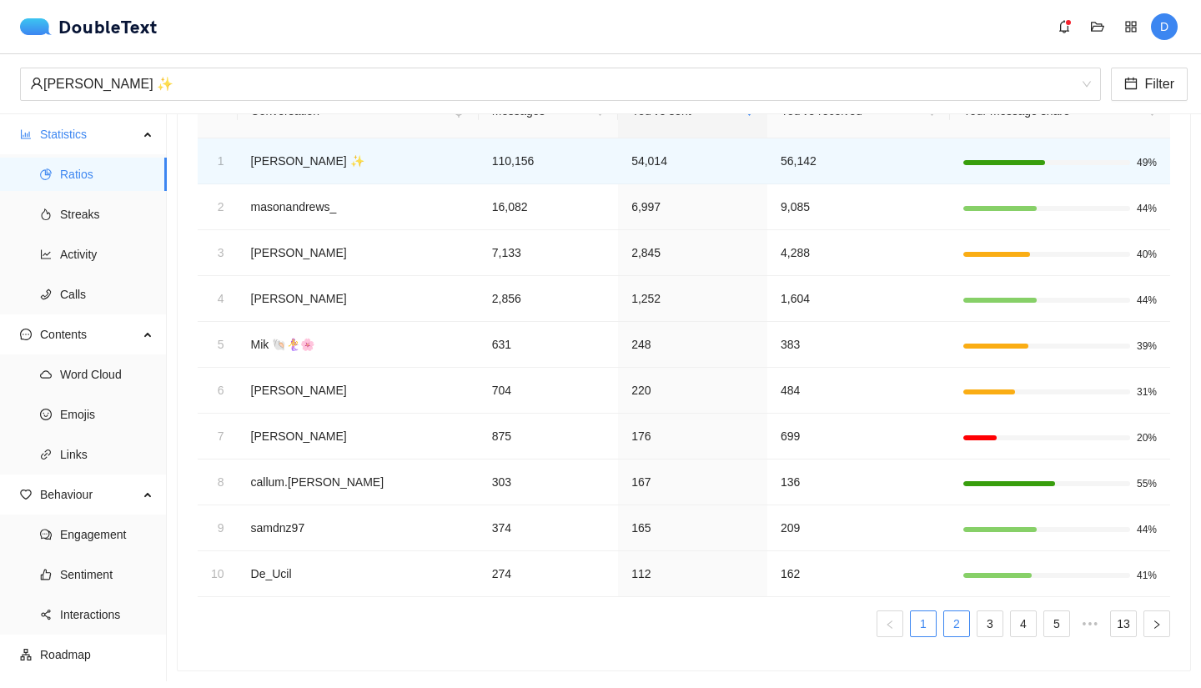
click at [951, 616] on link "2" at bounding box center [956, 623] width 25 height 25
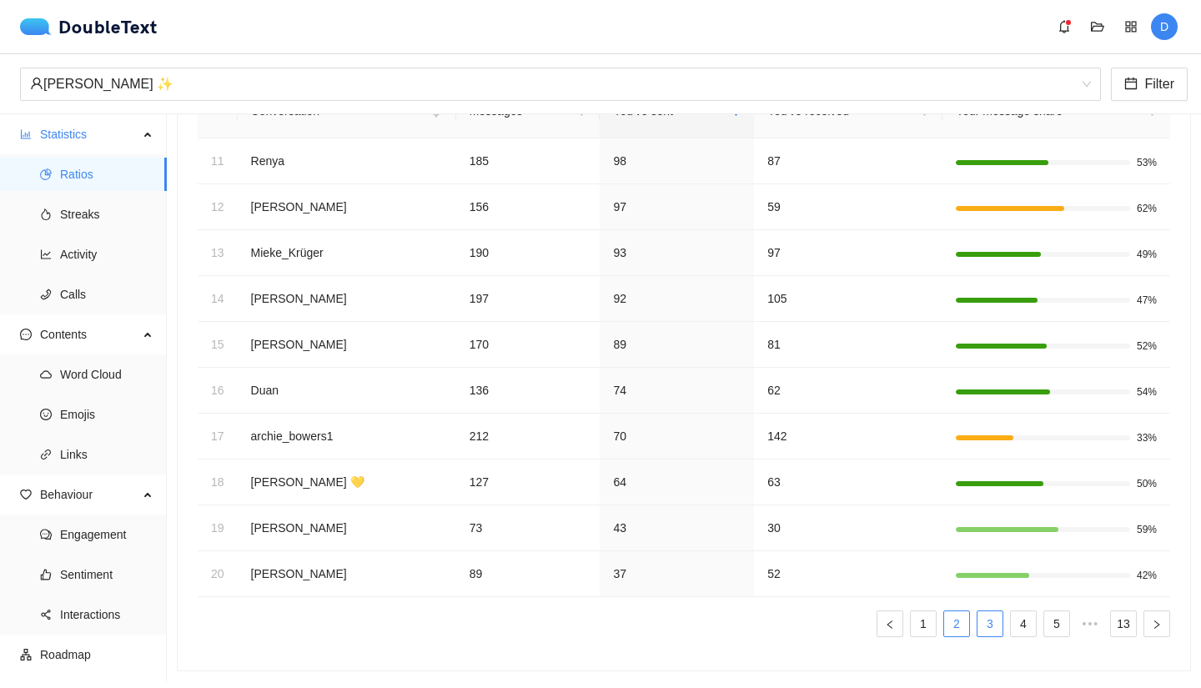
click at [978, 620] on link "3" at bounding box center [990, 623] width 25 height 25
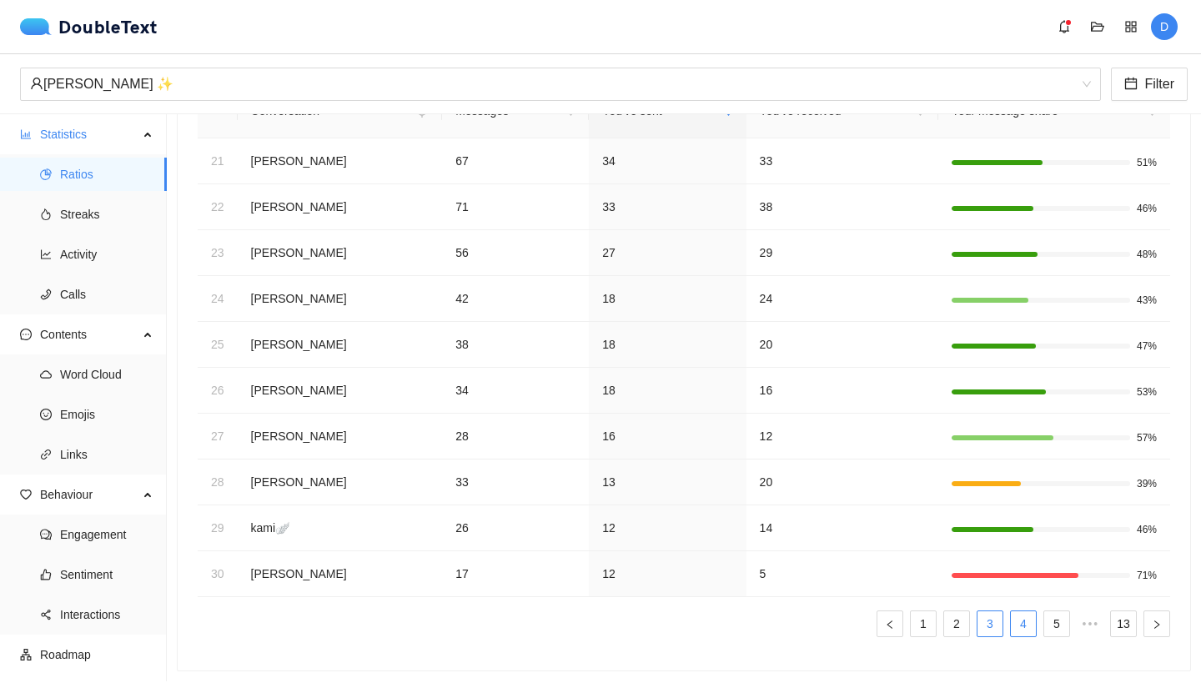
click at [1011, 619] on link "4" at bounding box center [1023, 623] width 25 height 25
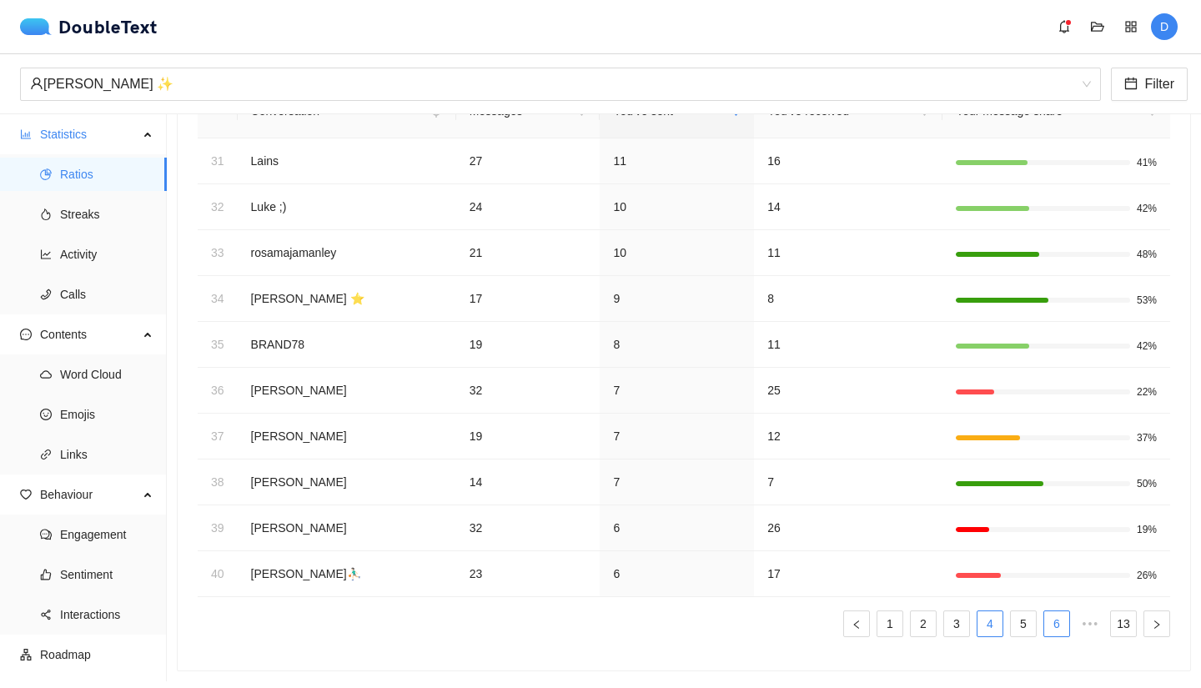
click at [1056, 612] on link "6" at bounding box center [1056, 623] width 25 height 25
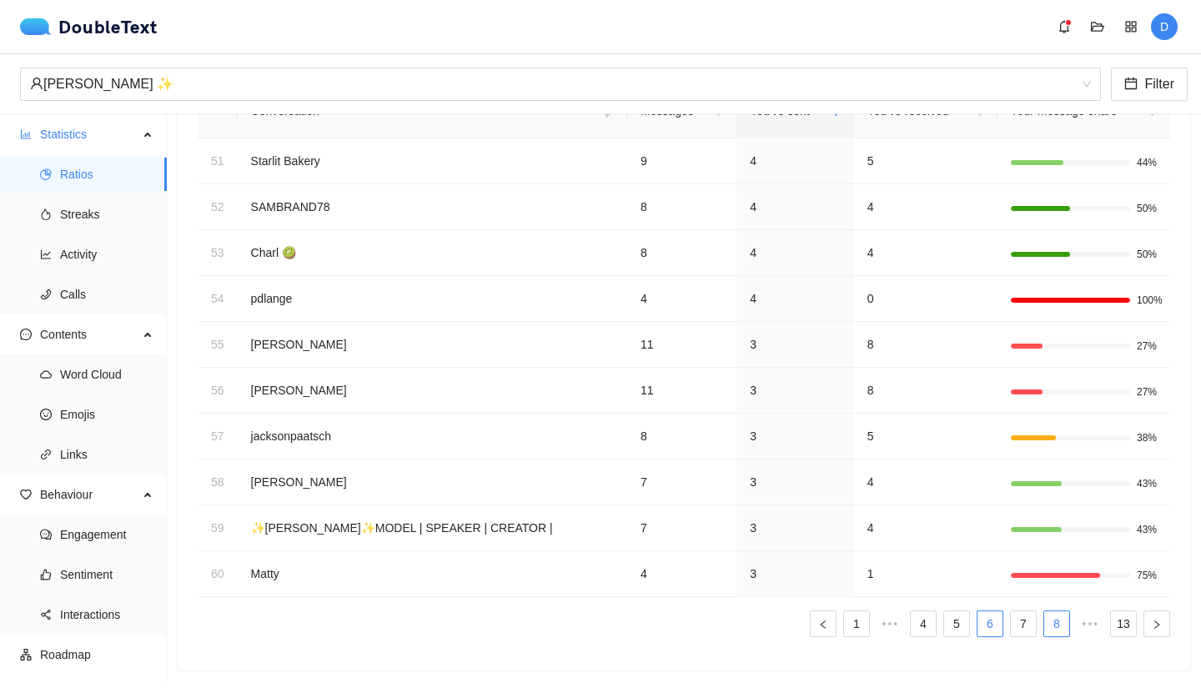
click at [1044, 612] on link "8" at bounding box center [1056, 623] width 25 height 25
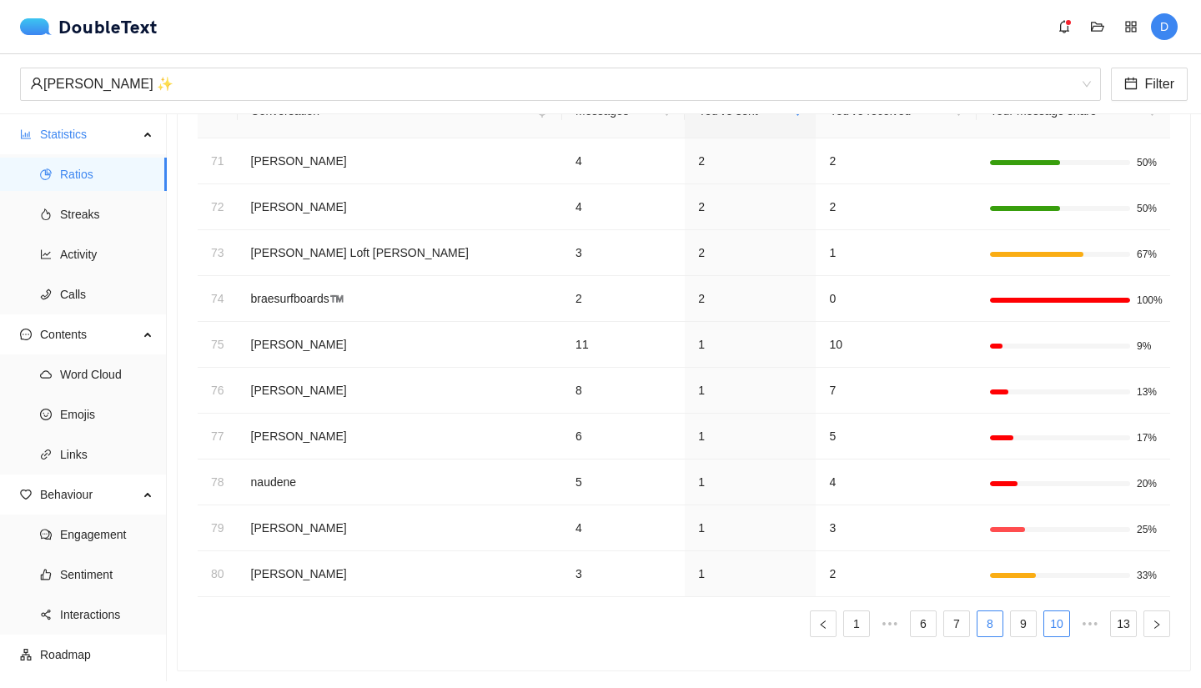
click at [1054, 611] on link "10" at bounding box center [1056, 623] width 25 height 25
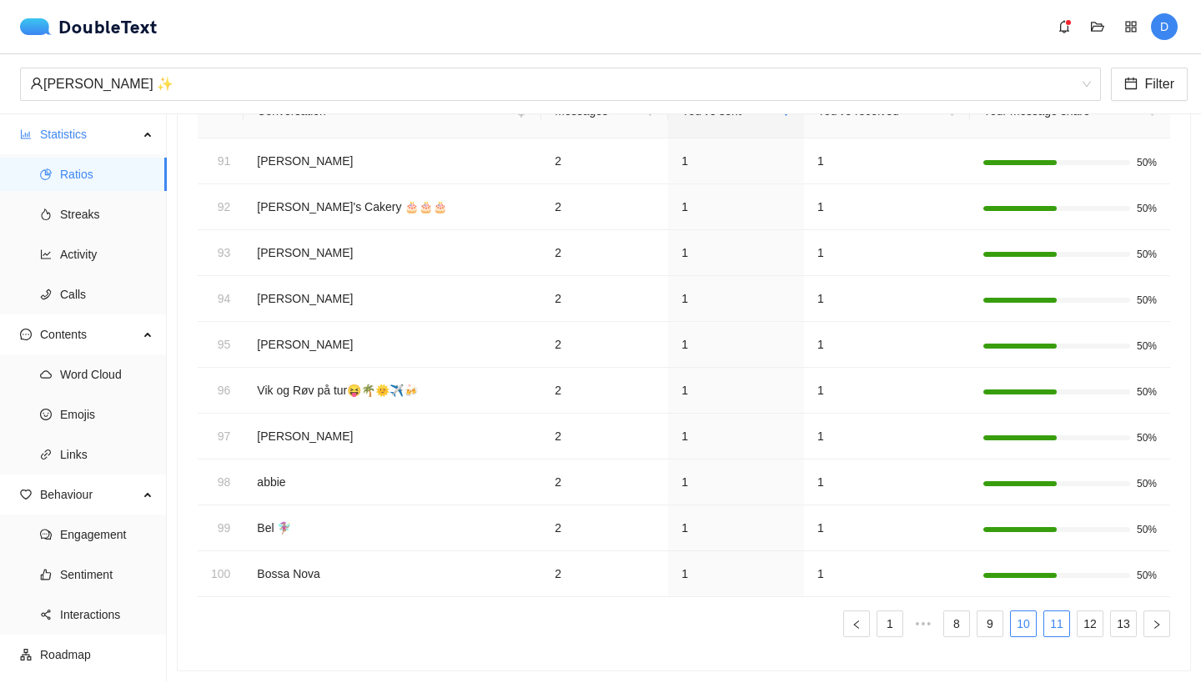
click at [1044, 611] on link "11" at bounding box center [1056, 623] width 25 height 25
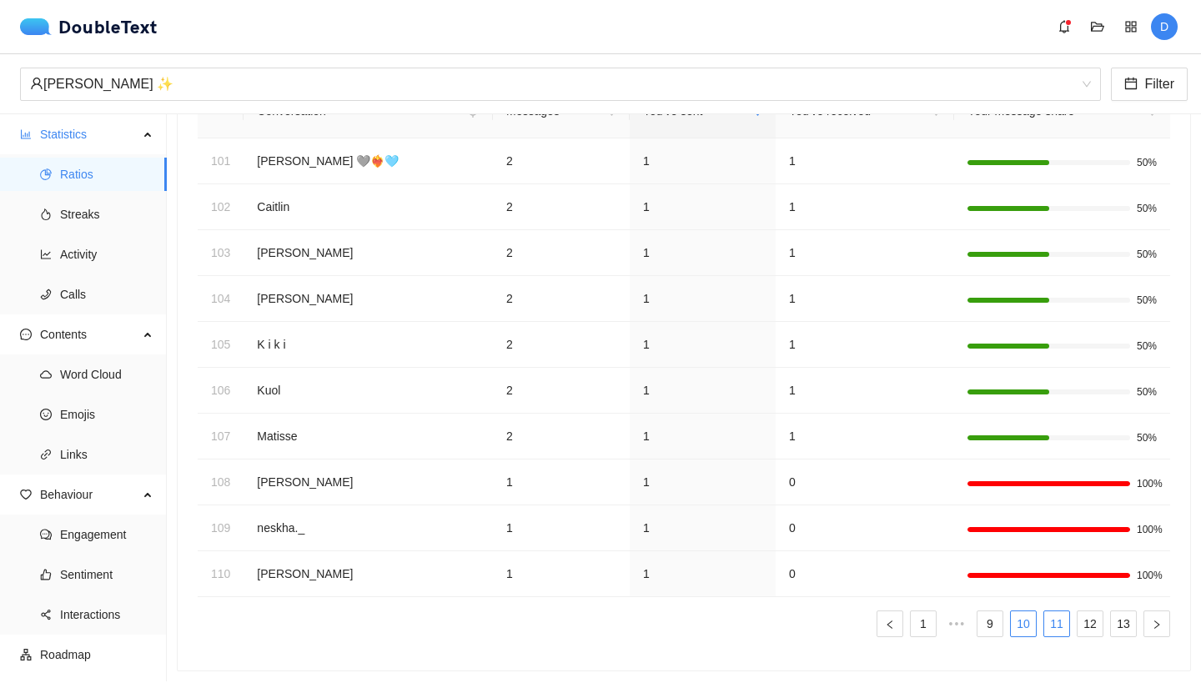
click at [1011, 611] on link "10" at bounding box center [1023, 623] width 25 height 25
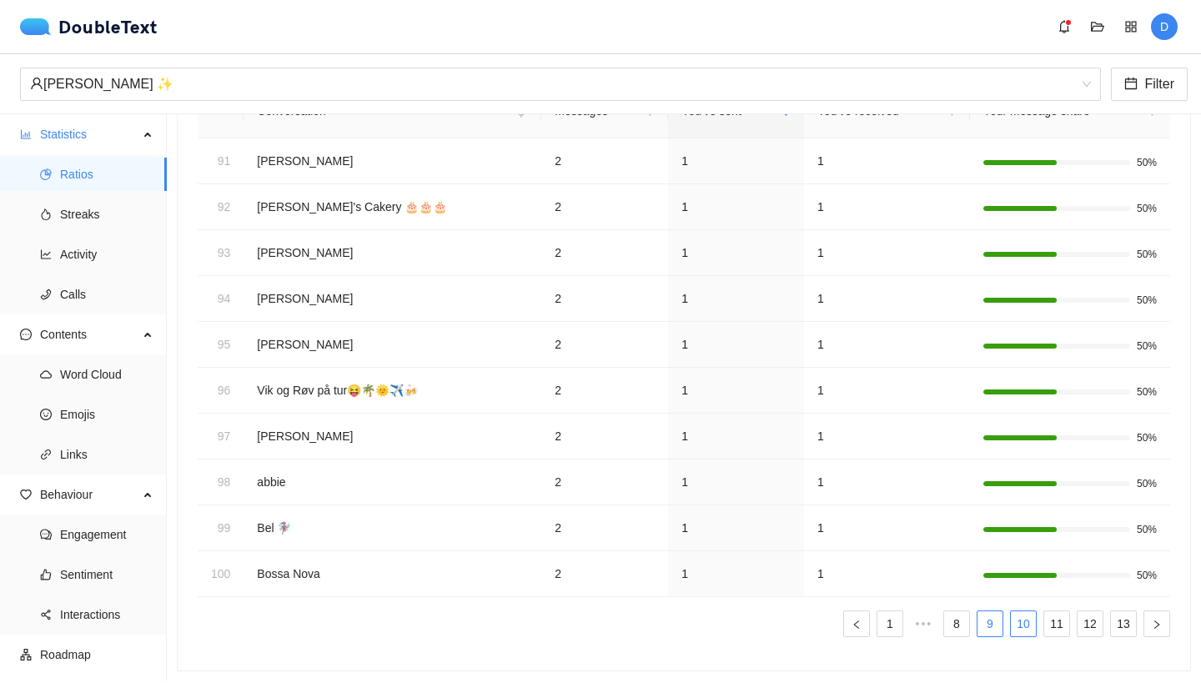
click at [983, 612] on link "9" at bounding box center [990, 623] width 25 height 25
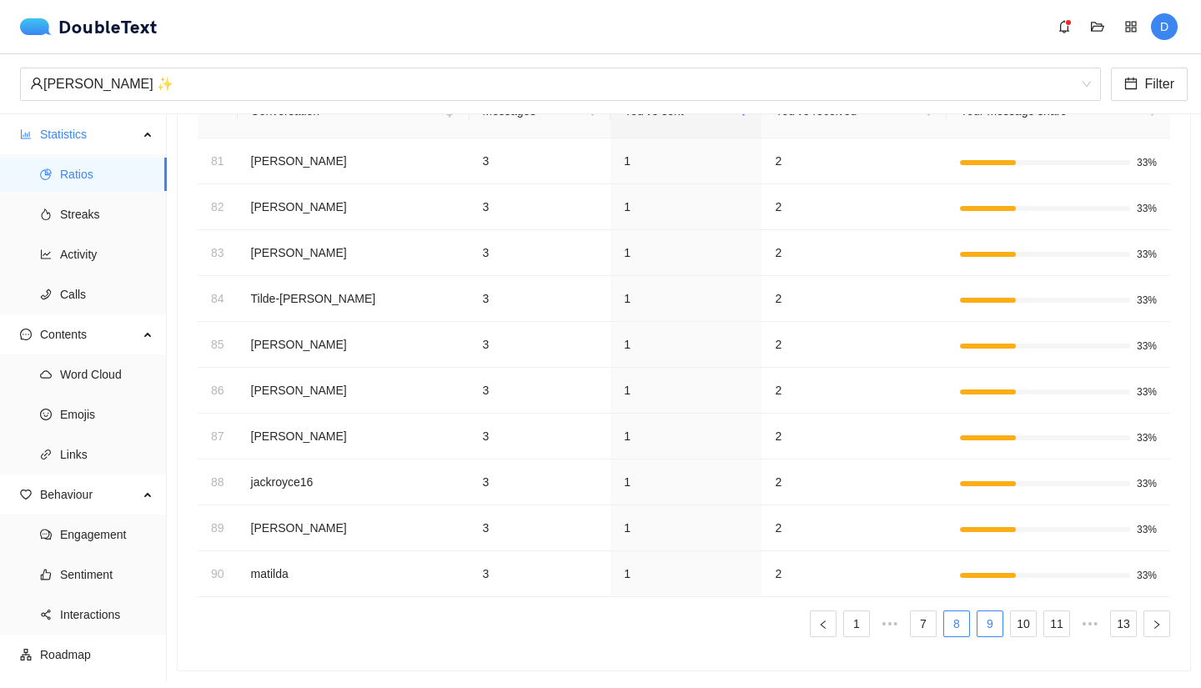
click at [944, 613] on link "8" at bounding box center [956, 623] width 25 height 25
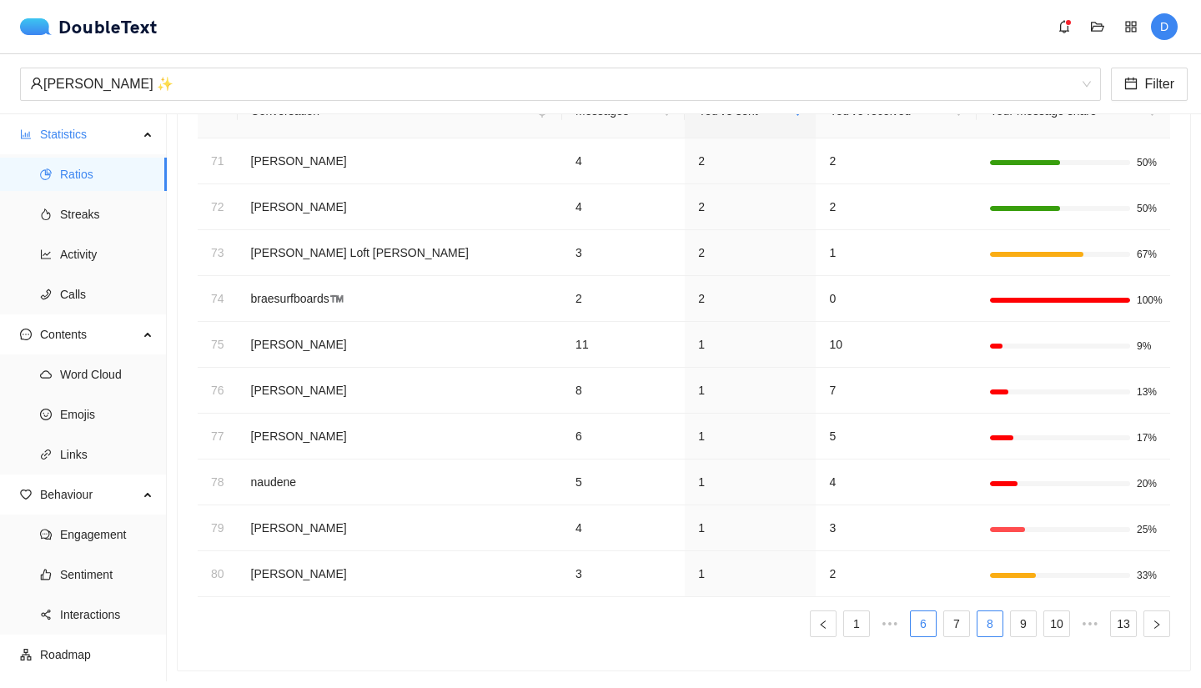
click at [917, 613] on link "6" at bounding box center [923, 623] width 25 height 25
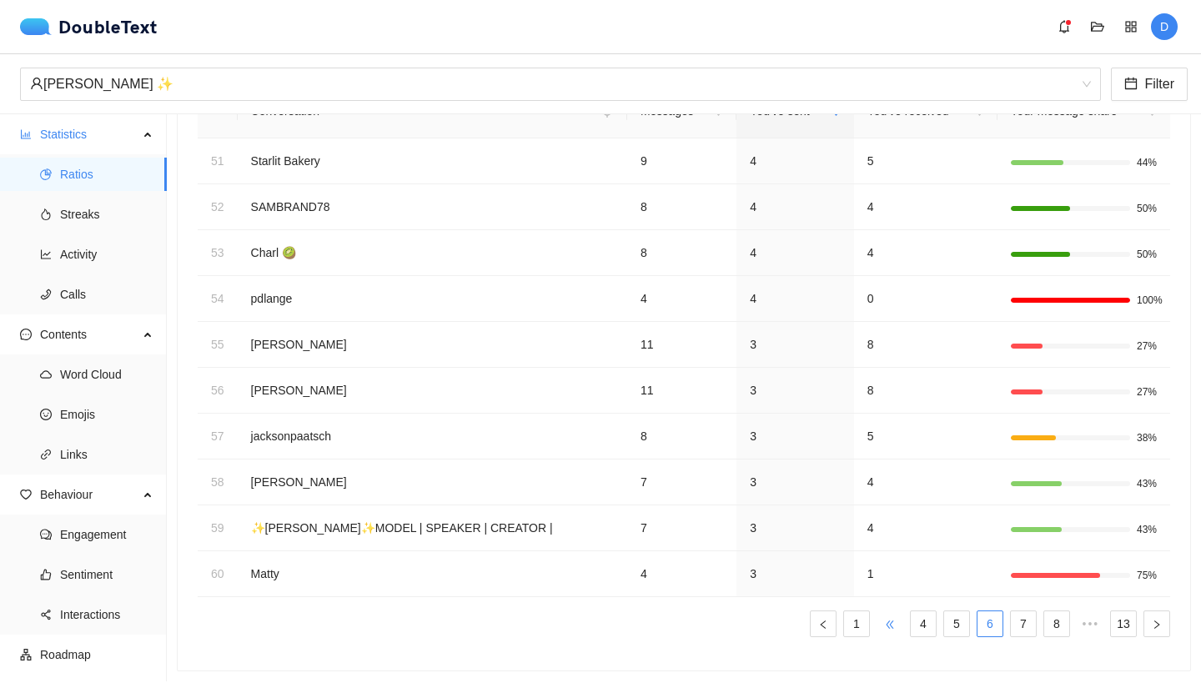
click at [880, 611] on span "•••" at bounding box center [890, 624] width 27 height 27
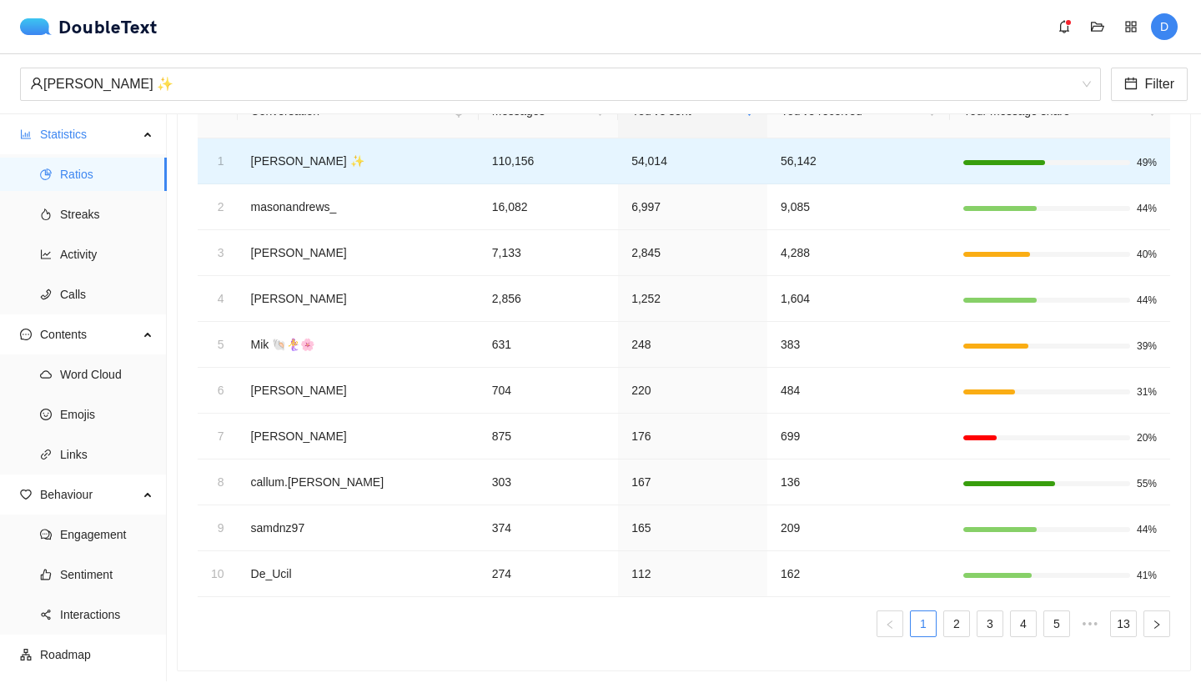
click at [290, 155] on td "[PERSON_NAME] ✨" at bounding box center [358, 161] width 241 height 46
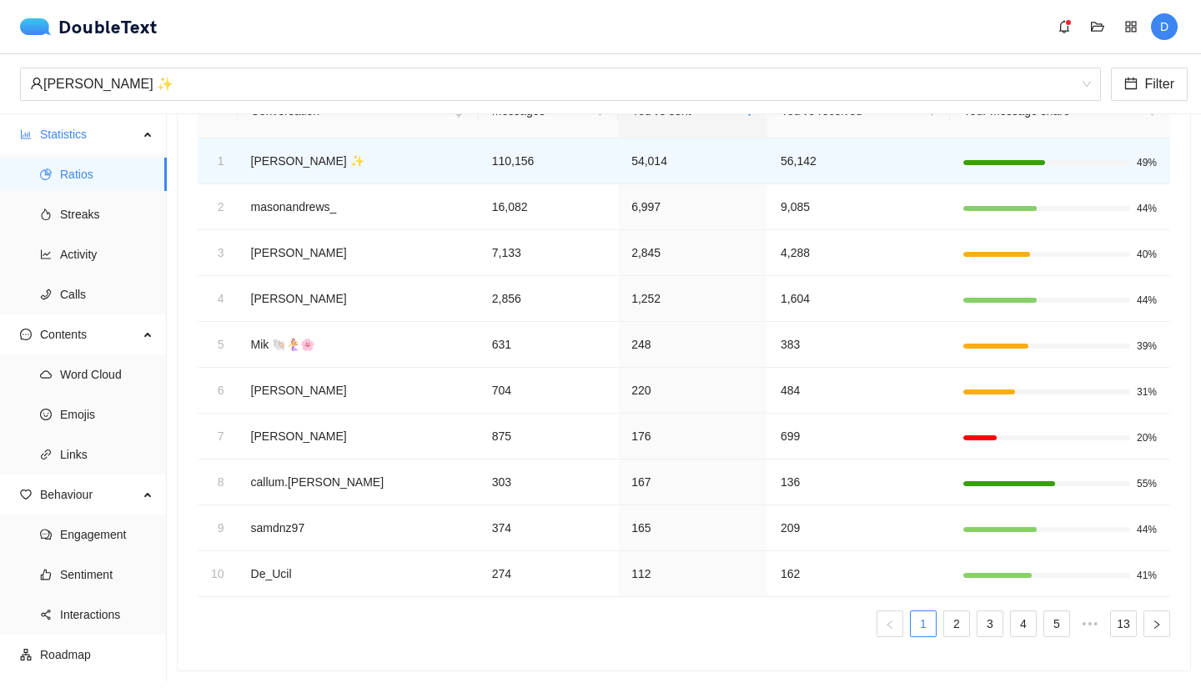
click at [925, 611] on ul "1 2 3 4 5 ••• 13" at bounding box center [684, 624] width 973 height 27
click at [930, 611] on ul "1 2 3 4 5 ••• 13" at bounding box center [684, 624] width 973 height 27
click at [944, 611] on link "2" at bounding box center [956, 623] width 25 height 25
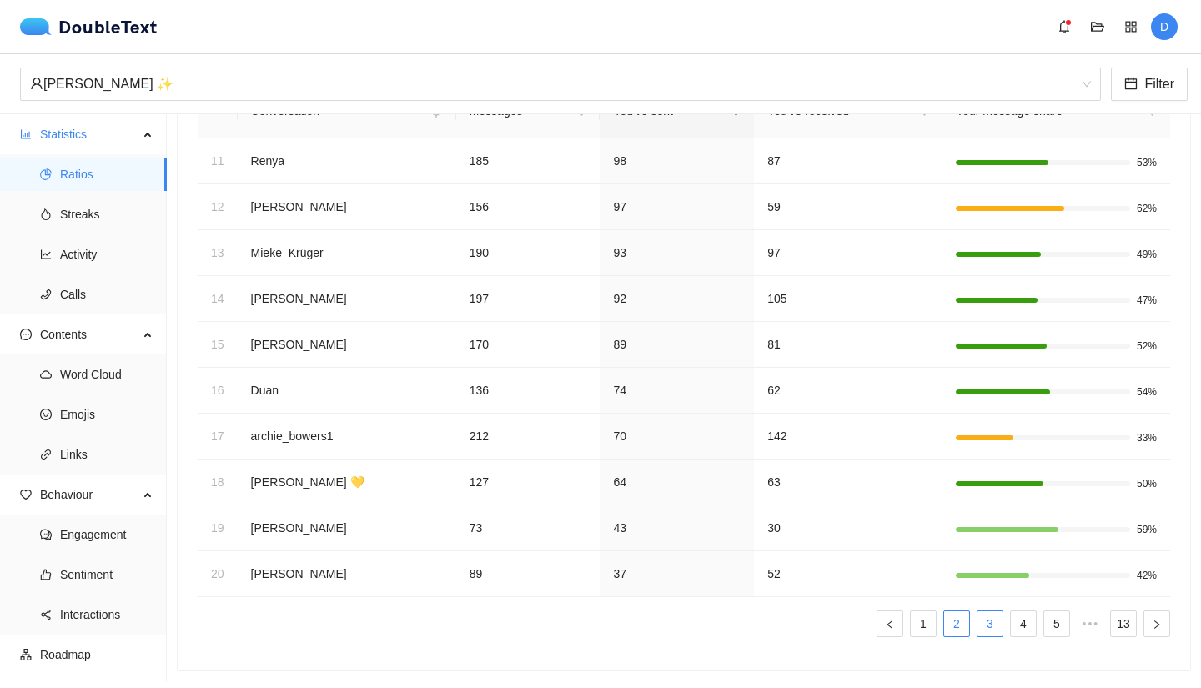
click at [980, 611] on link "3" at bounding box center [990, 623] width 25 height 25
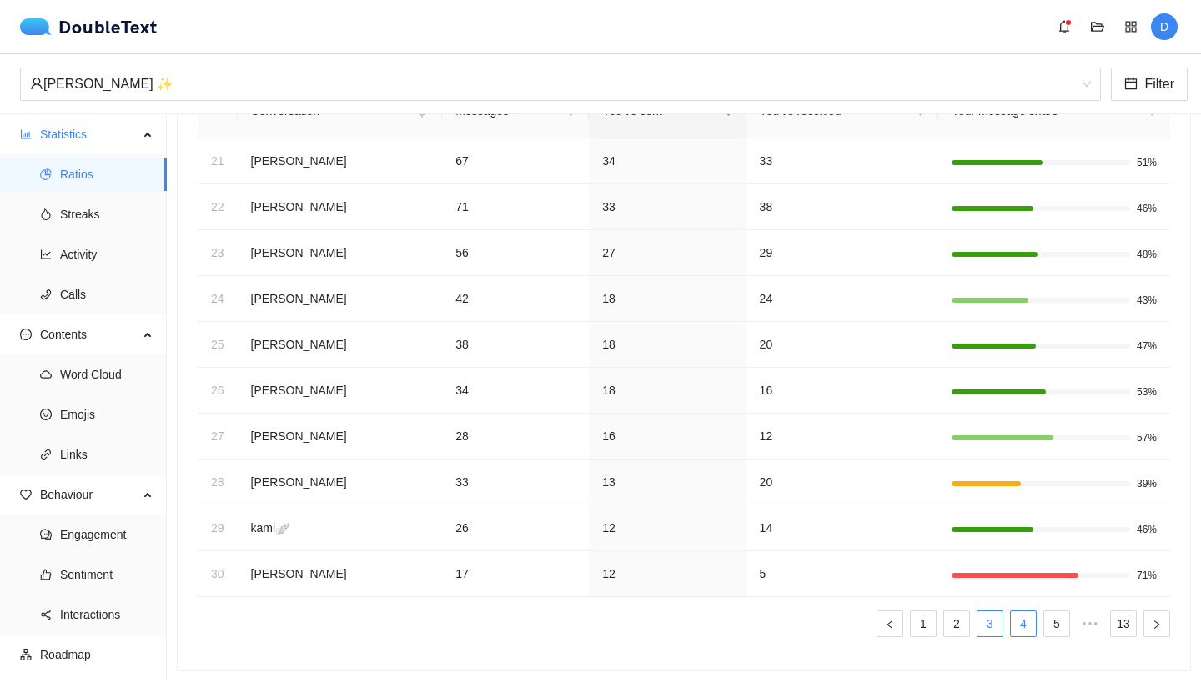
click at [1011, 612] on link "4" at bounding box center [1023, 623] width 25 height 25
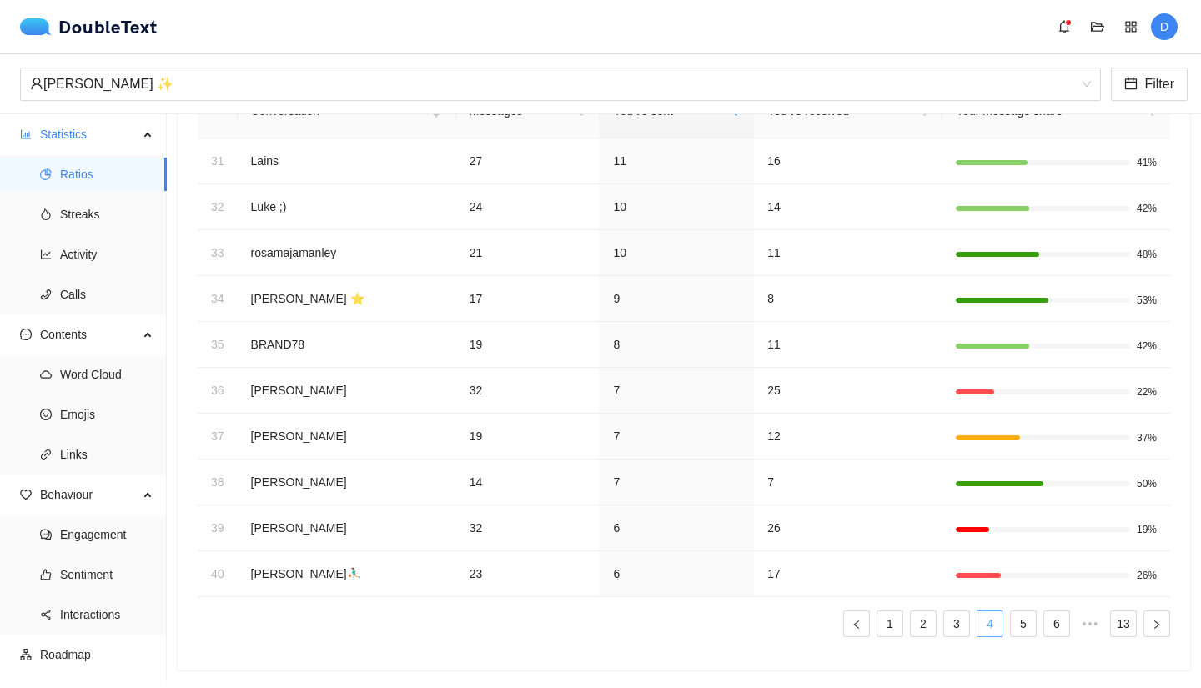
click at [978, 612] on link "4" at bounding box center [990, 623] width 25 height 25
click at [954, 612] on link "3" at bounding box center [956, 623] width 25 height 25
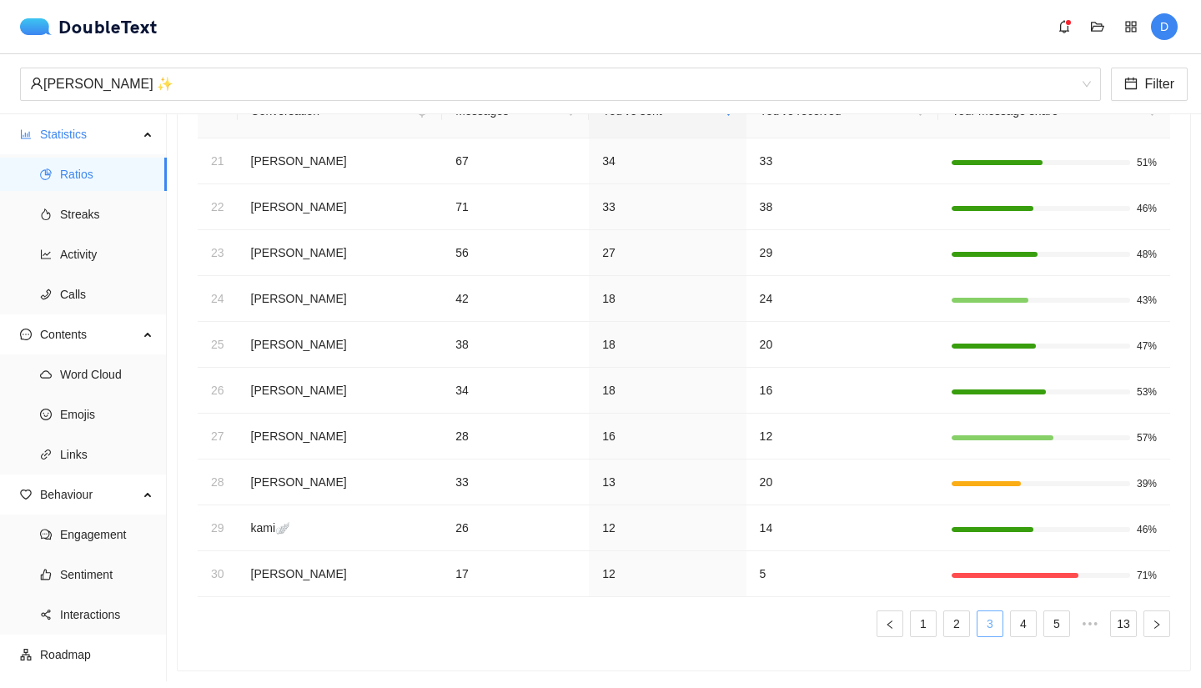
click at [984, 611] on link "3" at bounding box center [990, 623] width 25 height 25
click at [1011, 611] on link "4" at bounding box center [1023, 623] width 25 height 25
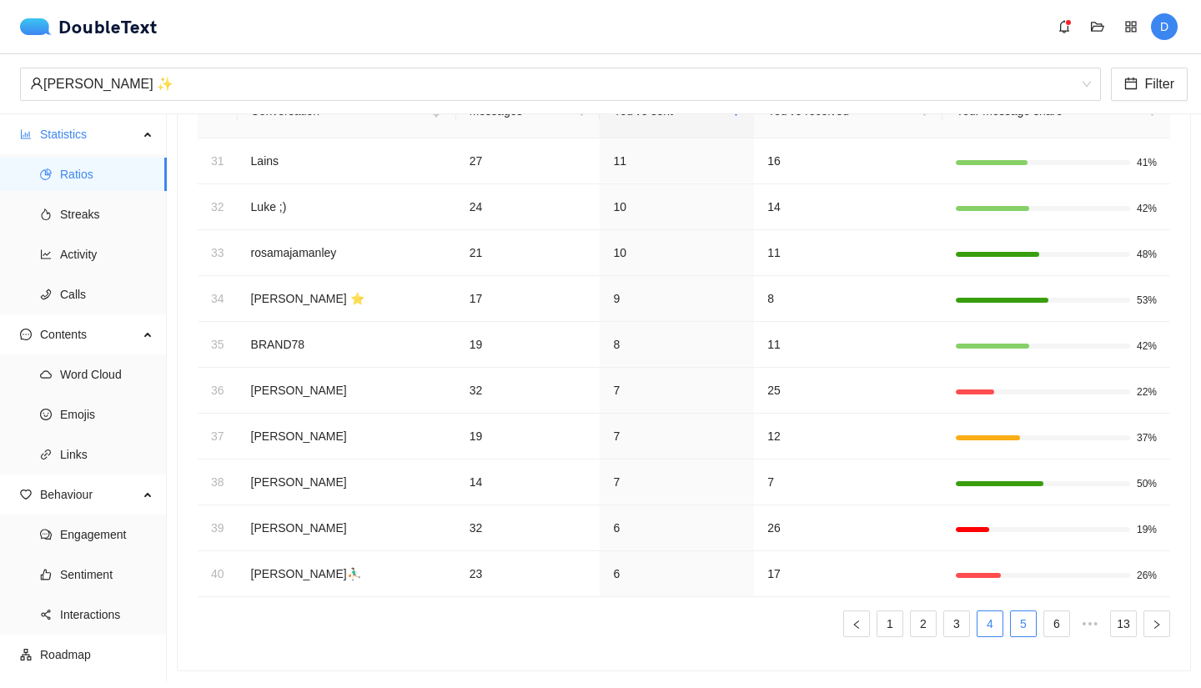
click at [1017, 611] on link "5" at bounding box center [1023, 623] width 25 height 25
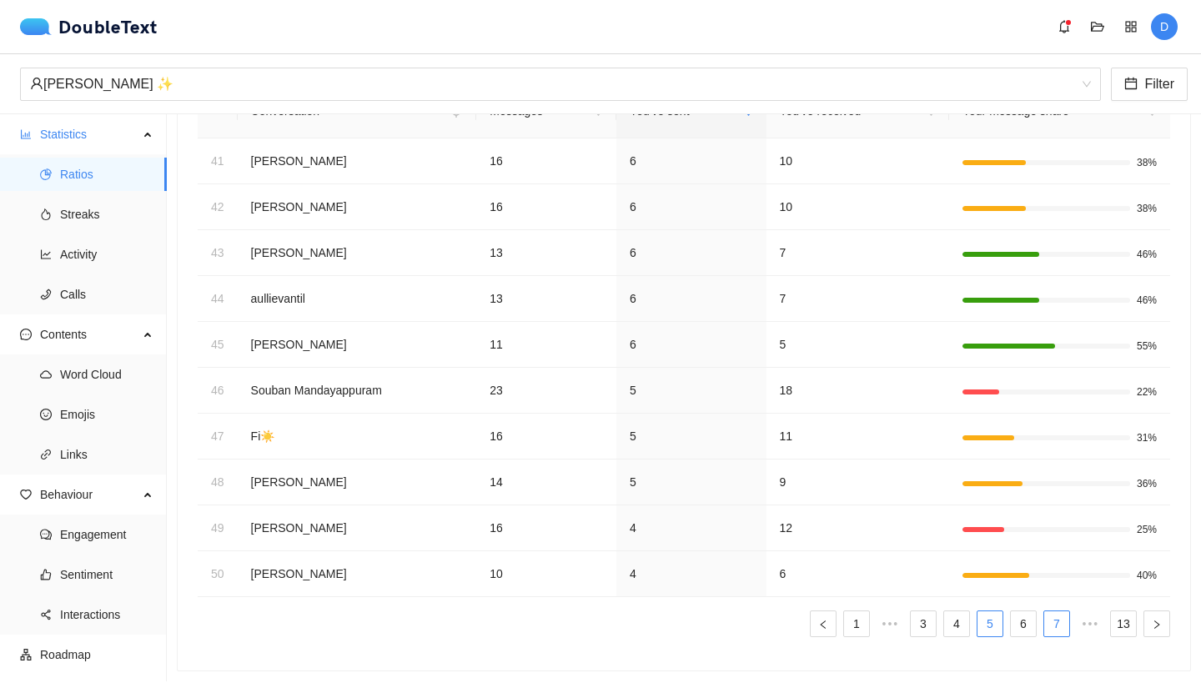
click at [1044, 611] on link "7" at bounding box center [1056, 623] width 25 height 25
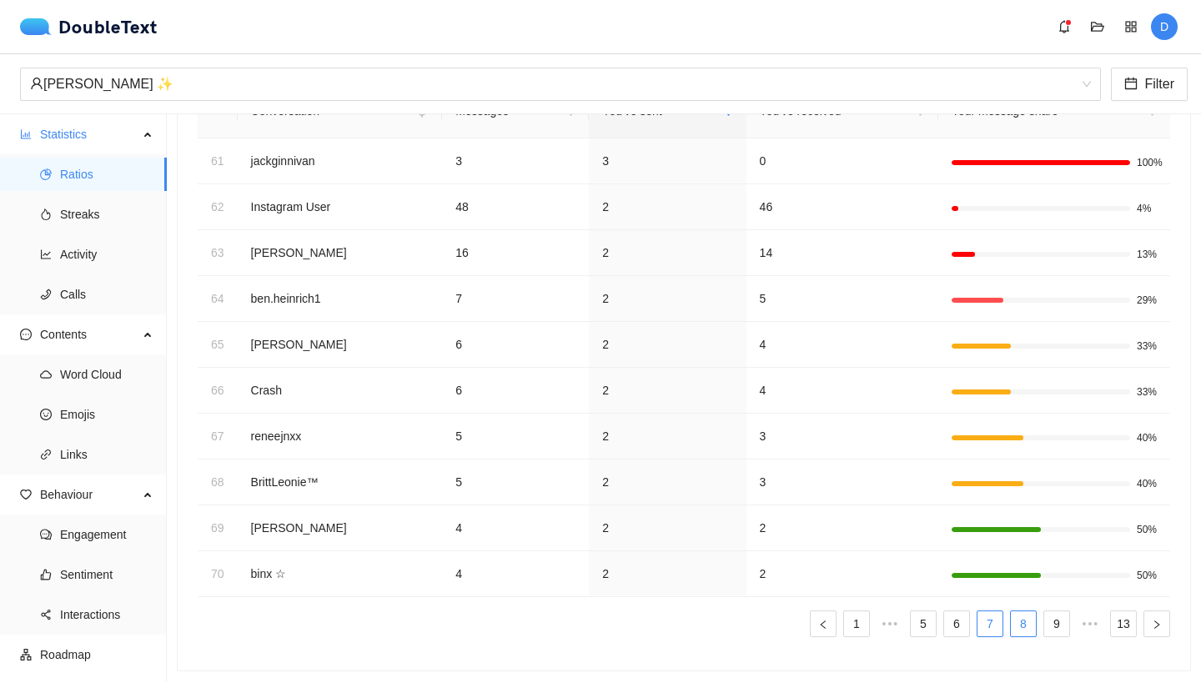
click at [1011, 611] on link "8" at bounding box center [1023, 623] width 25 height 25
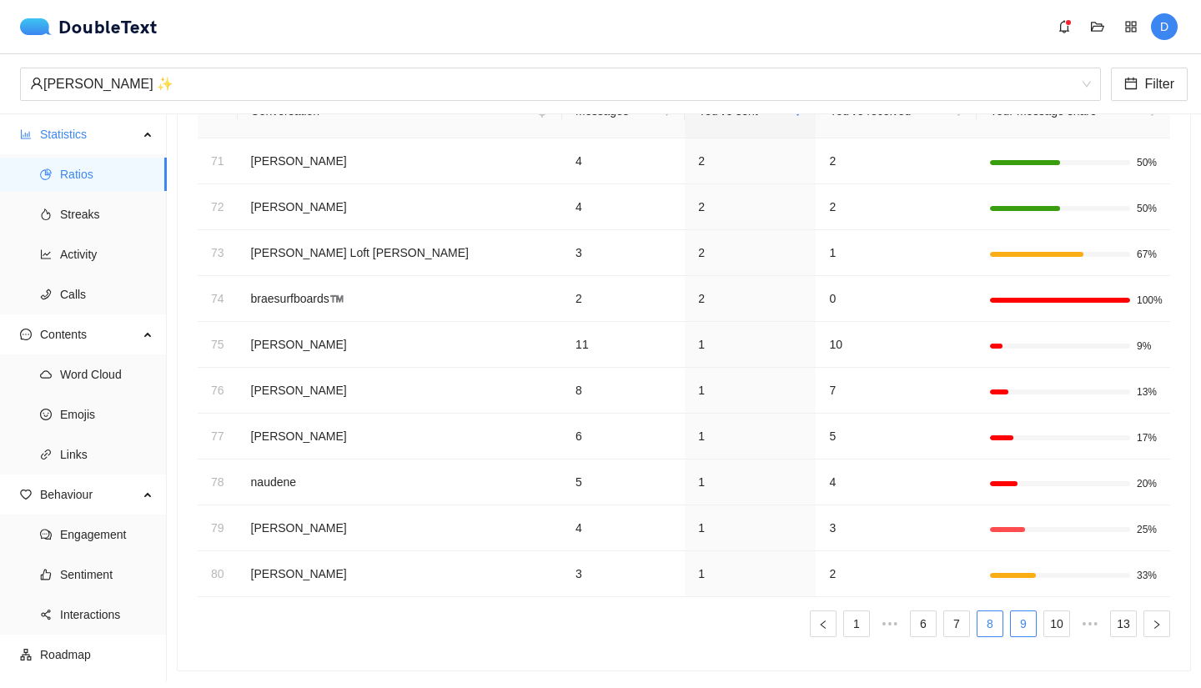
click at [1017, 615] on link "9" at bounding box center [1023, 623] width 25 height 25
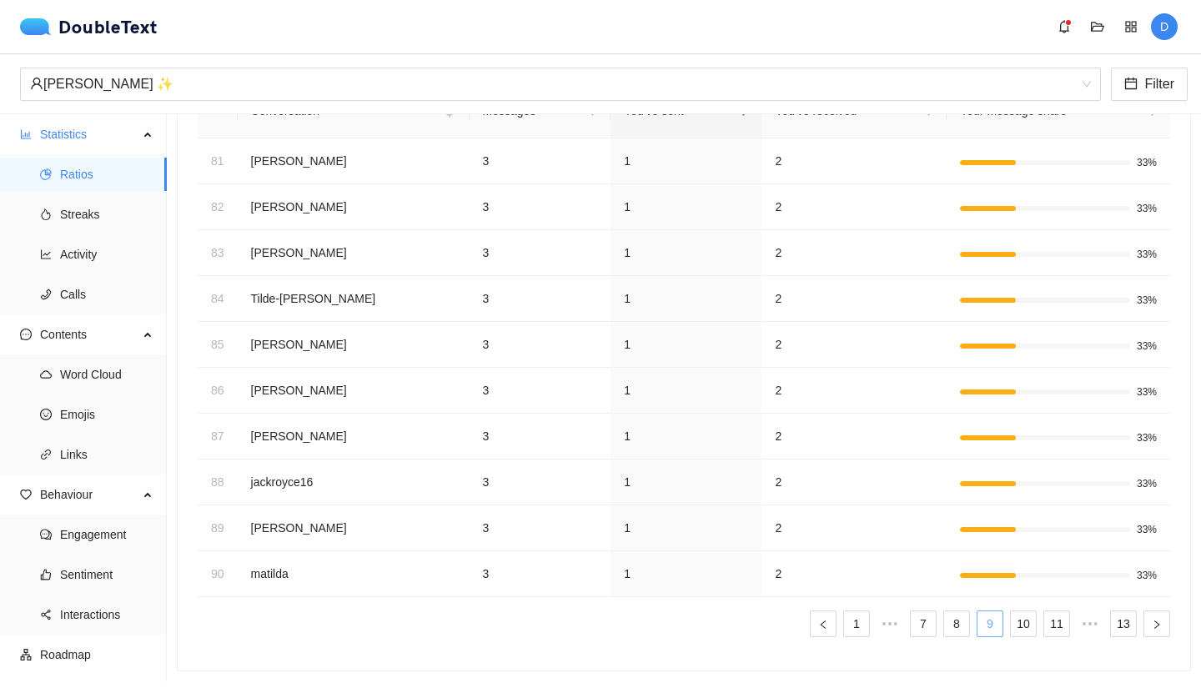
click at [988, 615] on link "9" at bounding box center [990, 623] width 25 height 25
click at [1011, 611] on link "10" at bounding box center [1023, 623] width 25 height 25
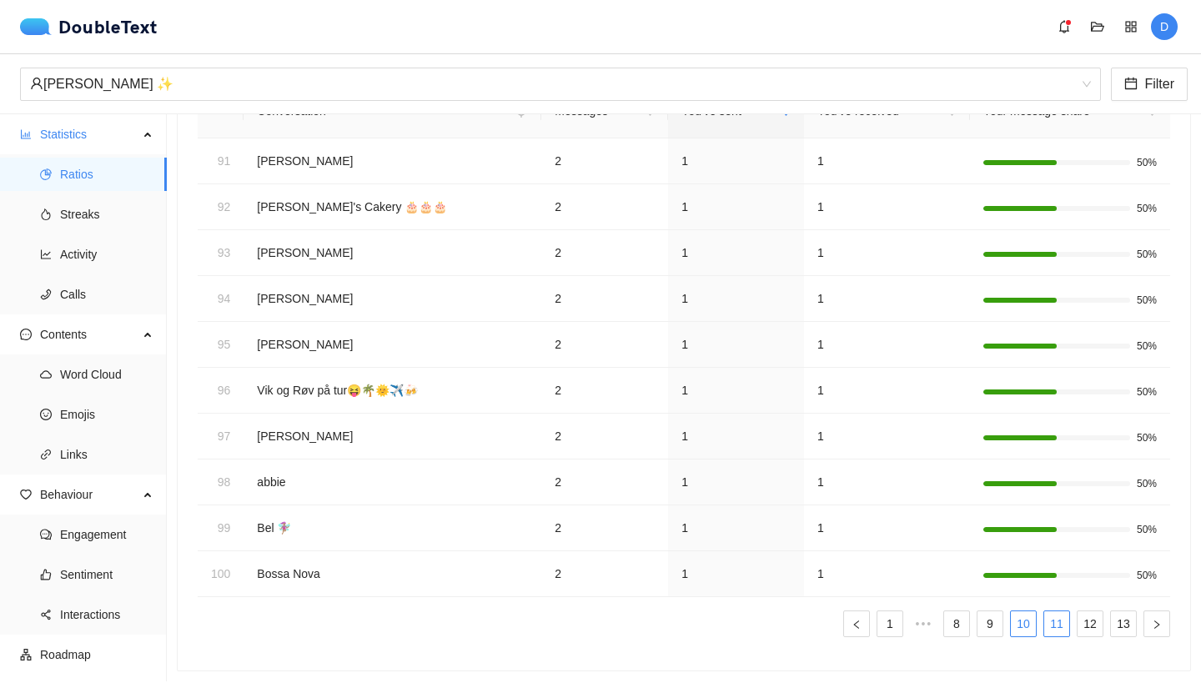
click at [1044, 611] on link "11" at bounding box center [1056, 623] width 25 height 25
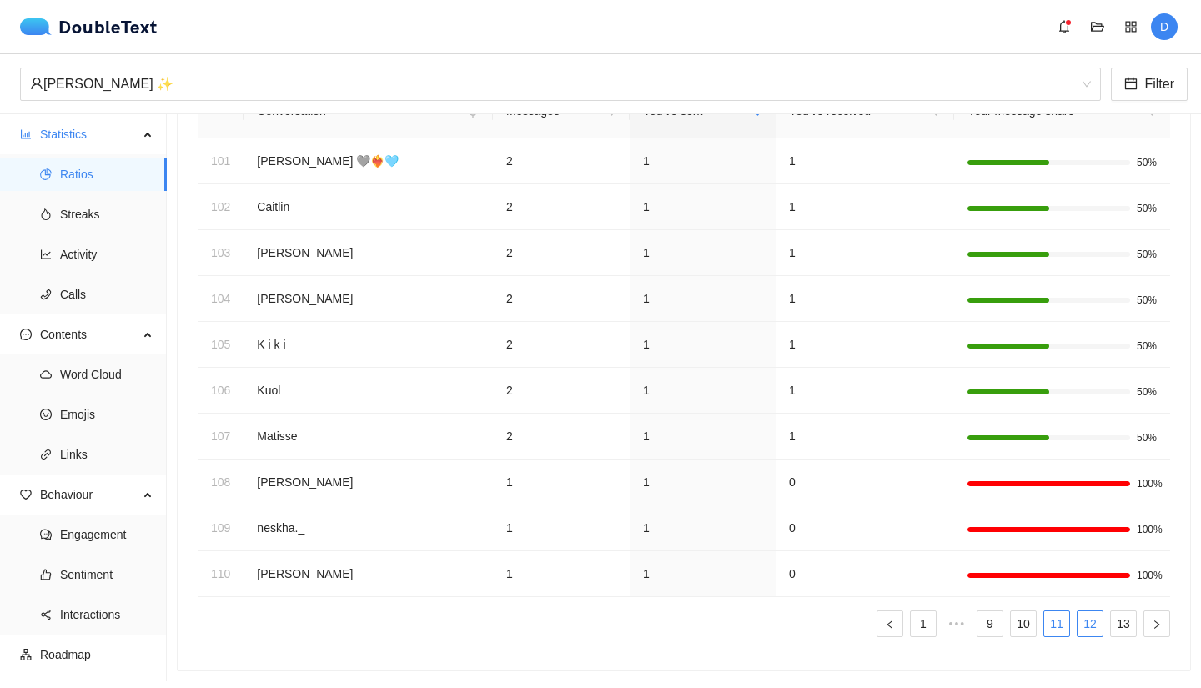
click at [1078, 611] on link "12" at bounding box center [1090, 623] width 25 height 25
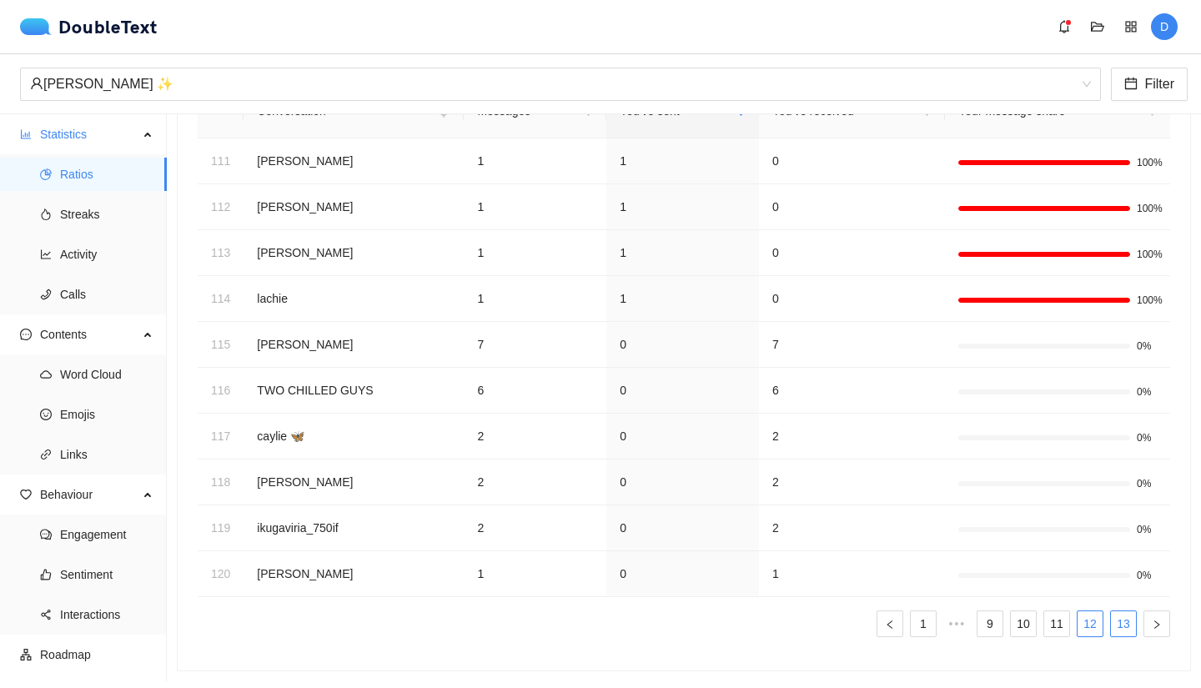
click at [1111, 611] on link "13" at bounding box center [1123, 623] width 25 height 25
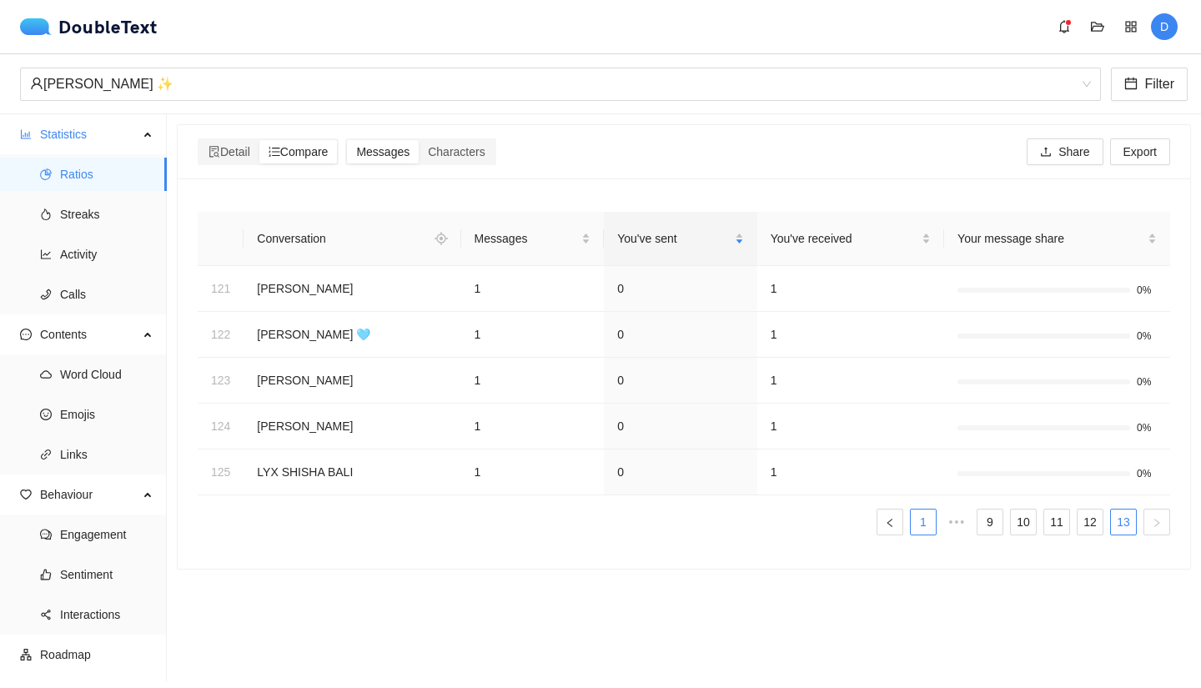
click at [911, 526] on link "1" at bounding box center [923, 522] width 25 height 25
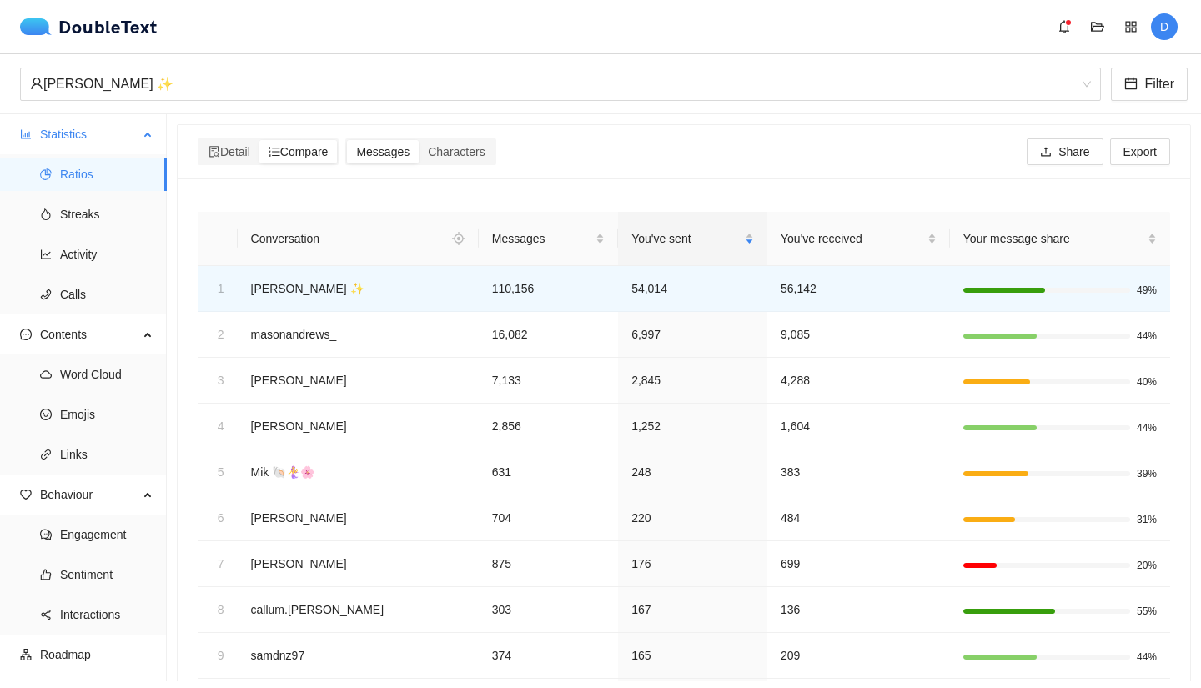
click at [39, 143] on div "Statistics" at bounding box center [83, 134] width 167 height 33
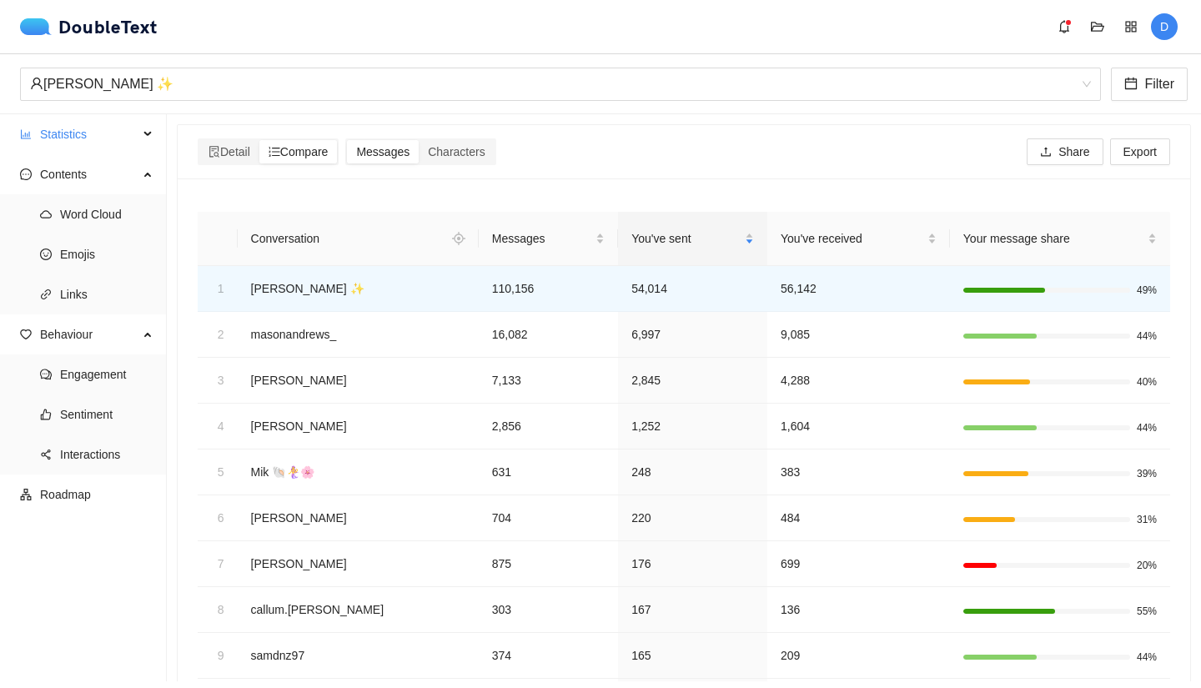
click at [55, 39] on div "DoubleText D" at bounding box center [604, 26] width 1168 height 27
click at [48, 28] on img at bounding box center [39, 26] width 38 height 17
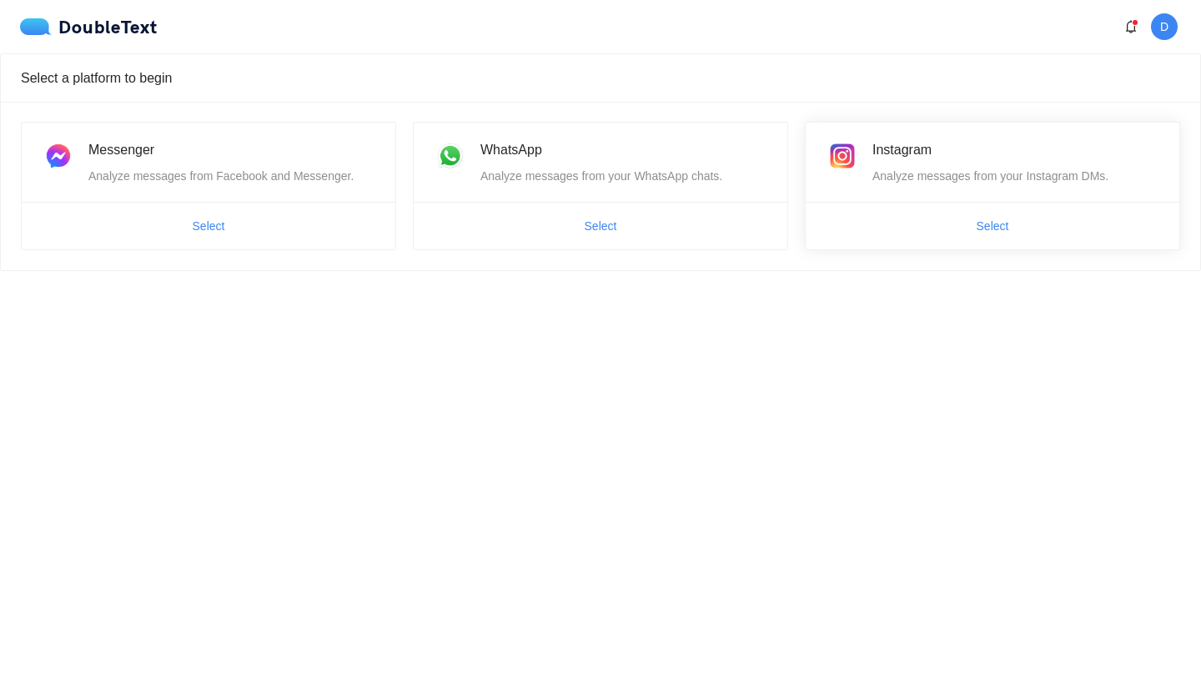
click at [938, 223] on span "Select" at bounding box center [993, 226] width 374 height 27
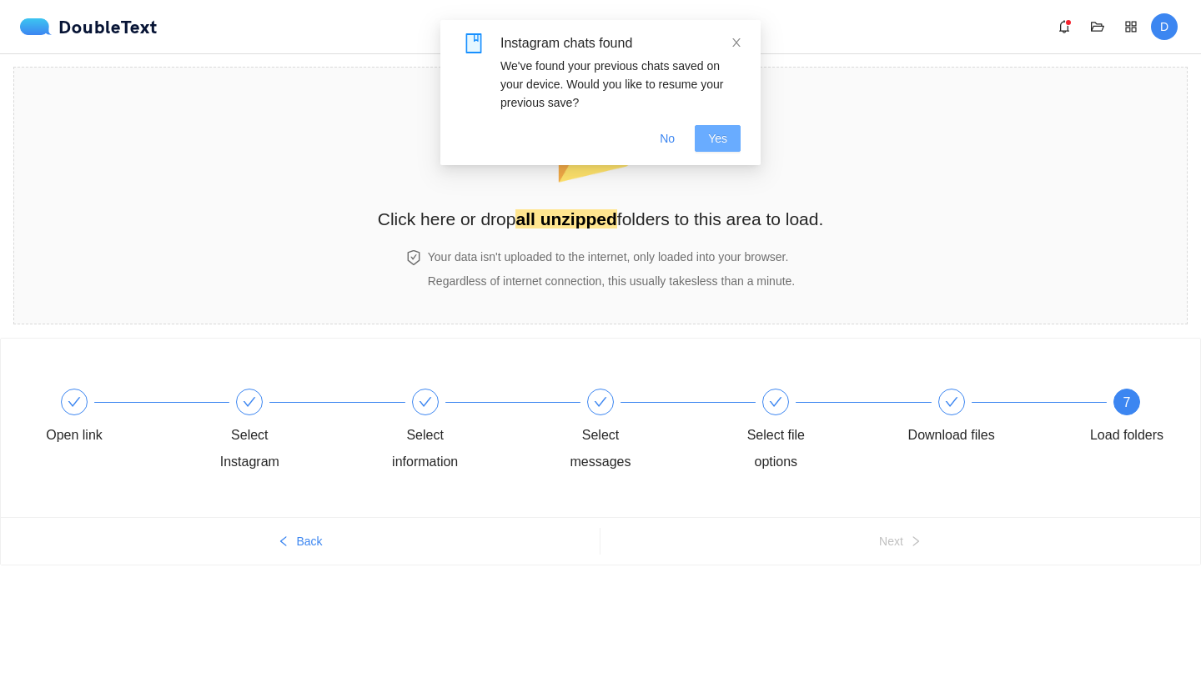
click at [719, 143] on span "Yes" at bounding box center [717, 138] width 19 height 18
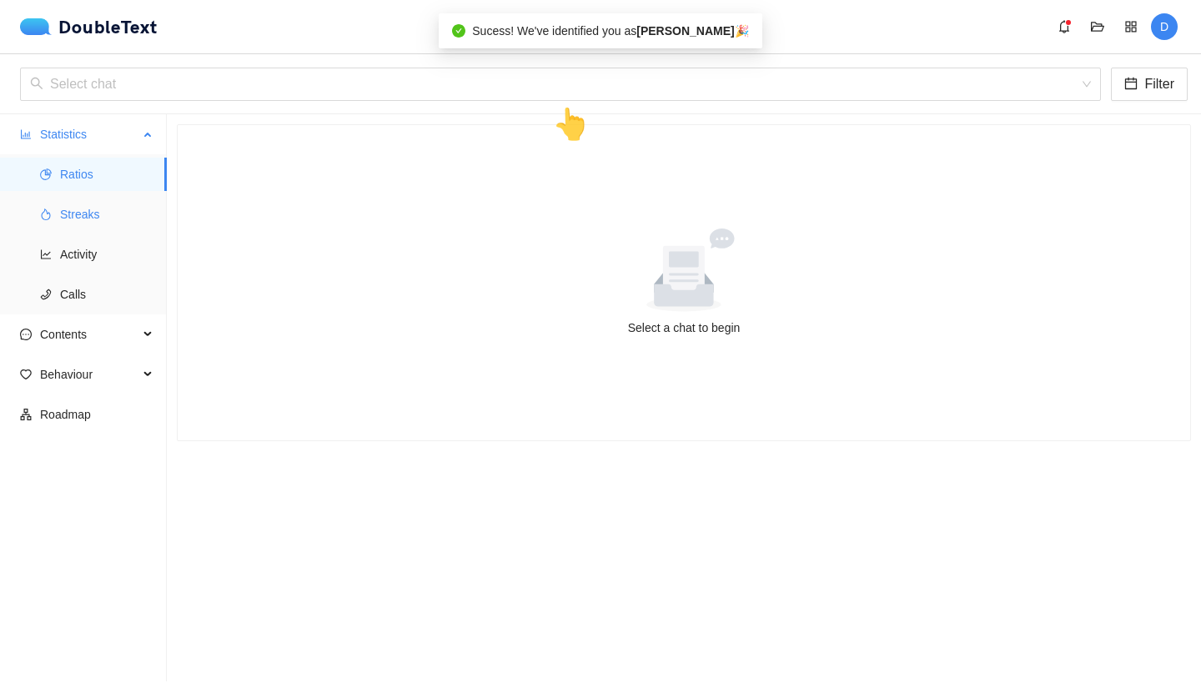
click at [53, 206] on li "Streaks" at bounding box center [83, 214] width 167 height 33
click at [63, 180] on span "Ratios" at bounding box center [106, 174] width 93 height 33
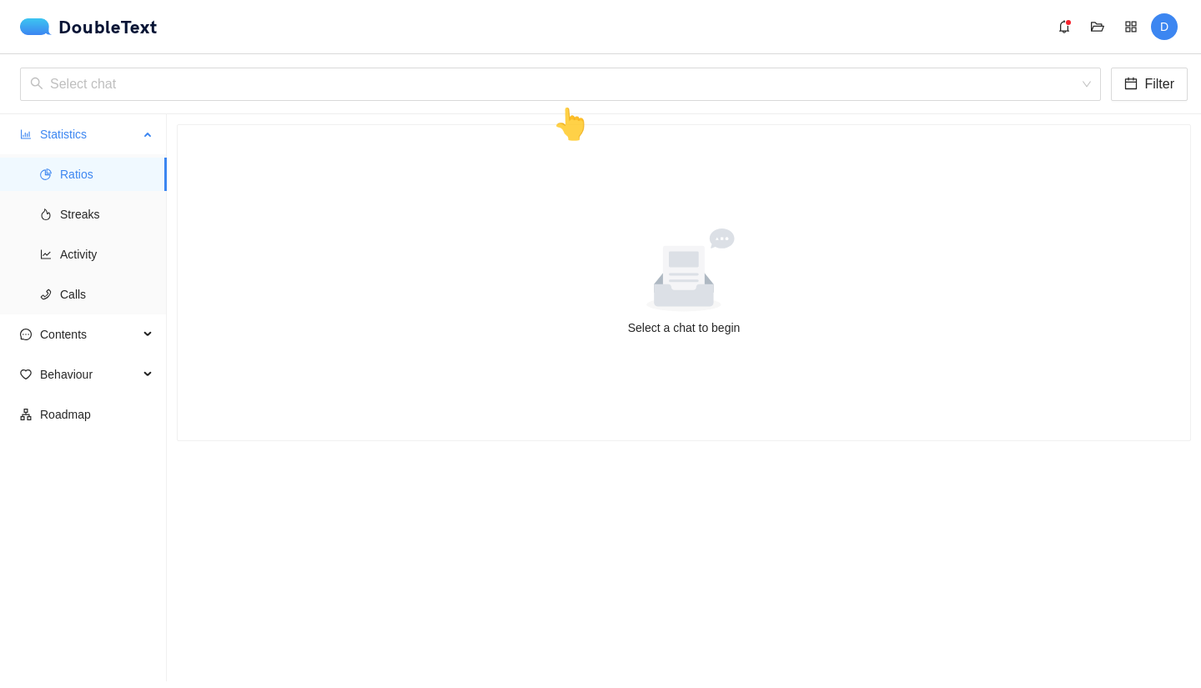
click at [70, 166] on span "Ratios" at bounding box center [106, 174] width 93 height 33
click at [77, 125] on span "Statistics" at bounding box center [89, 134] width 98 height 33
click at [66, 168] on span "Contents" at bounding box center [89, 174] width 98 height 33
click at [70, 129] on span "Statistics" at bounding box center [89, 134] width 98 height 33
click at [65, 179] on span "Ratios" at bounding box center [106, 174] width 93 height 33
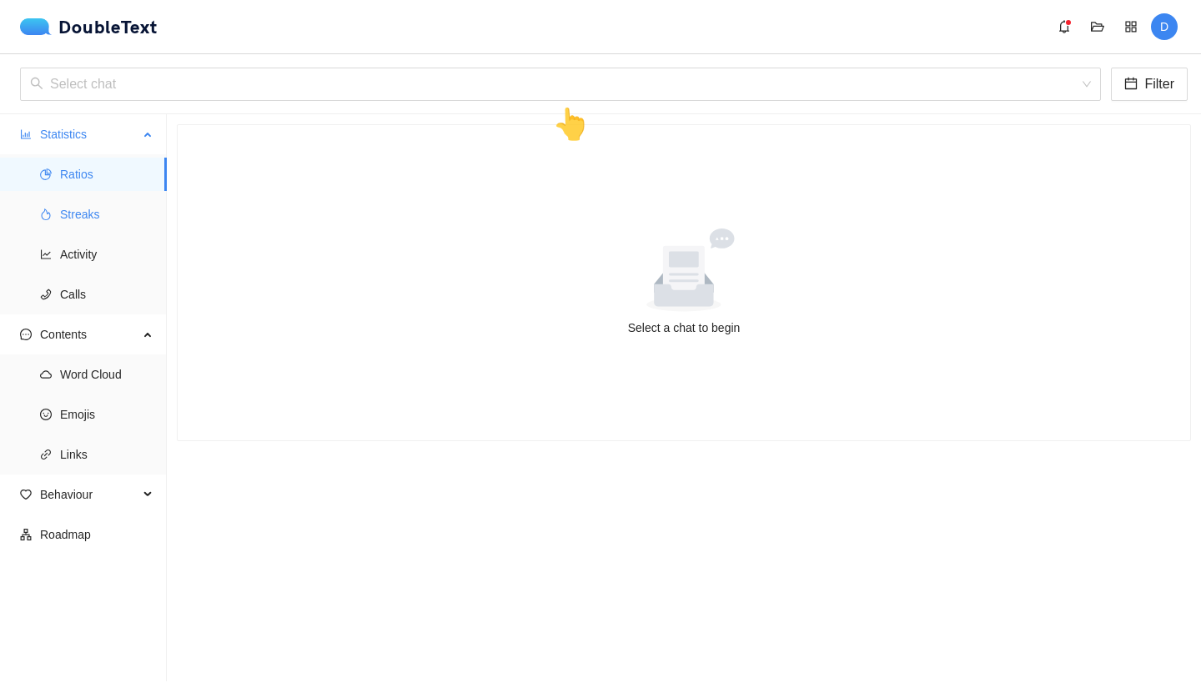
click at [68, 211] on span "Streaks" at bounding box center [106, 214] width 93 height 33
click at [72, 194] on ul "Ratios Streaks Activity Calls" at bounding box center [83, 234] width 166 height 160
click at [616, 101] on div "Select chat Filter 👆" at bounding box center [600, 84] width 1201 height 60
click at [580, 76] on input "search" at bounding box center [554, 84] width 1049 height 32
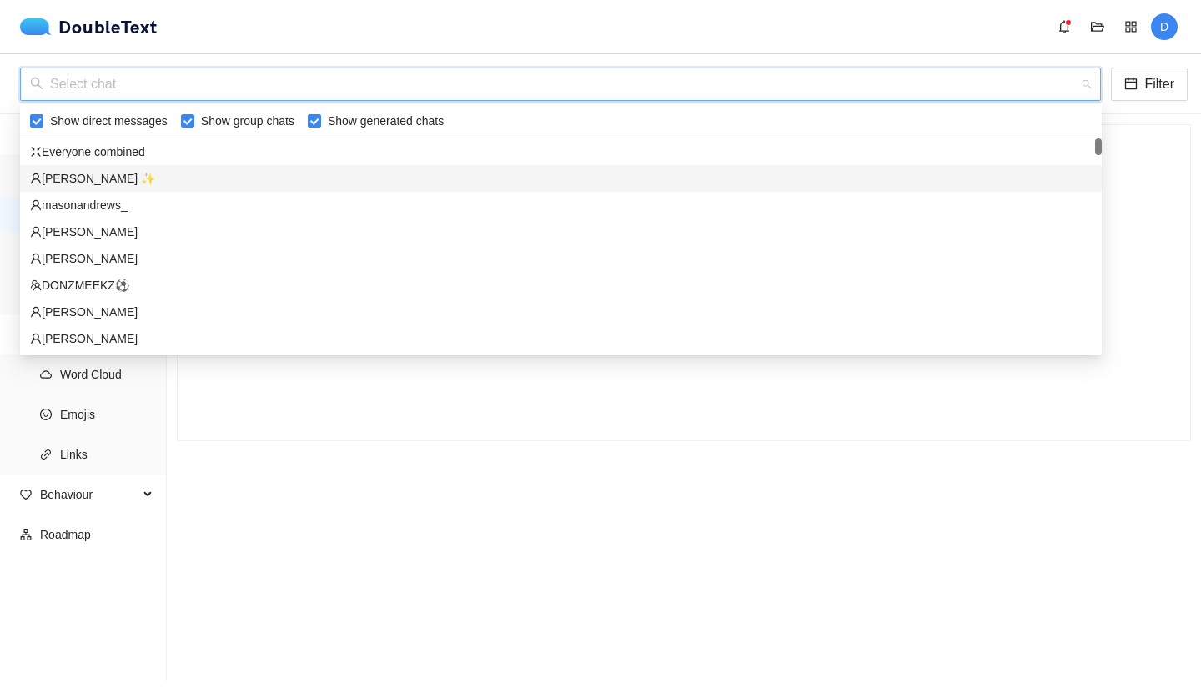
click at [111, 169] on div "[PERSON_NAME] ✨" at bounding box center [561, 178] width 1062 height 18
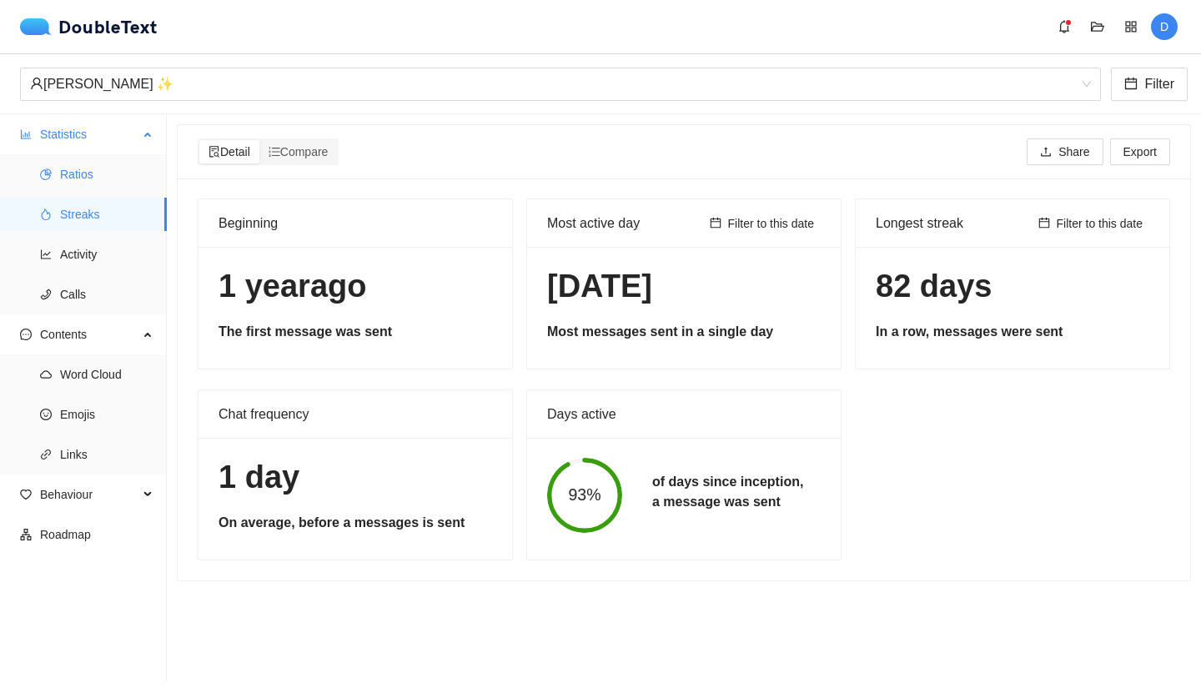
click at [109, 180] on span "Ratios" at bounding box center [106, 174] width 93 height 33
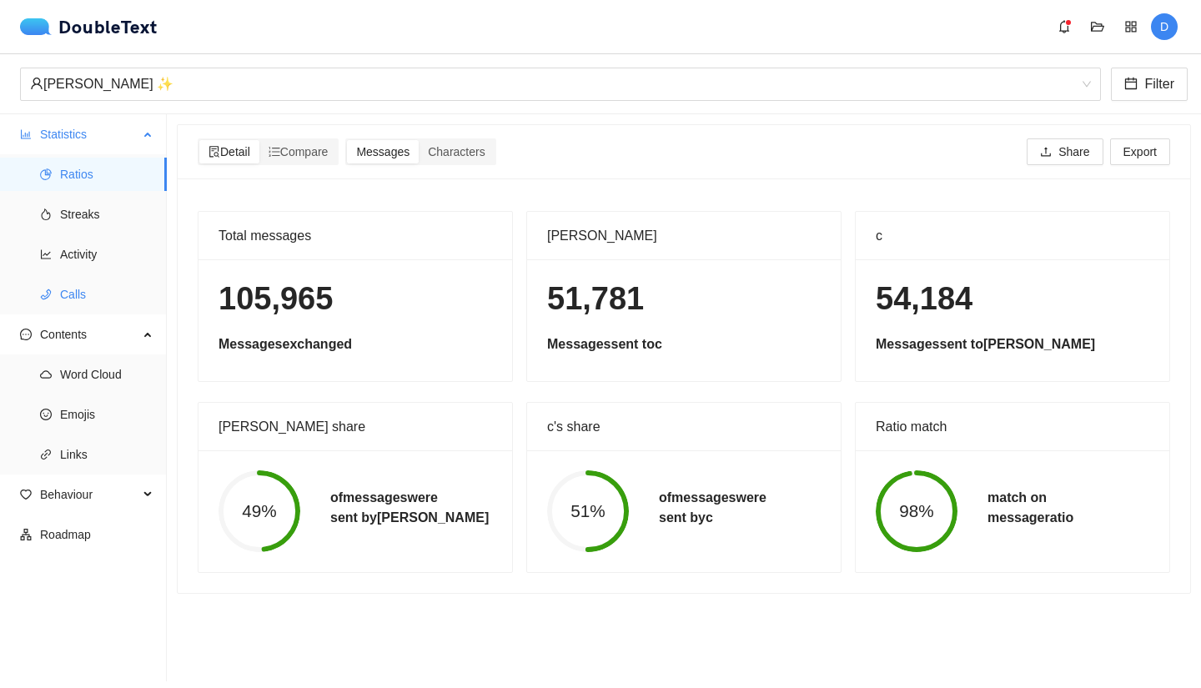
click at [88, 284] on span "Calls" at bounding box center [106, 294] width 93 height 33
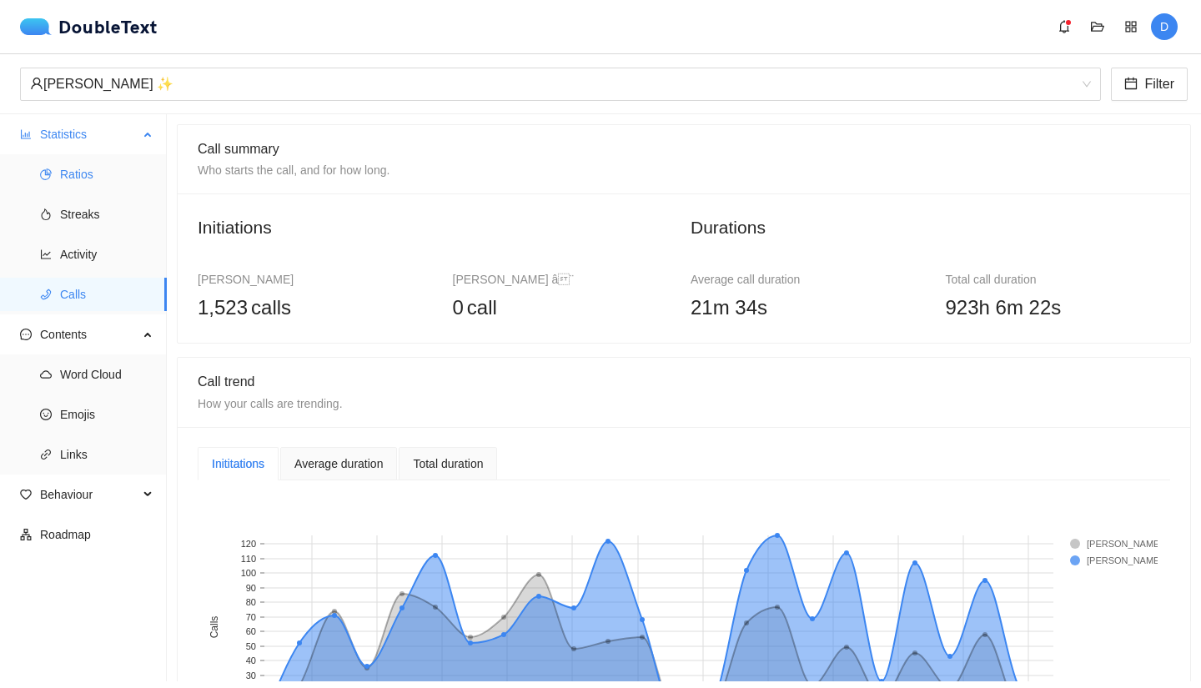
click at [56, 165] on li "Ratios" at bounding box center [83, 174] width 167 height 33
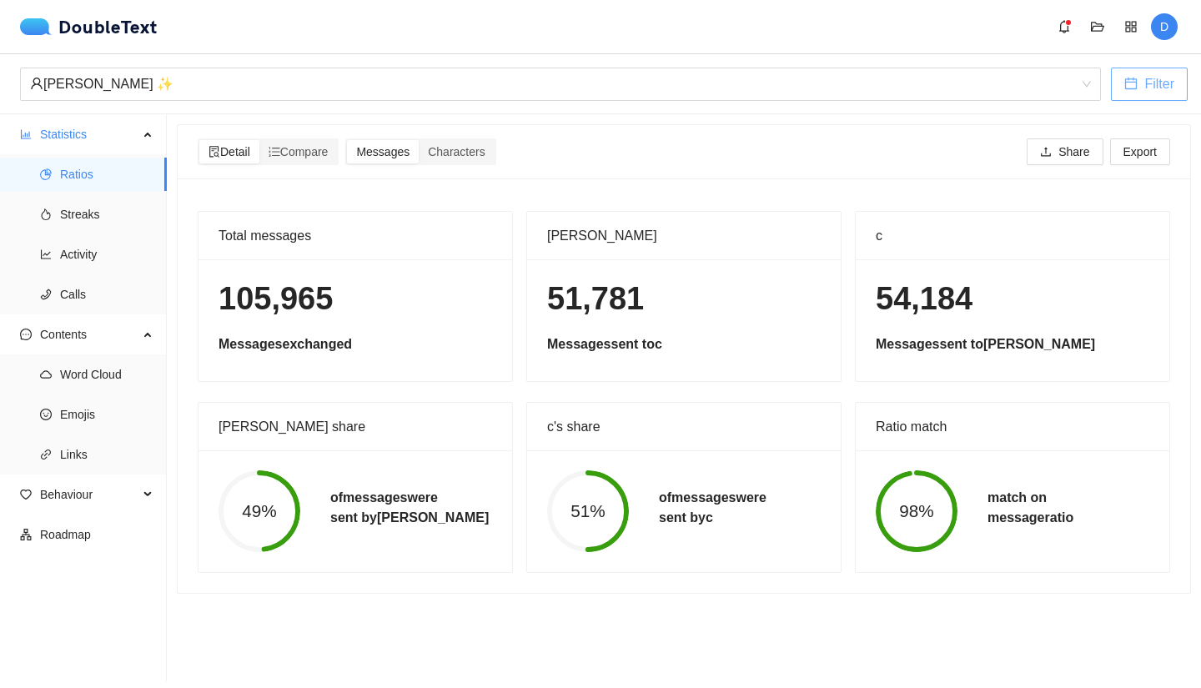
click at [1170, 88] on span "Filter" at bounding box center [1160, 83] width 30 height 21
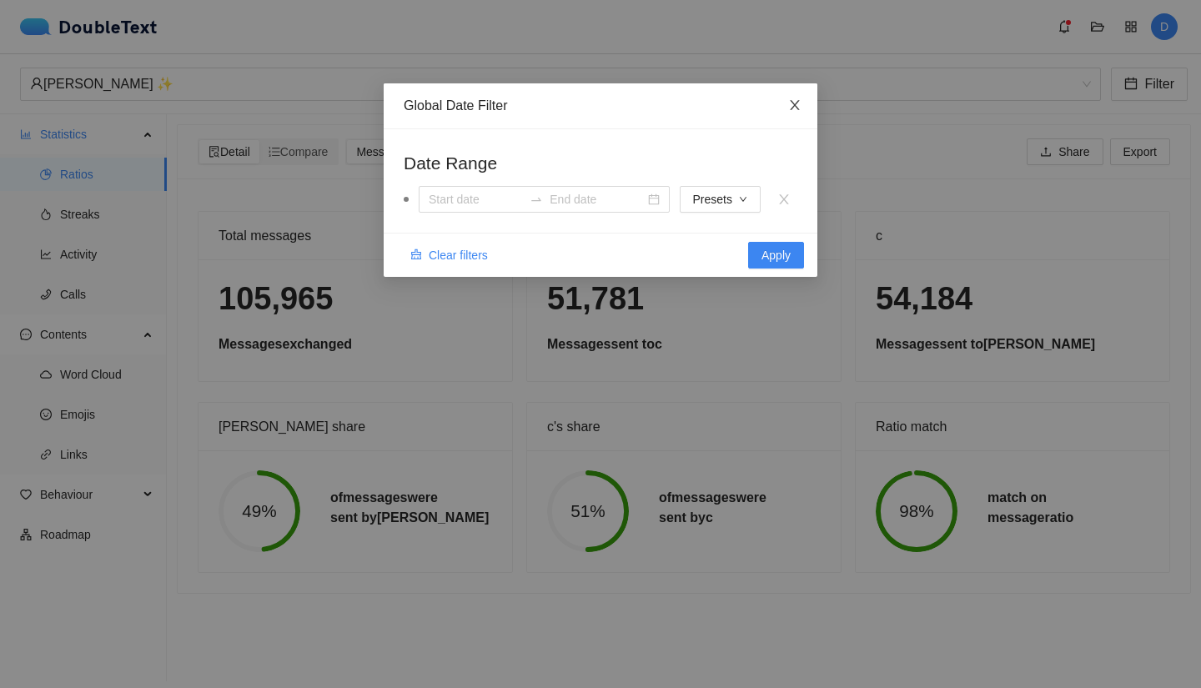
click at [802, 108] on span "Close" at bounding box center [794, 105] width 45 height 45
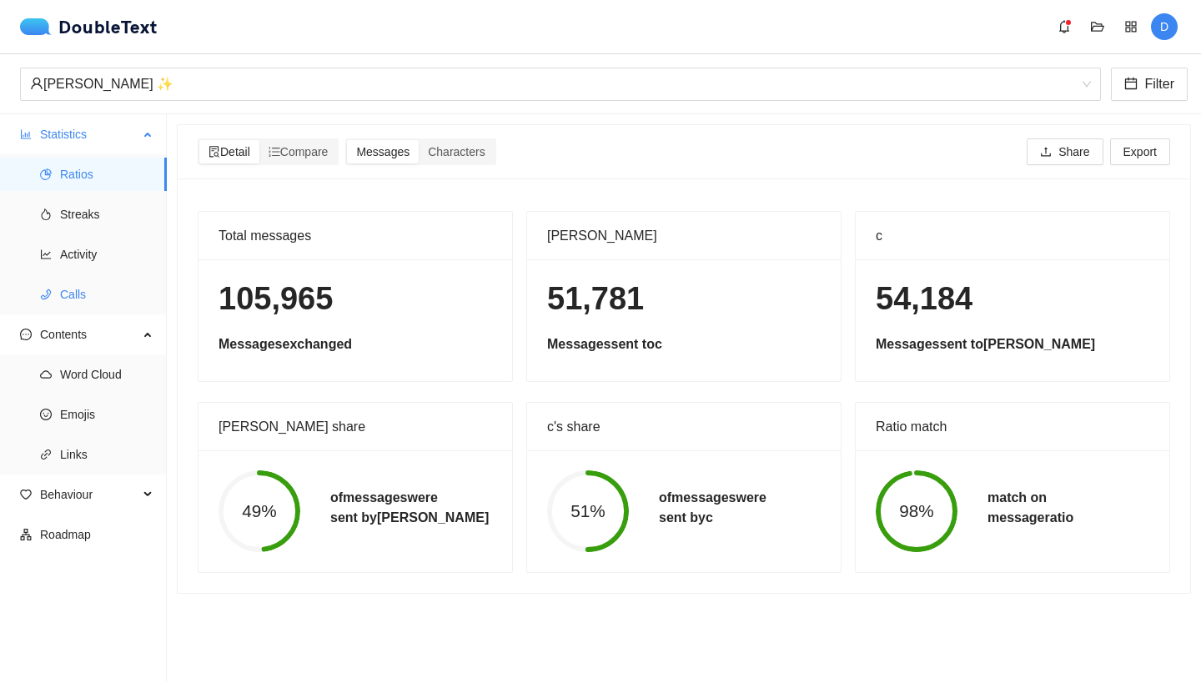
click at [69, 278] on span "Calls" at bounding box center [106, 294] width 93 height 33
click at [69, 279] on span "Calls" at bounding box center [106, 294] width 93 height 33
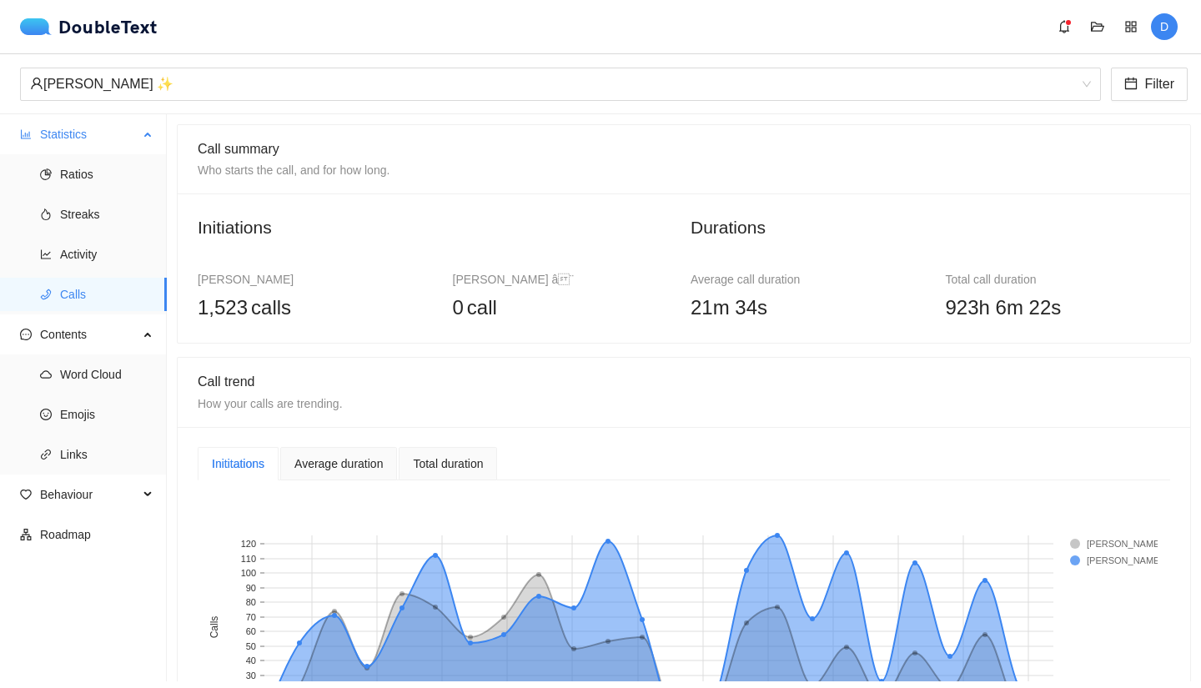
click at [71, 294] on span "Calls" at bounding box center [106, 294] width 93 height 33
click at [48, 356] on ul "Word Cloud Emojis Links" at bounding box center [83, 415] width 166 height 120
click at [67, 391] on ul "Word Cloud Emojis Links" at bounding box center [83, 415] width 166 height 120
click at [77, 375] on span "Word Cloud" at bounding box center [106, 374] width 93 height 33
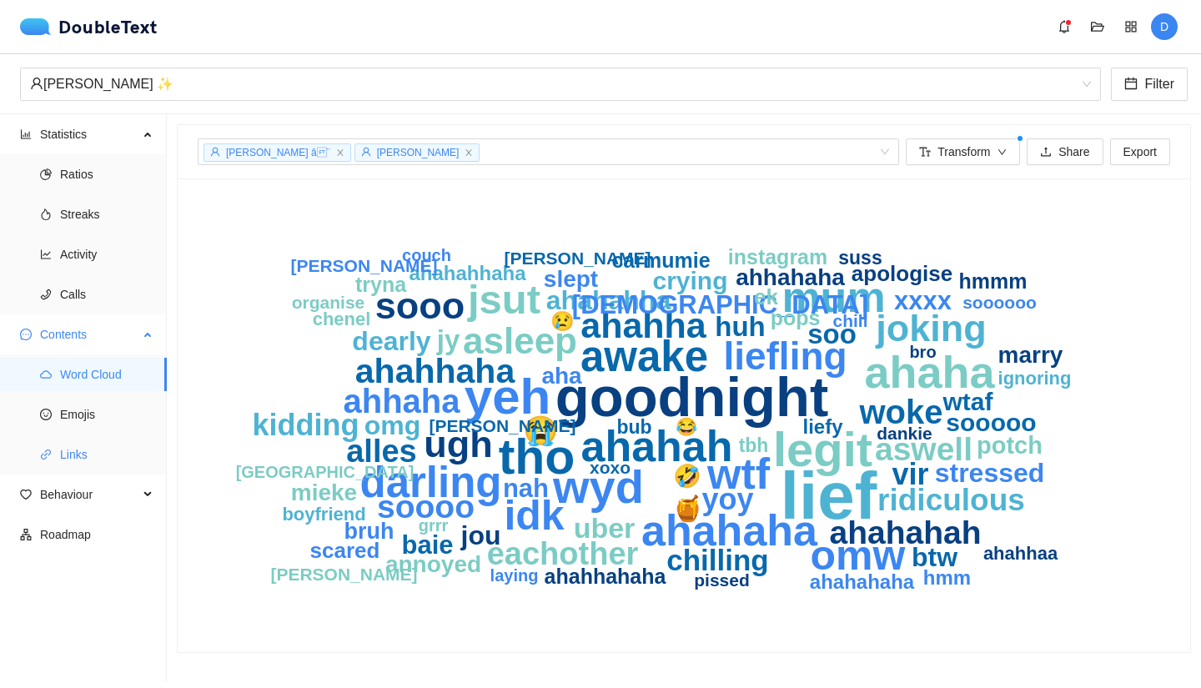
click at [47, 450] on icon "link" at bounding box center [46, 455] width 12 height 12
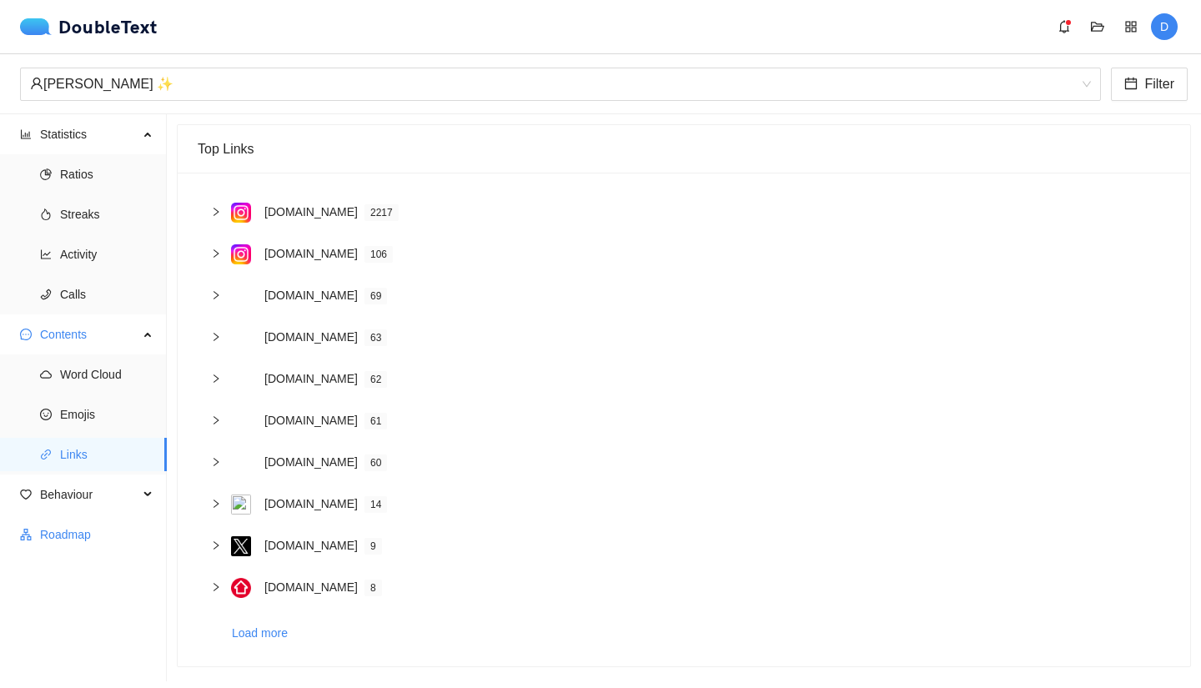
click at [89, 541] on span "Roadmap" at bounding box center [96, 534] width 113 height 33
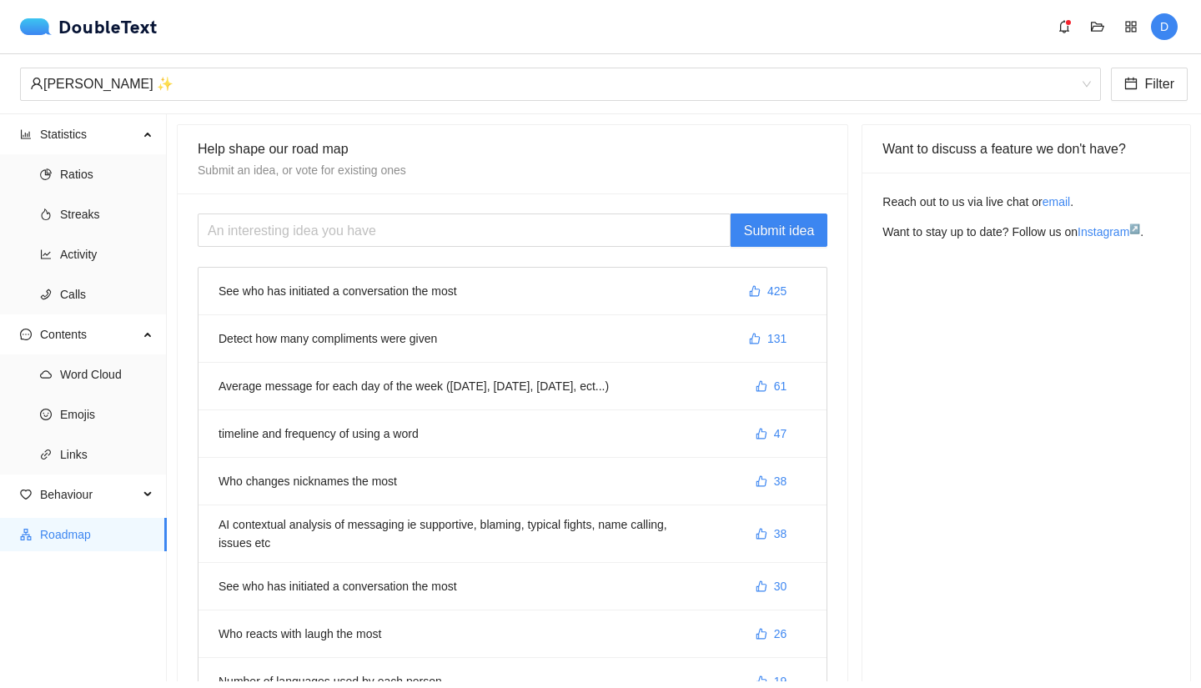
click at [350, 289] on li "See who has initiated a conversation the most 425" at bounding box center [513, 292] width 628 height 48
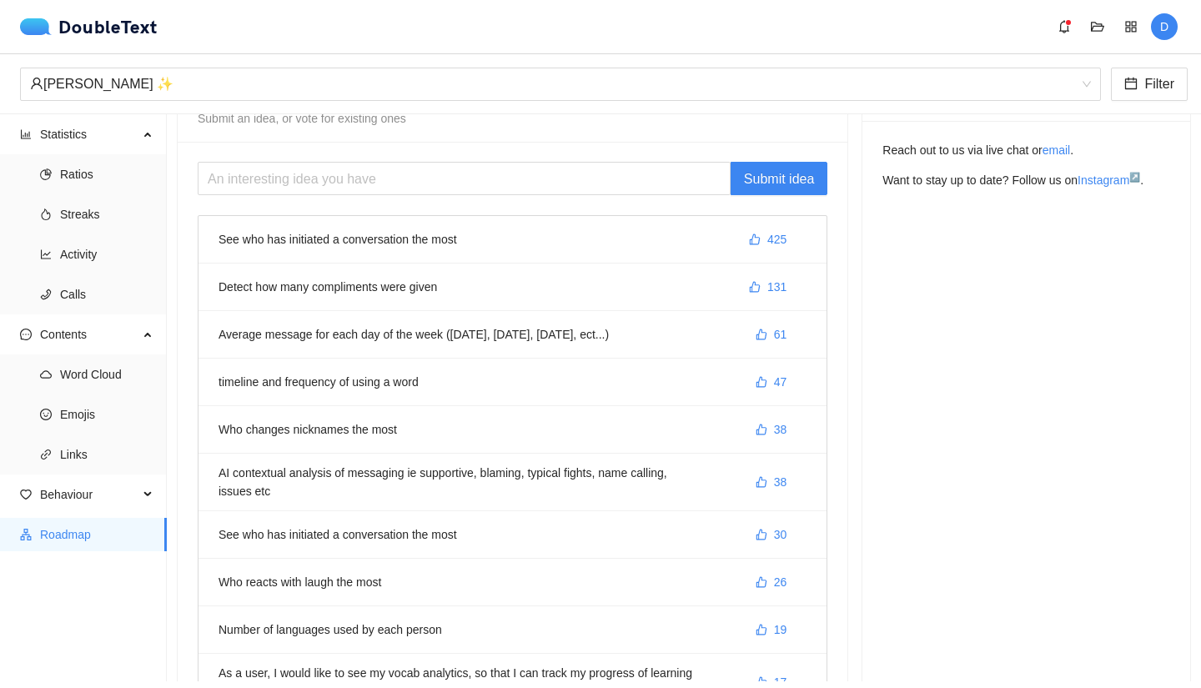
scroll to position [55, 0]
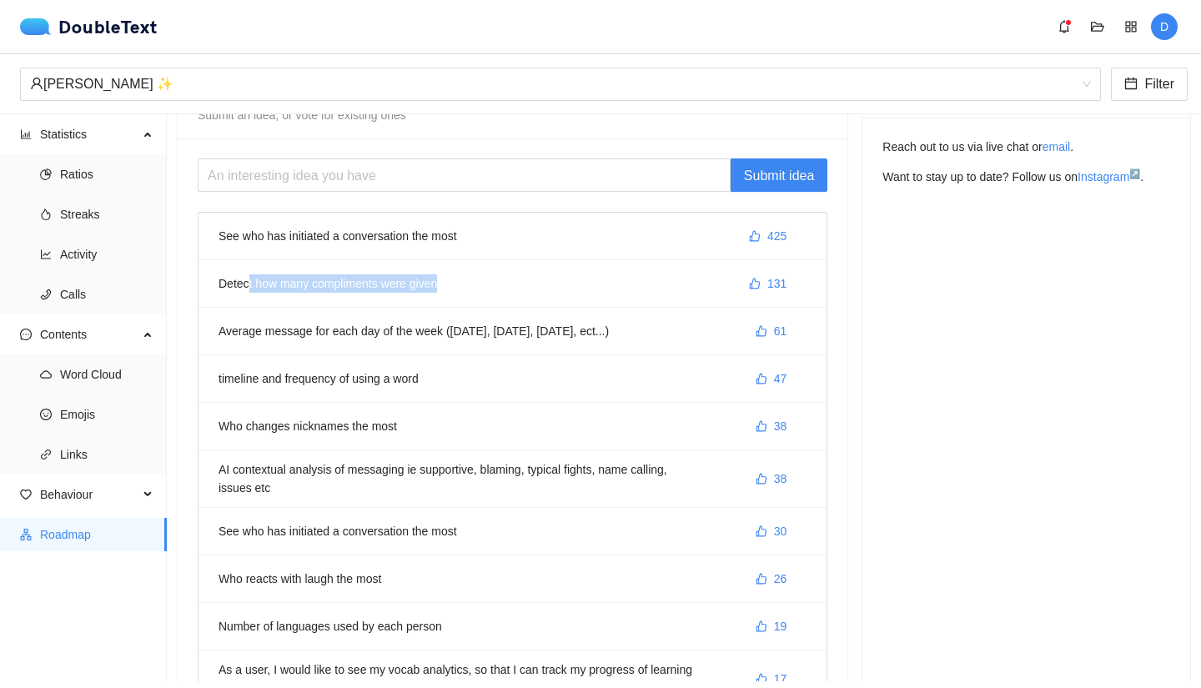
drag, startPoint x: 486, startPoint y: 276, endPoint x: 245, endPoint y: 272, distance: 241.1
click at [245, 272] on li "Detect how many compliments were given 131" at bounding box center [513, 284] width 628 height 48
click at [461, 291] on li "Detect how many compliments were given 131" at bounding box center [513, 284] width 628 height 48
drag, startPoint x: 642, startPoint y: 340, endPoint x: 274, endPoint y: 303, distance: 369.7
click at [274, 303] on ul "See who has initiated a conversation the most 425 Detect how many compliments w…" at bounding box center [513, 460] width 628 height 495
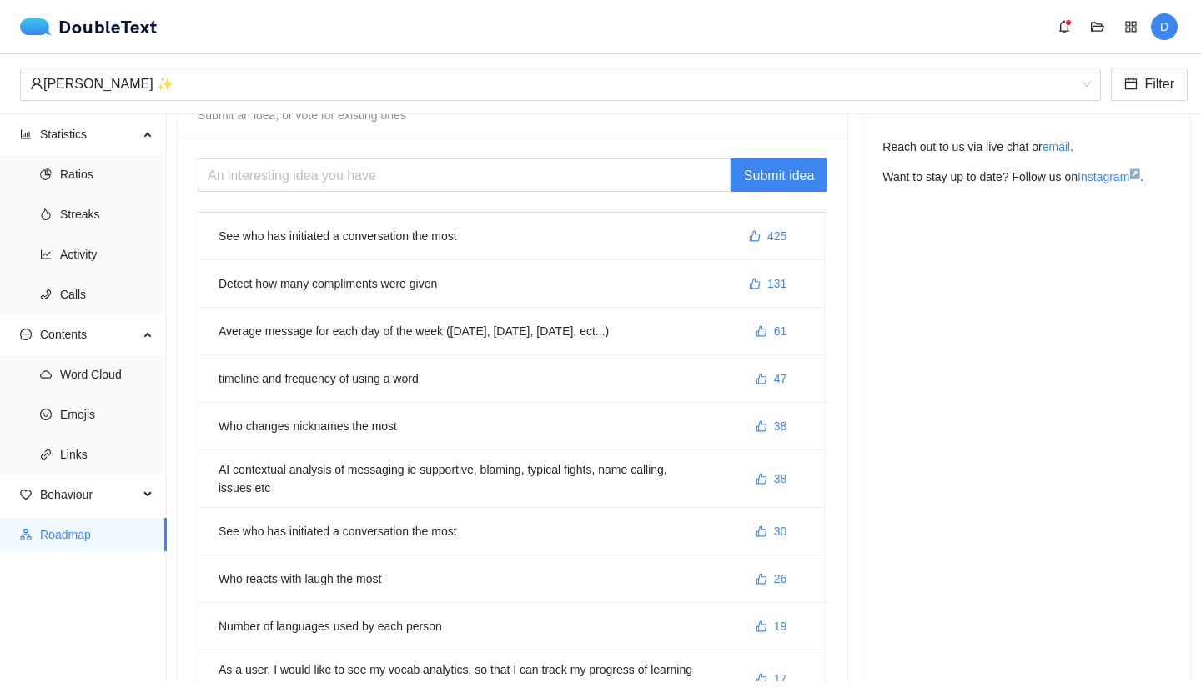
drag, startPoint x: 503, startPoint y: 385, endPoint x: 513, endPoint y: 381, distance: 10.6
click at [503, 385] on li "timeline and frequency of using a word 47" at bounding box center [513, 379] width 628 height 48
drag, startPoint x: 517, startPoint y: 380, endPoint x: 199, endPoint y: 362, distance: 318.3
click at [199, 362] on li "timeline and frequency of using a word 47" at bounding box center [513, 379] width 628 height 48
click at [423, 466] on li "AI contextual analysis of messaging ie supportive, blaming, typical fights, nam…" at bounding box center [513, 479] width 628 height 58
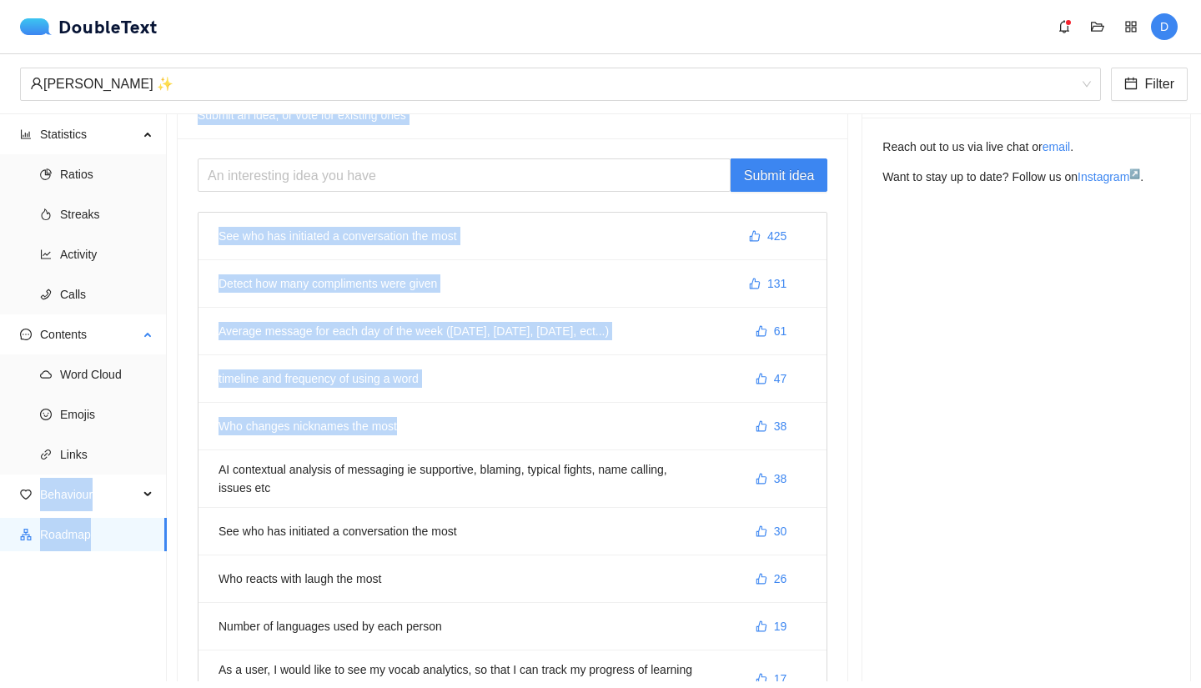
drag, startPoint x: 138, startPoint y: 433, endPoint x: 153, endPoint y: 435, distance: 15.1
click at [138, 434] on section "Statistics Ratios Streaks Activity Calls Contents Word Cloud Emojis Links Behav…" at bounding box center [600, 397] width 1201 height 567
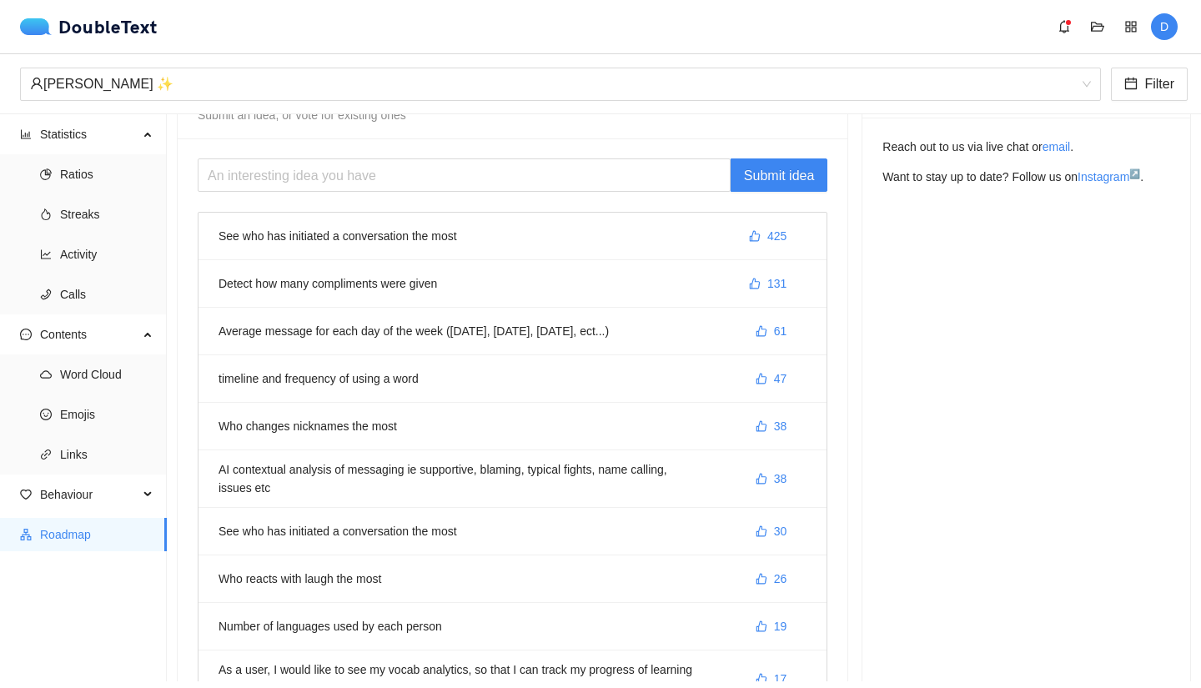
click at [445, 436] on li "Who changes nicknames the most 38" at bounding box center [513, 427] width 628 height 48
drag, startPoint x: 445, startPoint y: 475, endPoint x: 393, endPoint y: 474, distance: 52.6
click at [395, 475] on li "AI contextual analysis of messaging ie supportive, blaming, typical fights, nam…" at bounding box center [513, 479] width 628 height 58
click at [321, 474] on li "AI contextual analysis of messaging ie supportive, blaming, typical fights, nam…" at bounding box center [513, 479] width 628 height 58
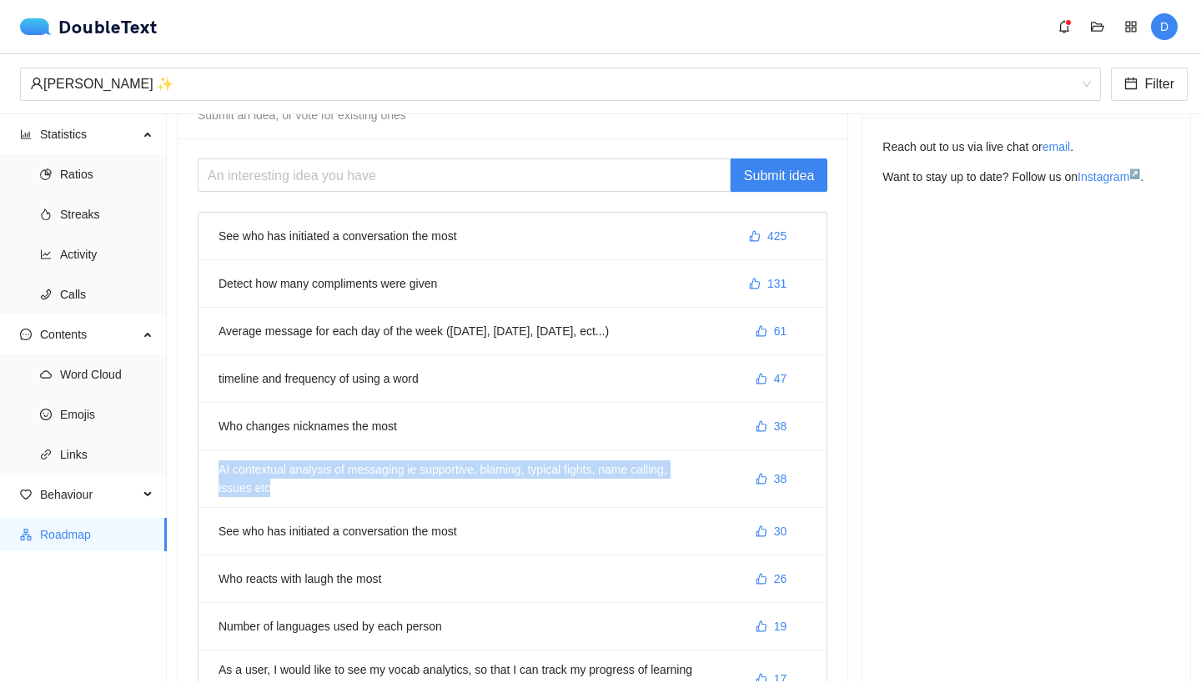
drag, startPoint x: 302, startPoint y: 483, endPoint x: 214, endPoint y: 442, distance: 97.4
click at [214, 442] on ul "See who has initiated a conversation the most 425 Detect how many compliments w…" at bounding box center [513, 460] width 628 height 495
click at [389, 488] on li "AI contextual analysis of messaging ie supportive, blaming, typical fights, nam…" at bounding box center [513, 479] width 628 height 58
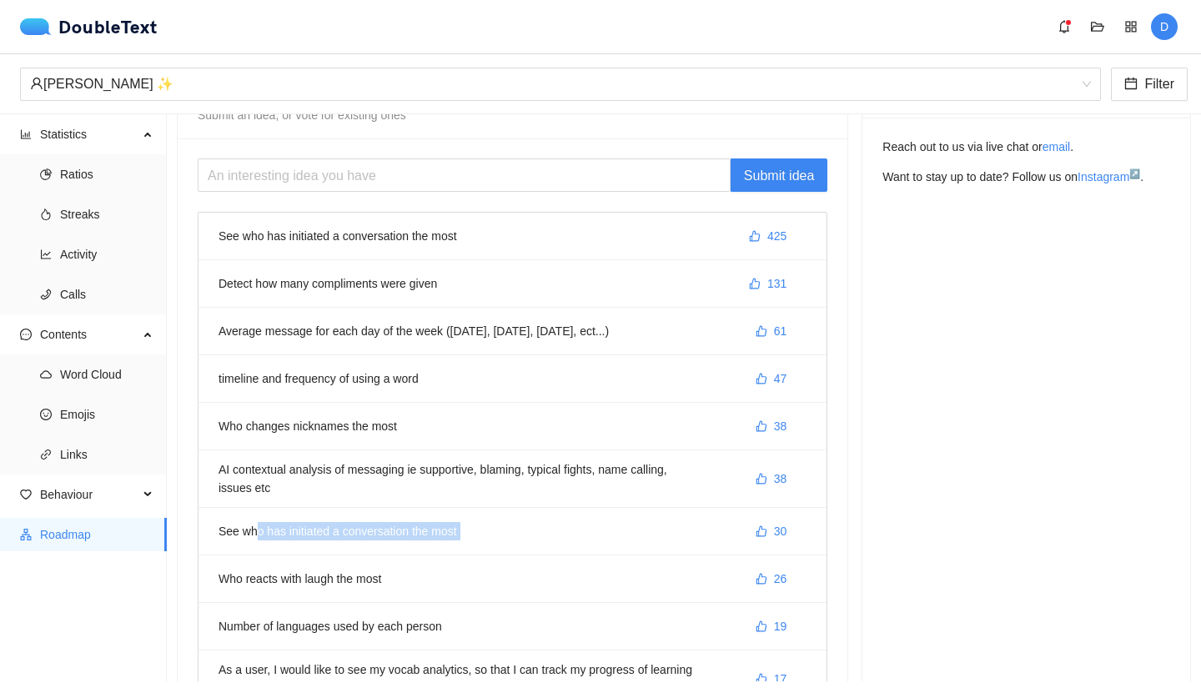
drag, startPoint x: 460, startPoint y: 538, endPoint x: 254, endPoint y: 524, distance: 207.4
click at [254, 524] on li "See who has initiated a conversation the most 30" at bounding box center [513, 532] width 628 height 48
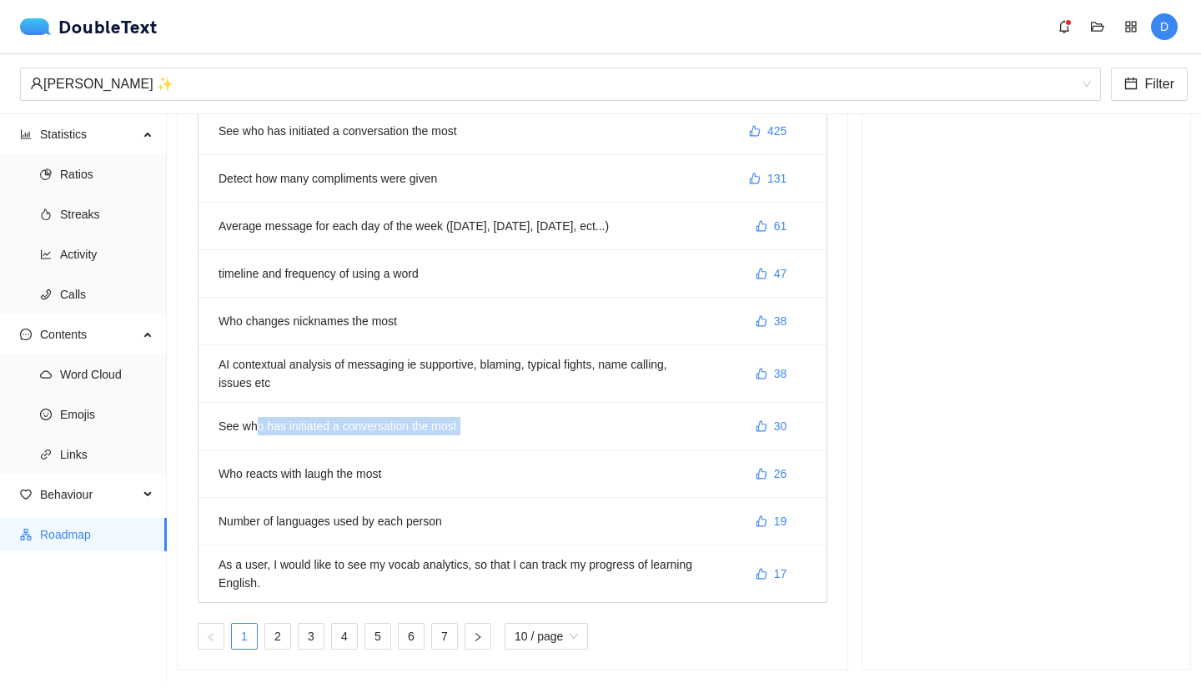
scroll to position [180, 0]
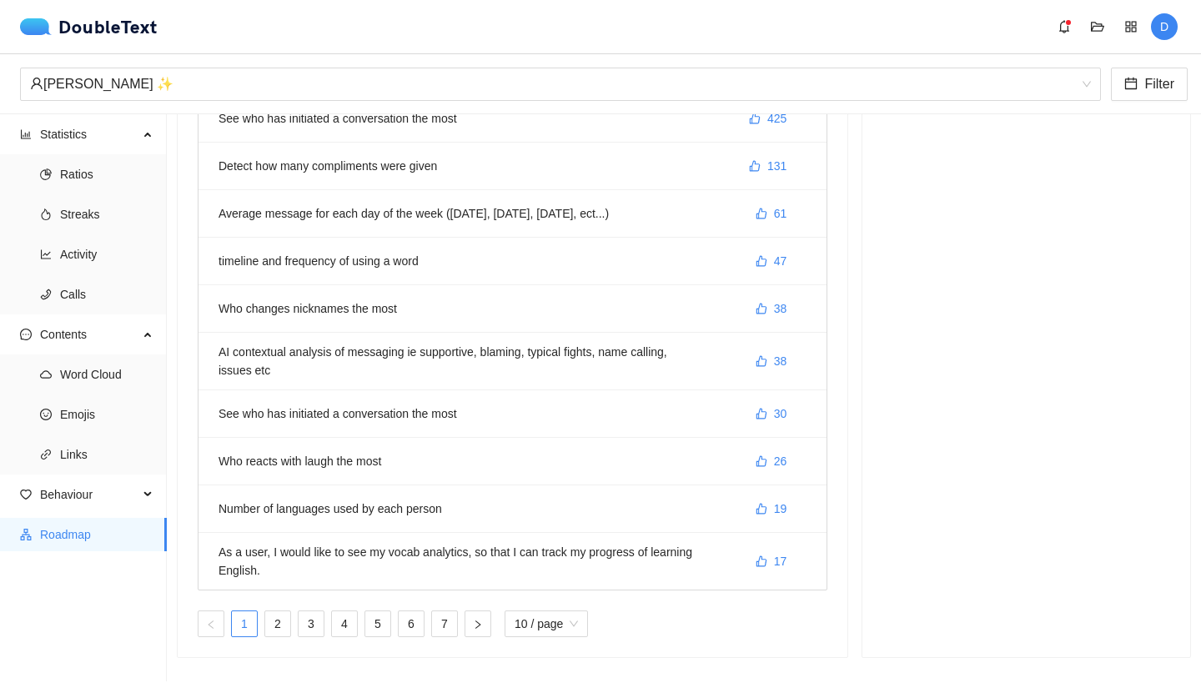
click at [425, 461] on li "Who reacts with laugh the most 26" at bounding box center [513, 462] width 628 height 48
drag, startPoint x: 443, startPoint y: 459, endPoint x: 214, endPoint y: 437, distance: 229.6
click at [173, 431] on div "Help shape our road map Submit an idea, or vote for existing ones Submit idea S…" at bounding box center [512, 305] width 685 height 707
drag, startPoint x: 458, startPoint y: 476, endPoint x: 477, endPoint y: 487, distance: 22.5
click at [459, 477] on li "Who reacts with laugh the most 26" at bounding box center [513, 462] width 628 height 48
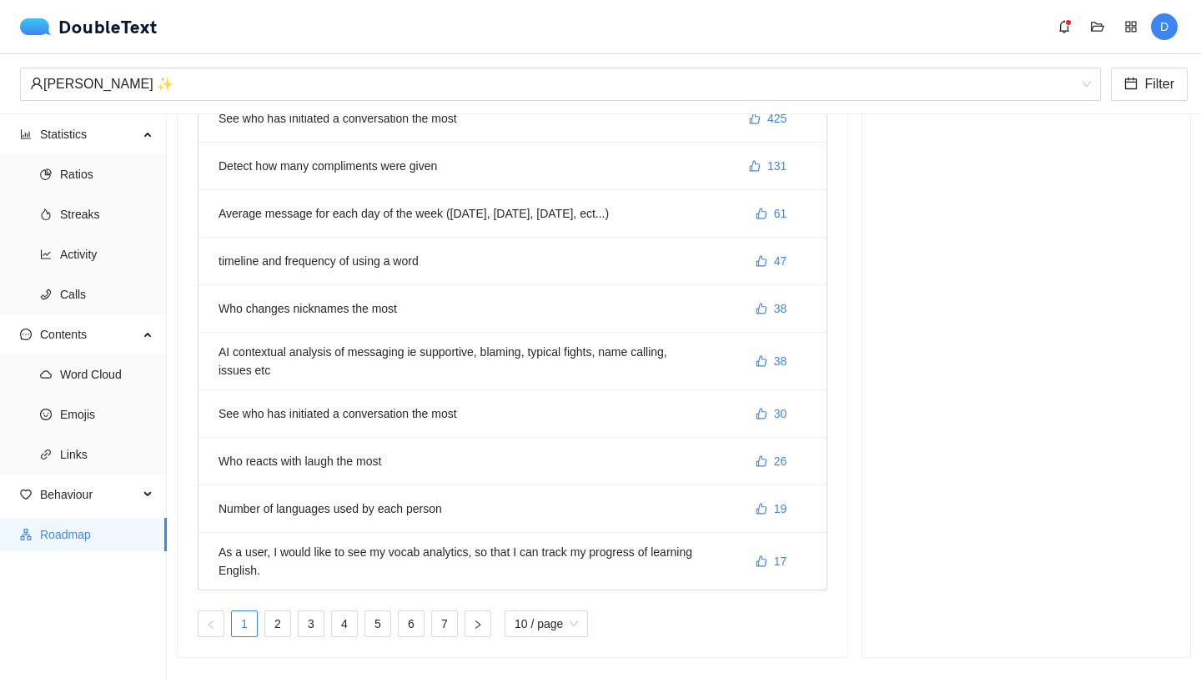
drag, startPoint x: 486, startPoint y: 501, endPoint x: 230, endPoint y: 511, distance: 255.5
click at [230, 511] on li "Number of languages used by each person 19" at bounding box center [513, 510] width 628 height 48
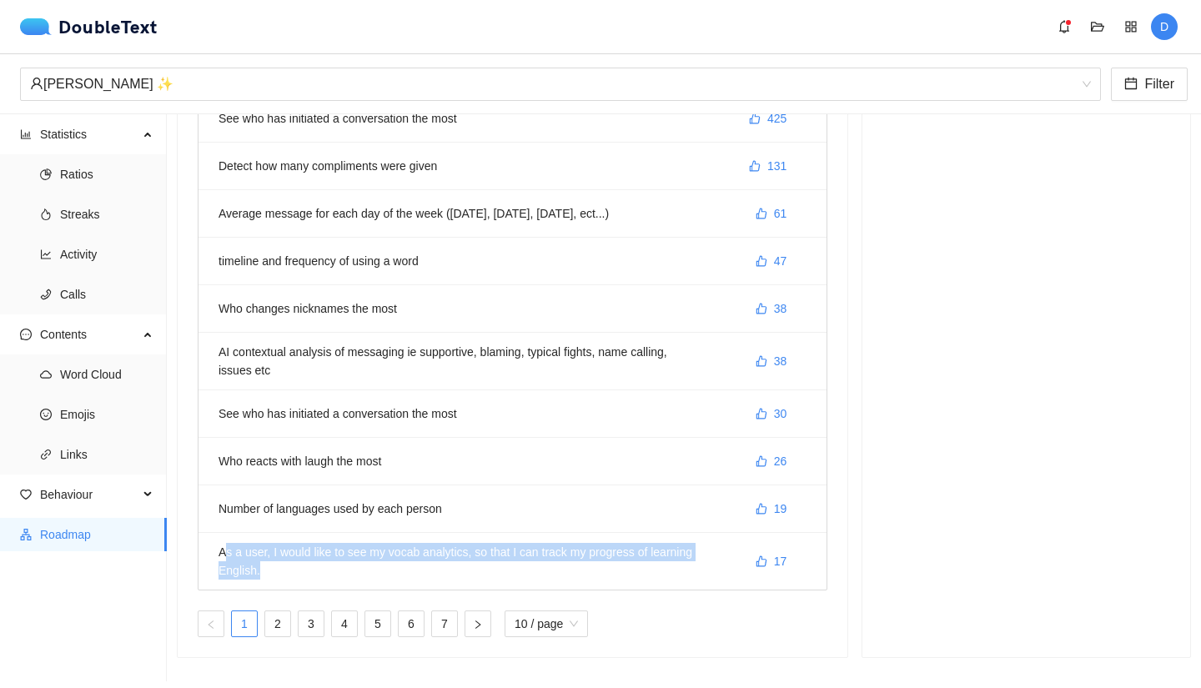
drag, startPoint x: 292, startPoint y: 556, endPoint x: 224, endPoint y: 531, distance: 72.8
click at [224, 533] on li "As a user, I would like to see my vocab analytics, so that I can track my progr…" at bounding box center [513, 561] width 628 height 57
click at [325, 555] on li "As a user, I would like to see my vocab analytics, so that I can track my progr…" at bounding box center [513, 561] width 628 height 57
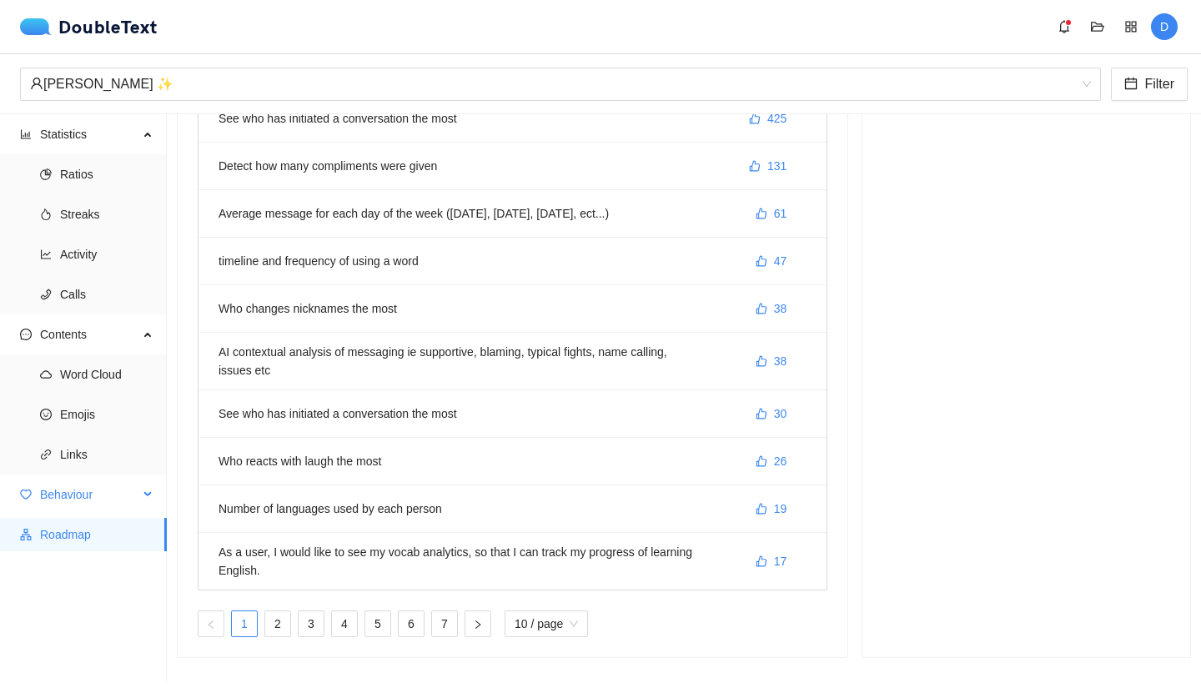
click at [66, 484] on span "Behaviour" at bounding box center [89, 494] width 98 height 33
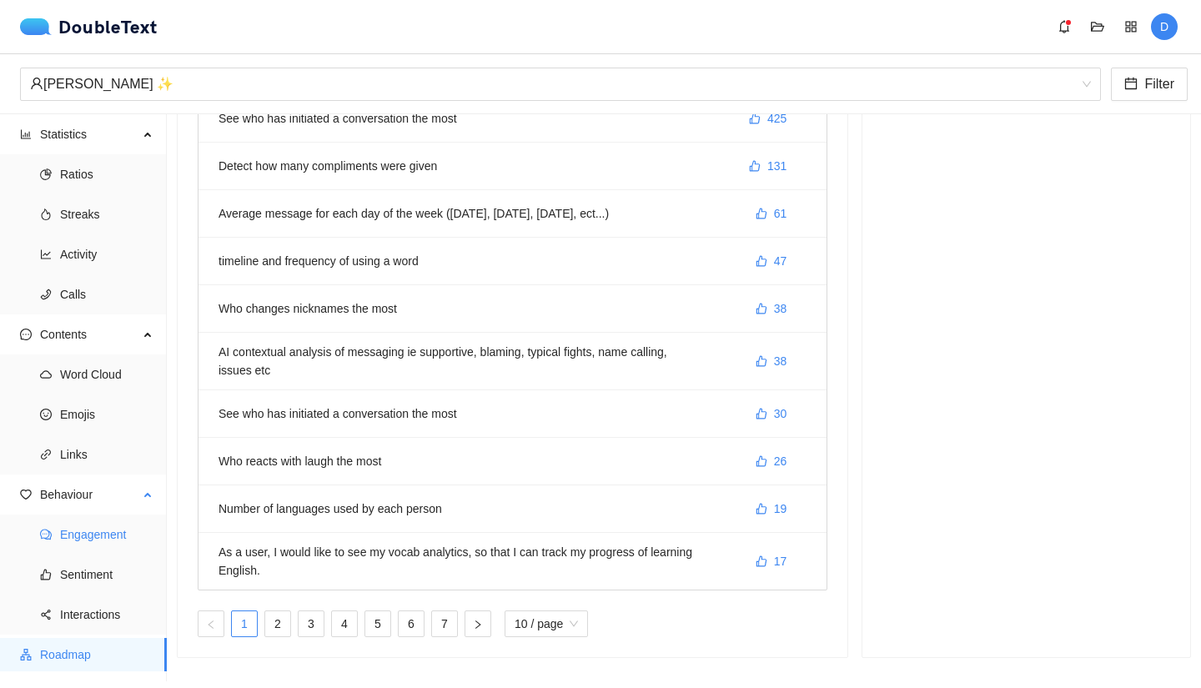
click at [80, 533] on span "Engagement" at bounding box center [106, 534] width 93 height 33
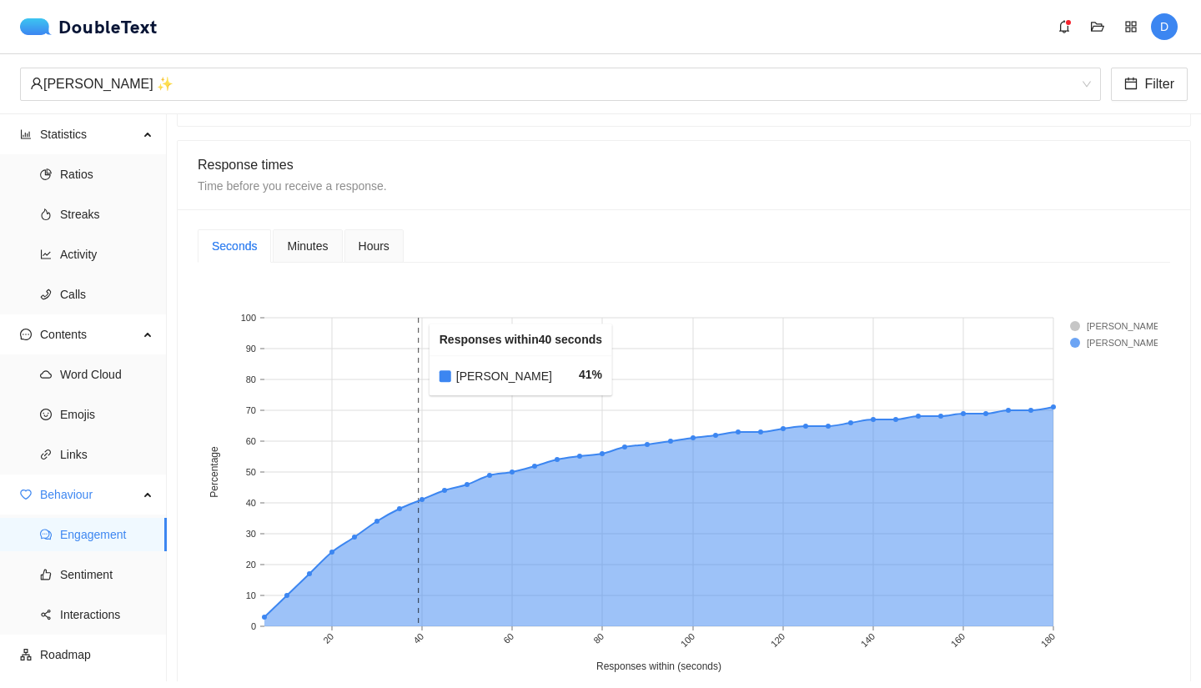
scroll to position [378, 0]
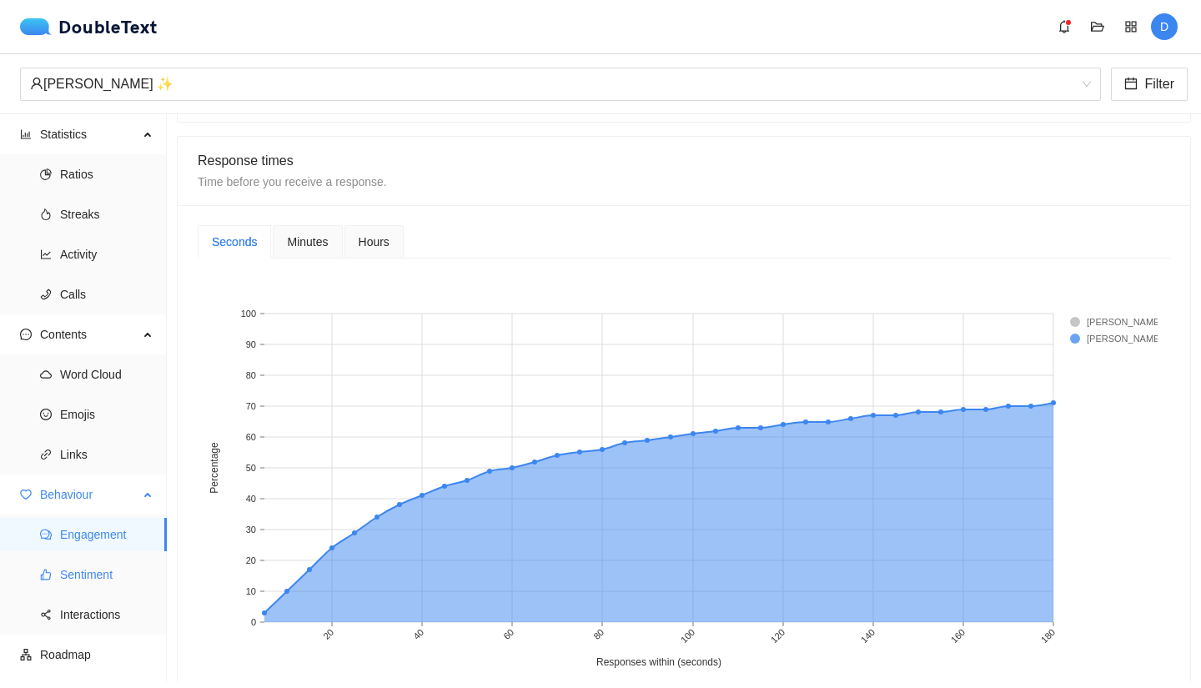
click at [66, 571] on span "Sentiment" at bounding box center [106, 574] width 93 height 33
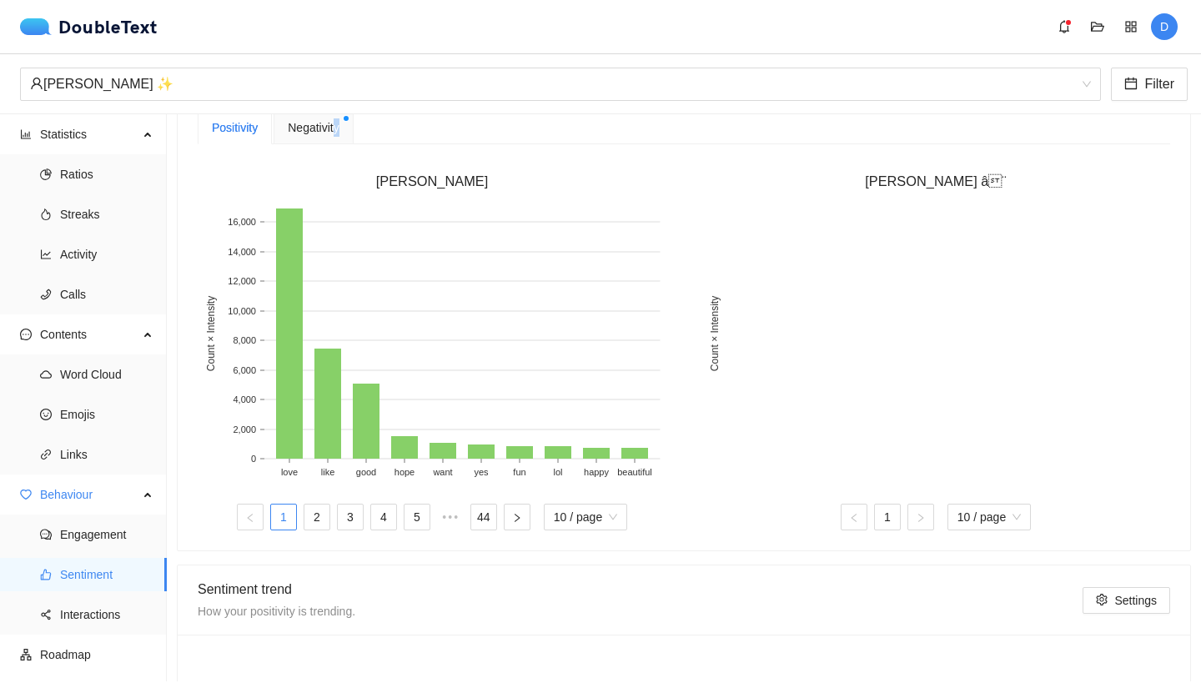
click at [328, 128] on span "Negativity" at bounding box center [313, 127] width 51 height 18
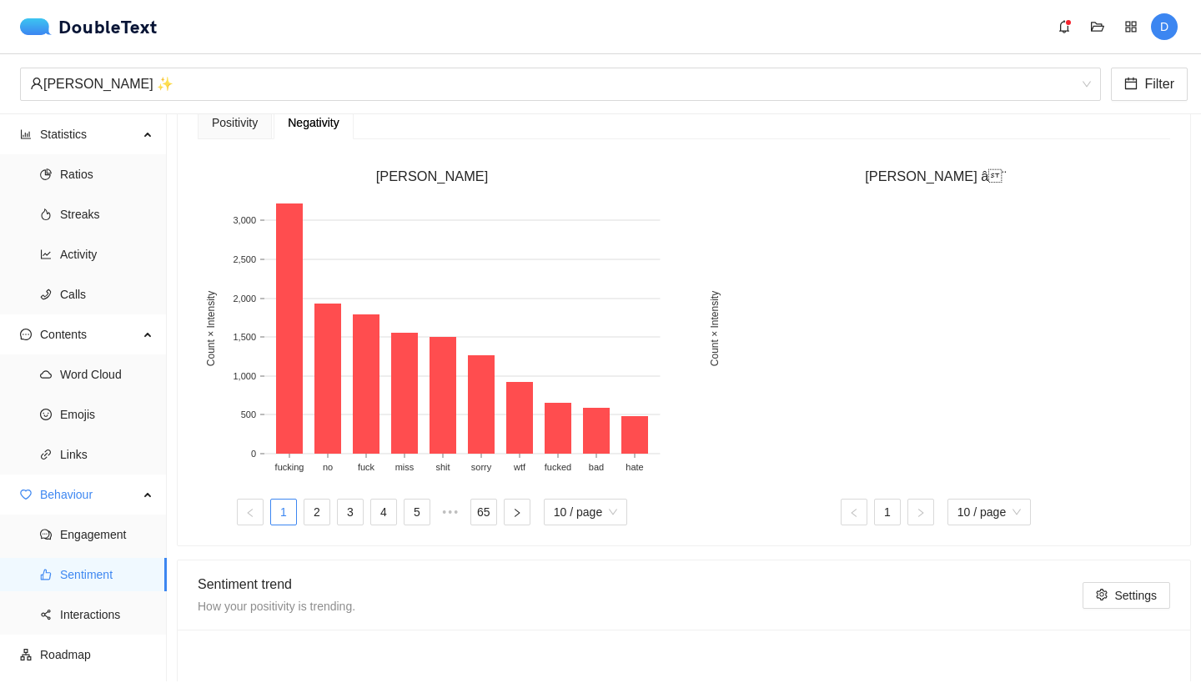
scroll to position [384, 0]
click at [224, 131] on div "Positivity" at bounding box center [235, 121] width 74 height 33
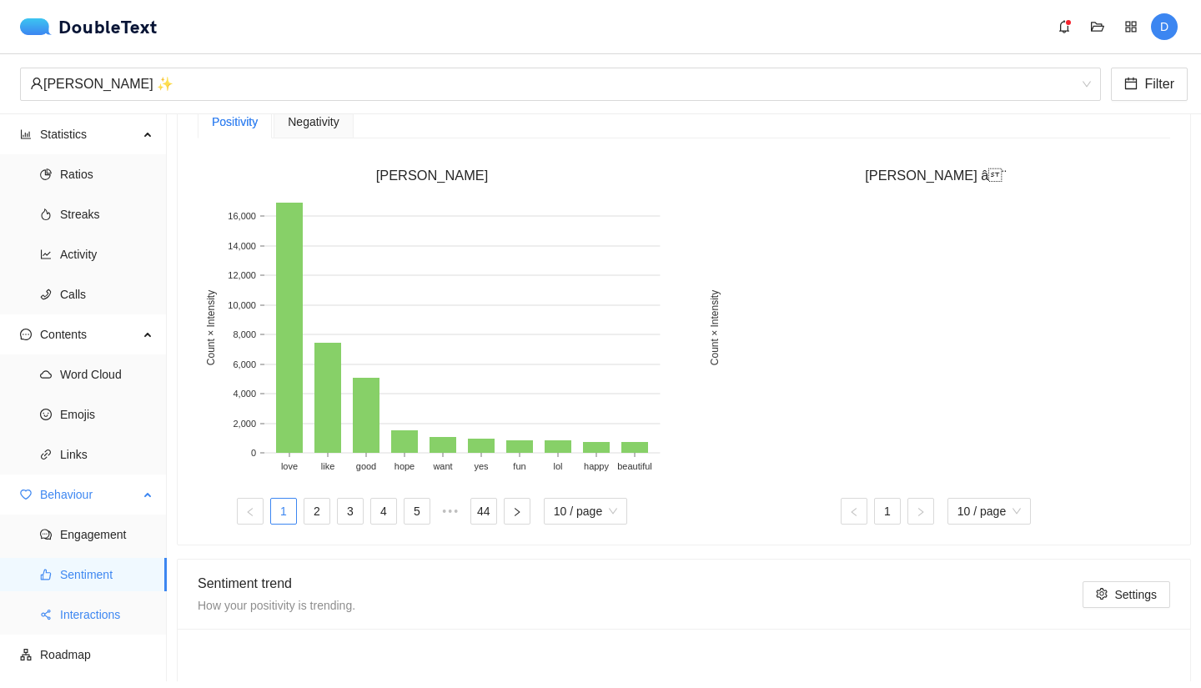
click at [97, 624] on span "Interactions" at bounding box center [106, 614] width 93 height 33
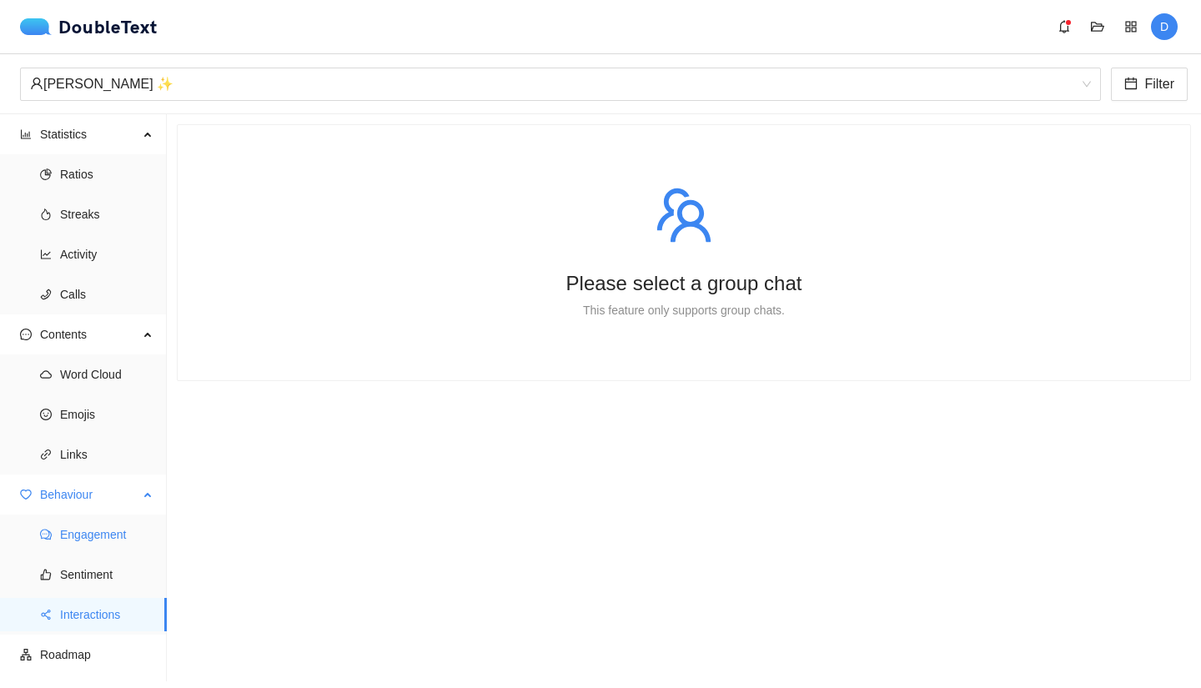
click at [95, 532] on span "Engagement" at bounding box center [106, 534] width 93 height 33
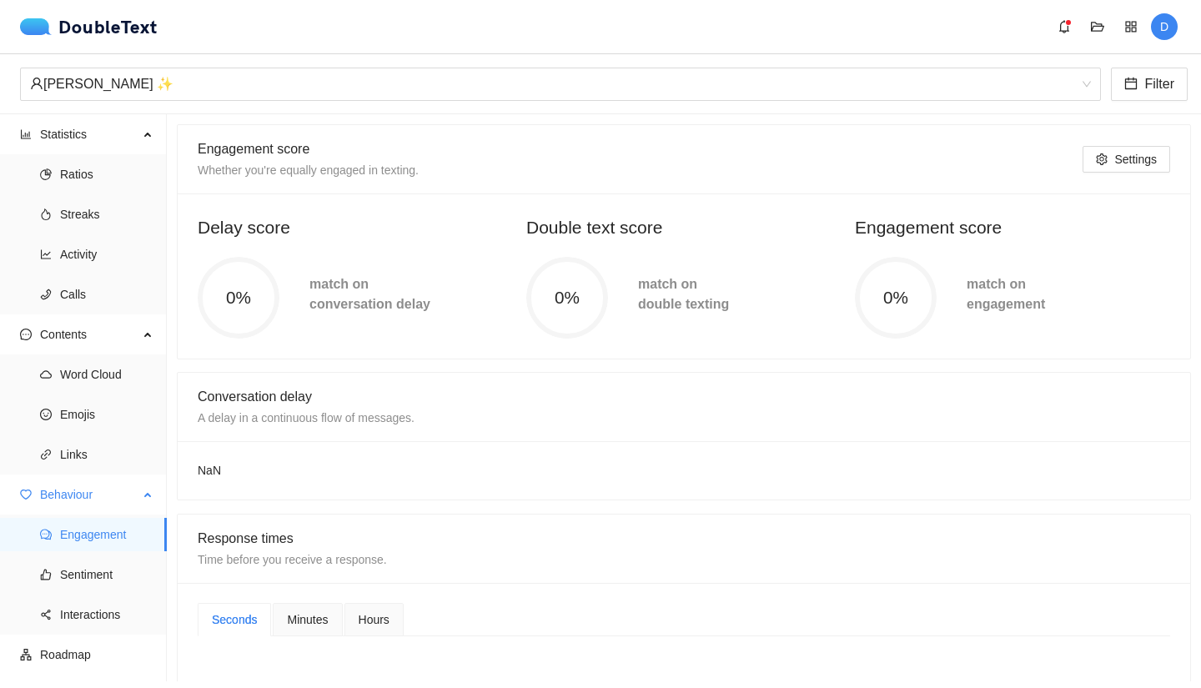
click at [127, 536] on span "Engagement" at bounding box center [106, 534] width 93 height 33
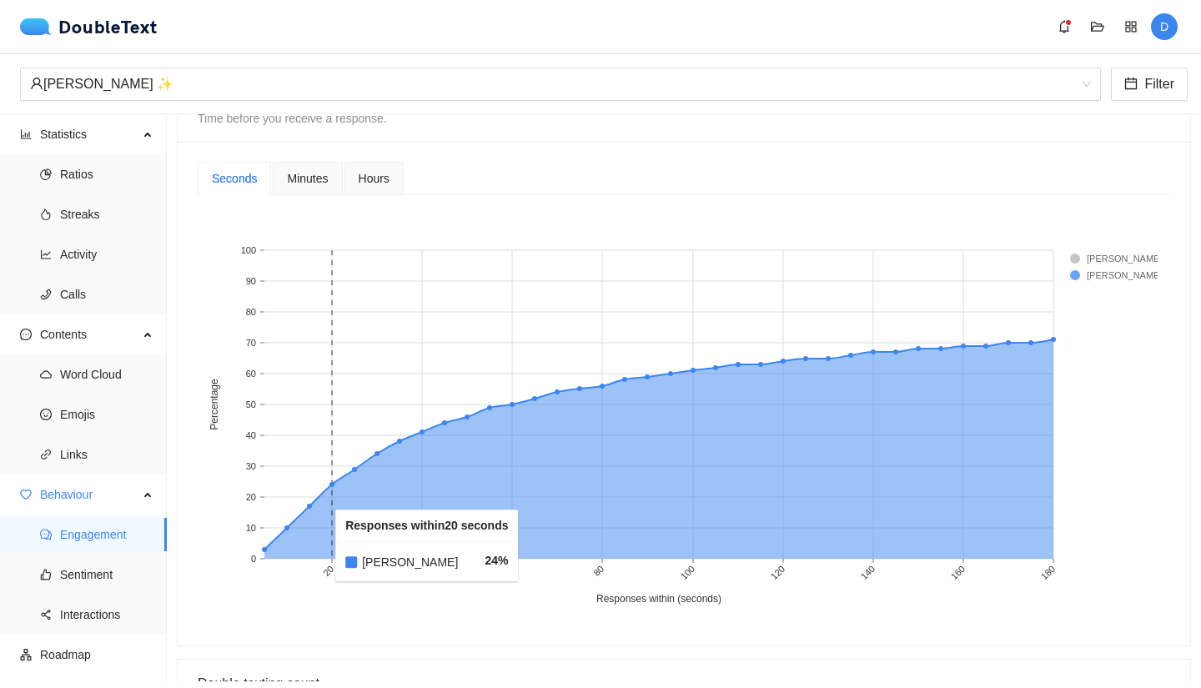
scroll to position [443, 0]
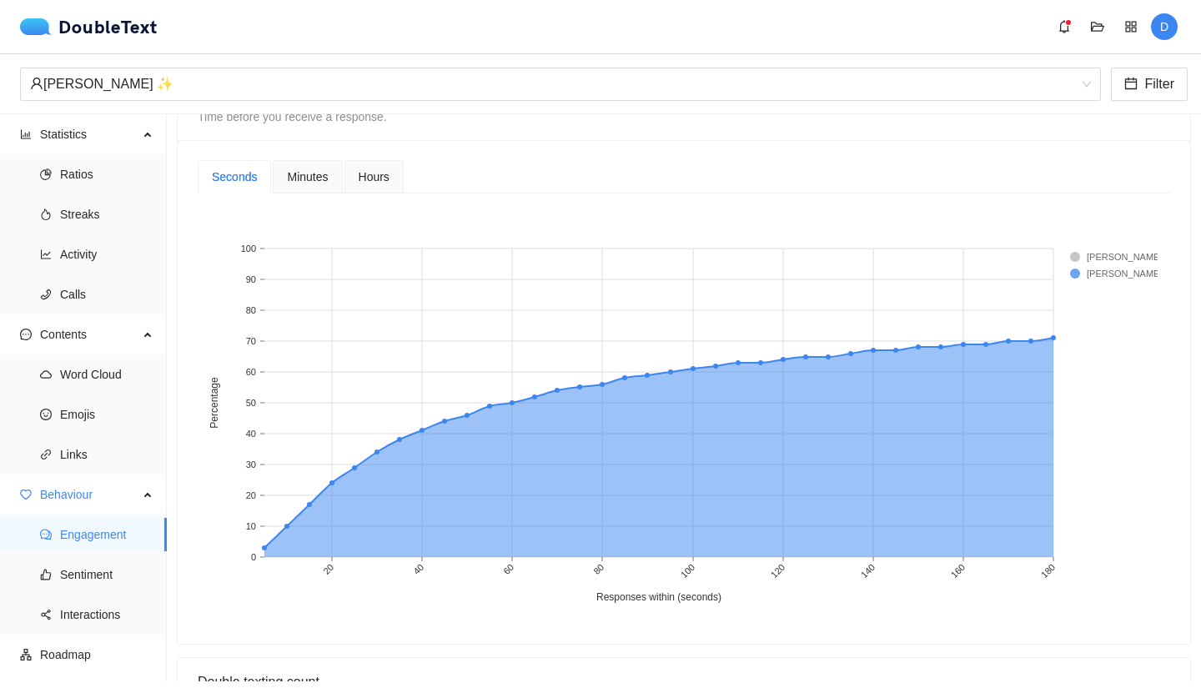
click at [304, 178] on span "Minutes" at bounding box center [307, 177] width 41 height 12
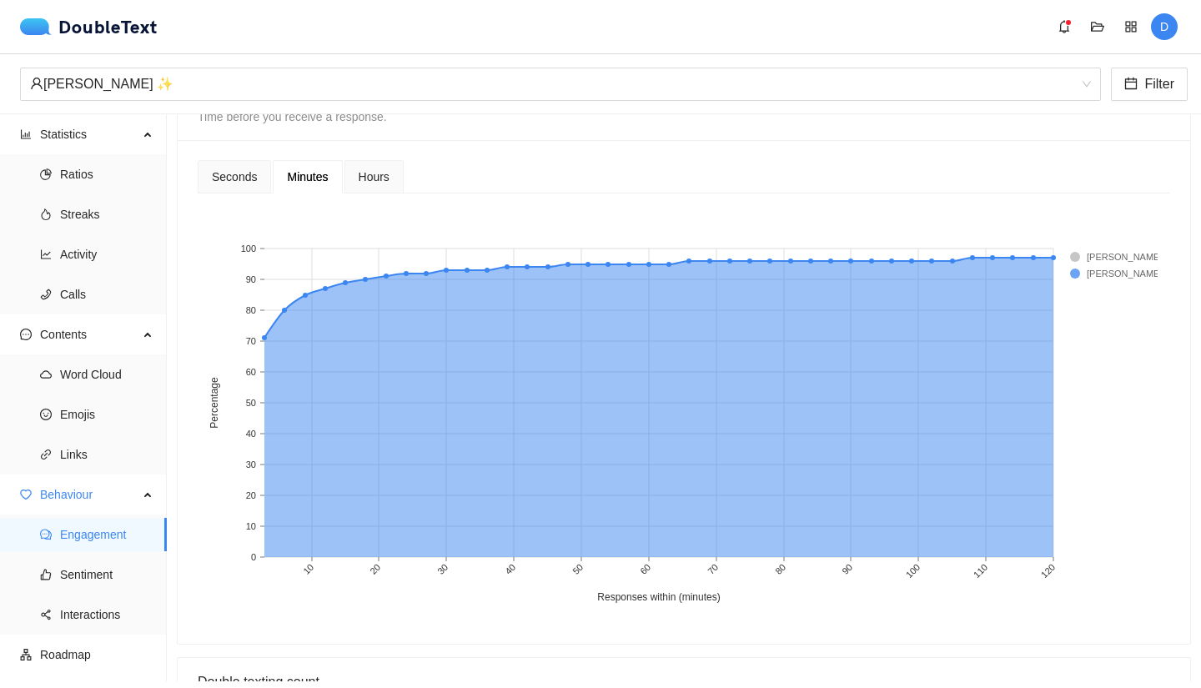
drag, startPoint x: 359, startPoint y: 183, endPoint x: 326, endPoint y: 183, distance: 32.5
click at [347, 183] on div "Hours" at bounding box center [374, 176] width 59 height 33
